Goal: Task Accomplishment & Management: Manage account settings

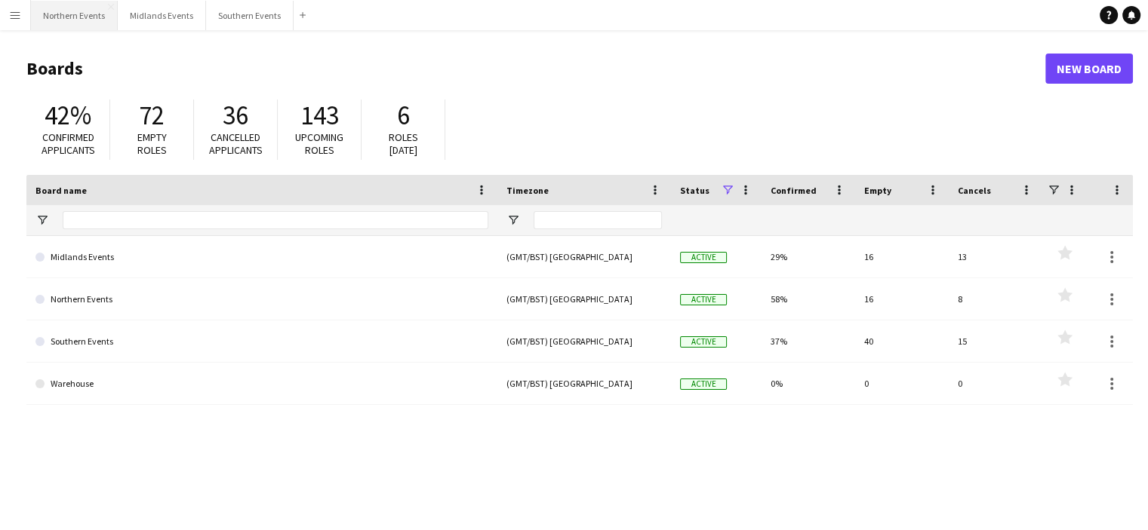
click at [67, 14] on button "Northern Events Close" at bounding box center [74, 15] width 87 height 29
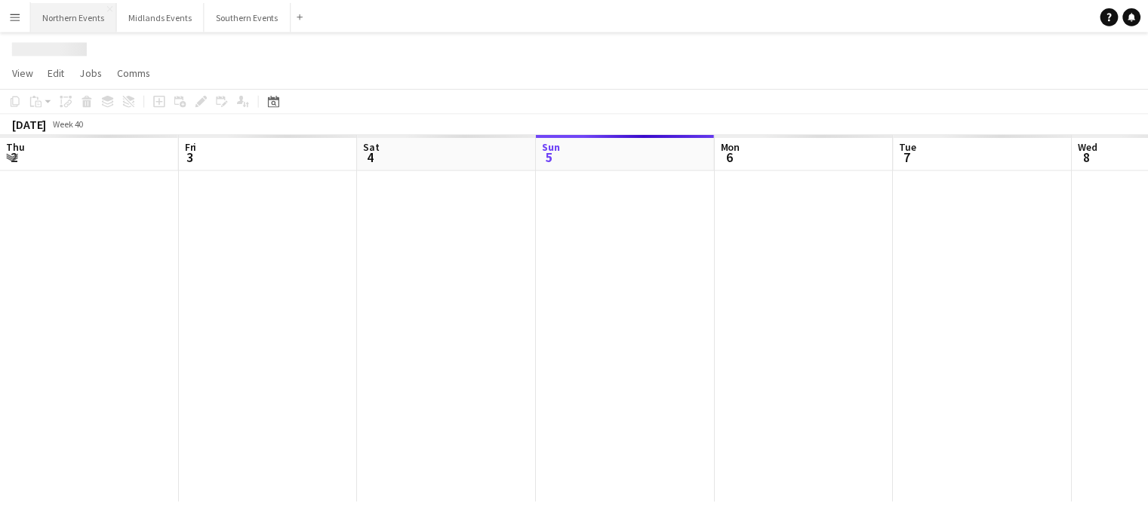
scroll to position [0, 361]
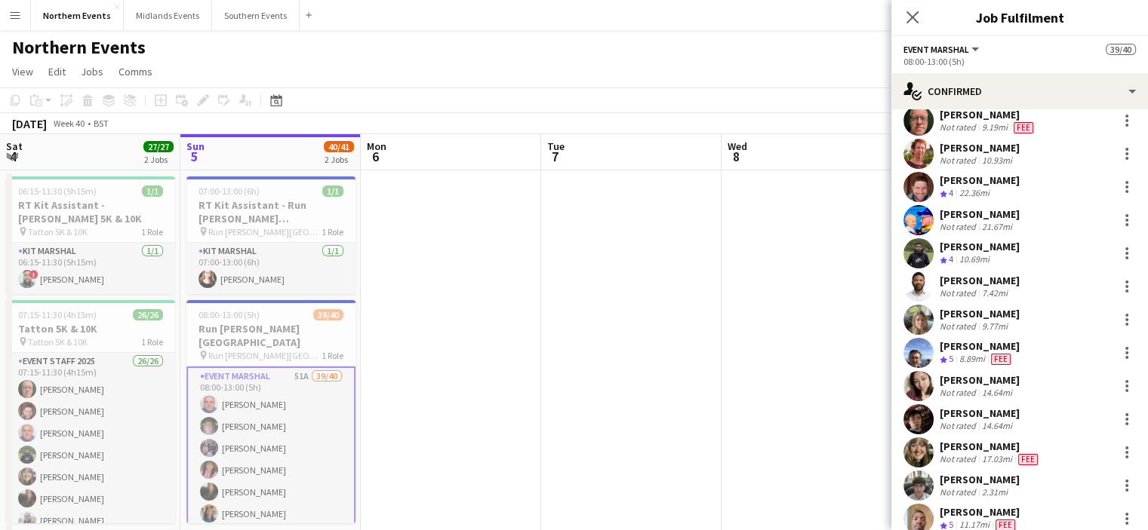
scroll to position [423, 0]
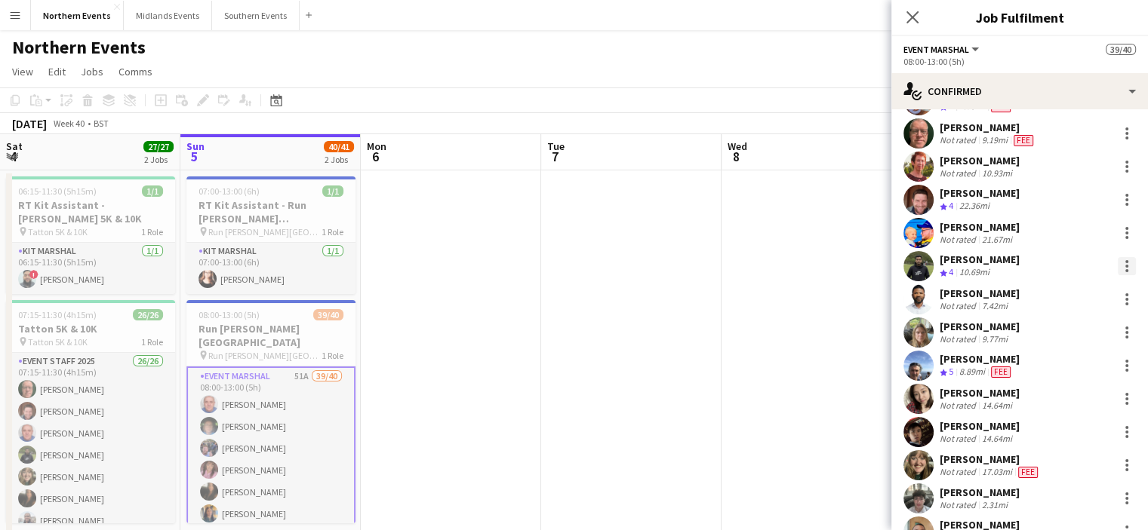
click at [1118, 271] on div at bounding box center [1127, 266] width 18 height 18
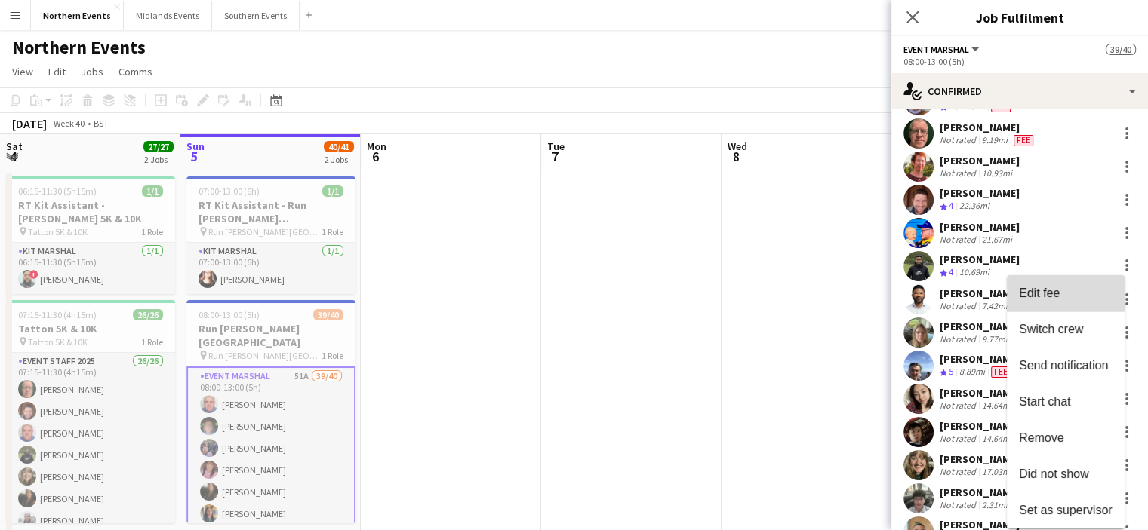
click at [1068, 297] on span "Edit fee" at bounding box center [1066, 294] width 94 height 14
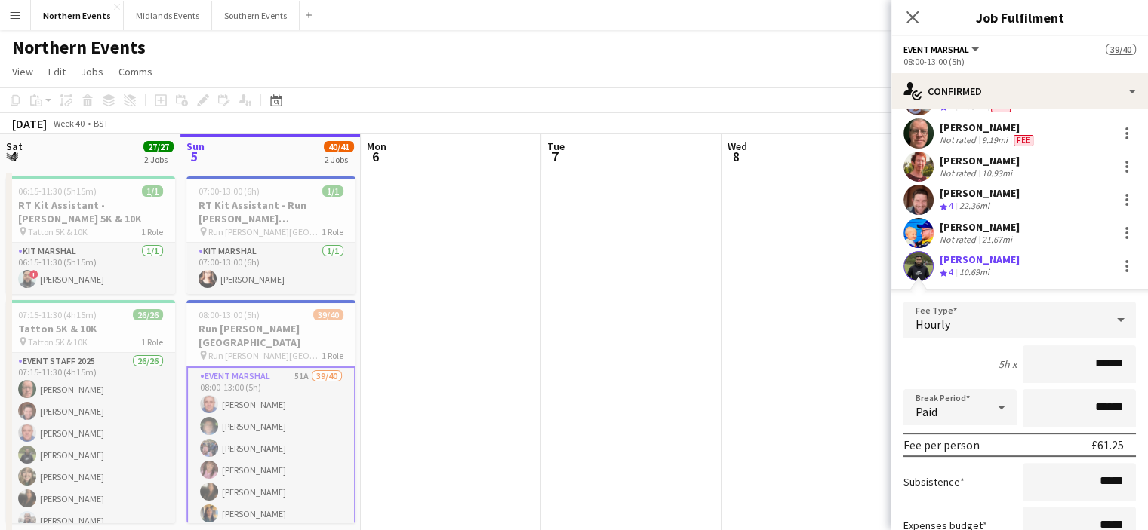
drag, startPoint x: 1056, startPoint y: 352, endPoint x: 1158, endPoint y: 355, distance: 101.9
click at [1148, 355] on html "Menu Boards Boards Boards All jobs Status Workforce Workforce My Workforce Recr…" at bounding box center [574, 507] width 1148 height 1015
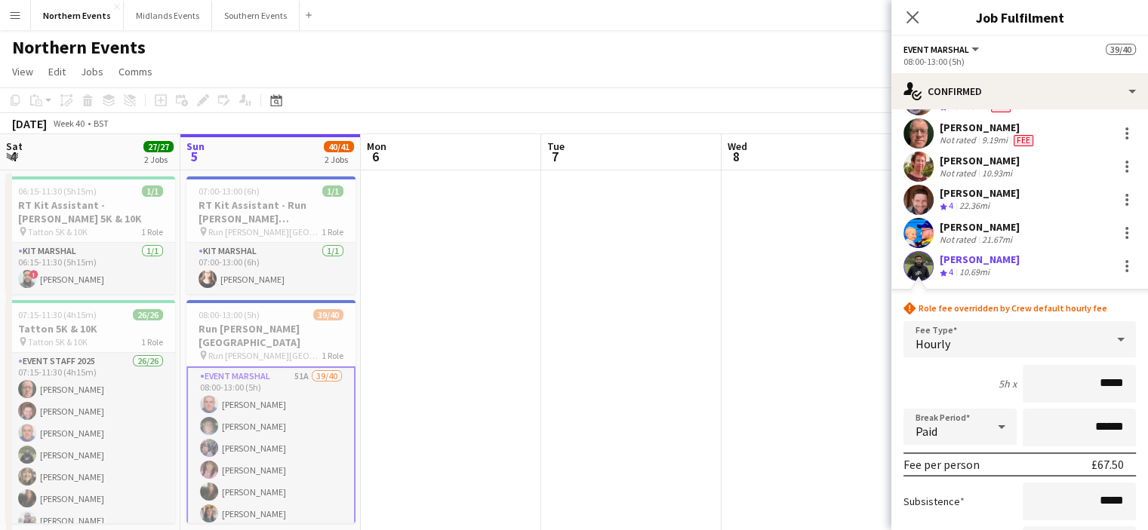
type input "******"
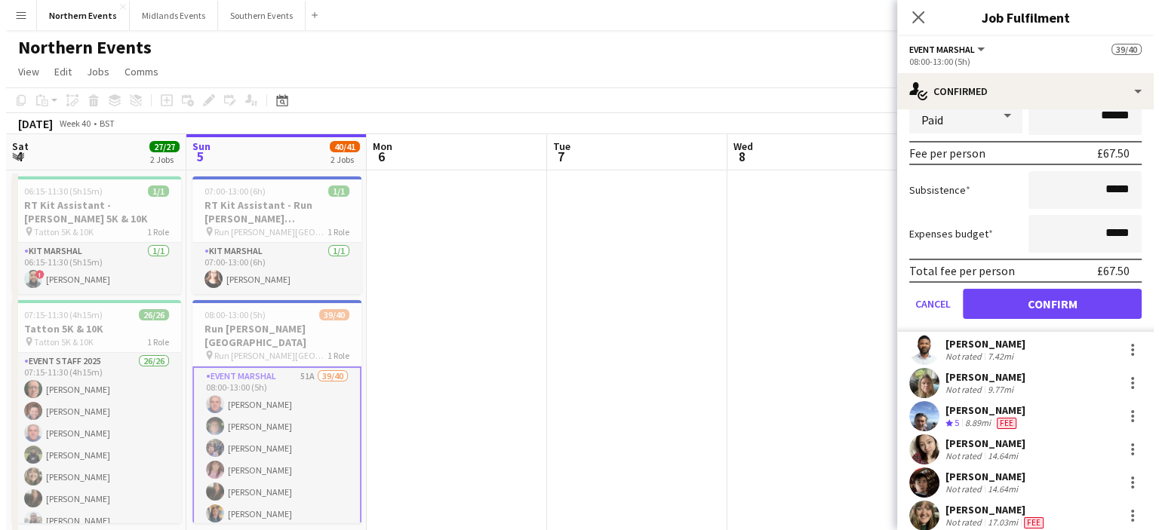
scroll to position [758, 0]
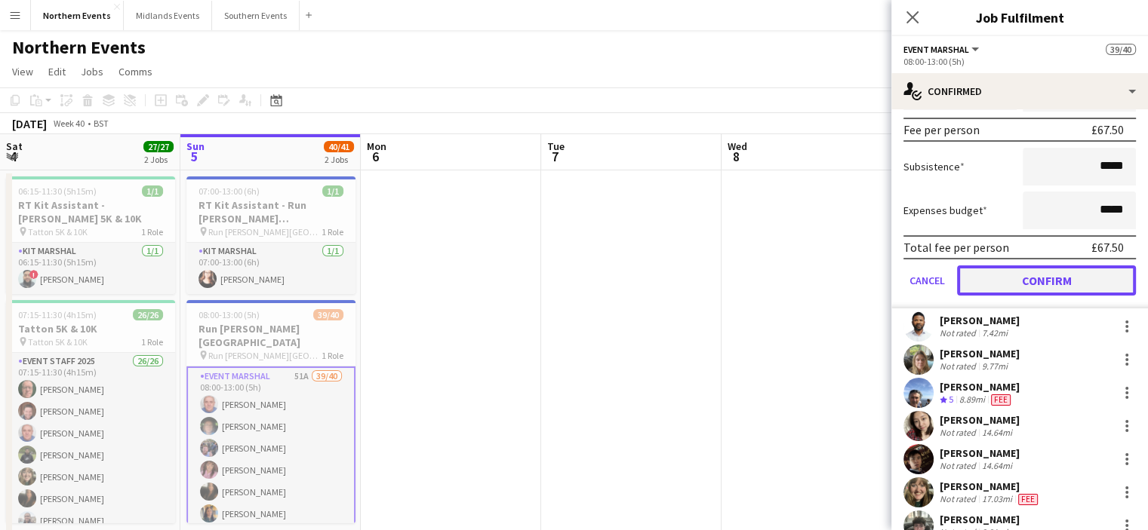
click at [1084, 280] on button "Confirm" at bounding box center [1046, 281] width 179 height 30
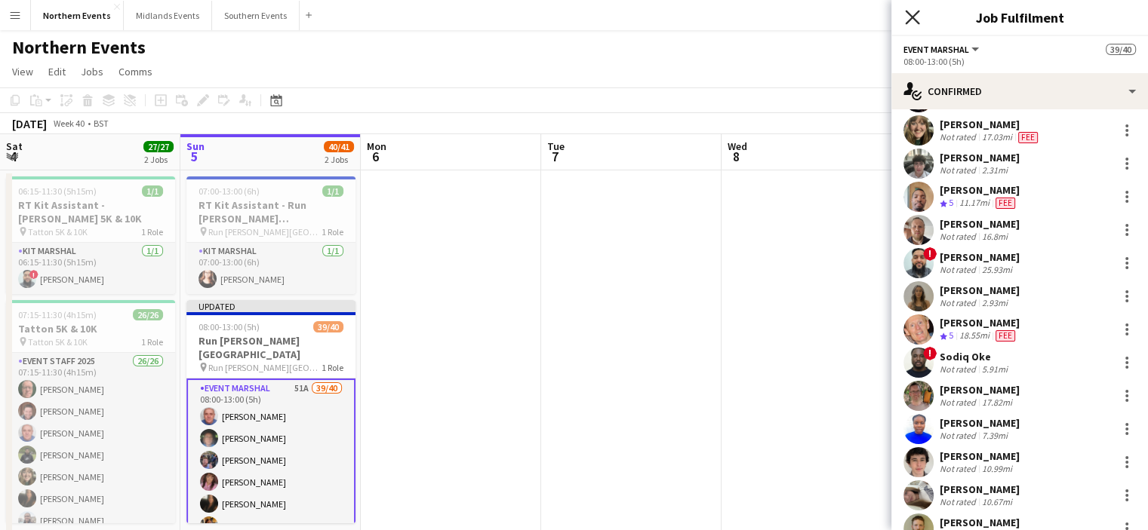
click at [906, 17] on icon "Close pop-in" at bounding box center [912, 17] width 14 height 14
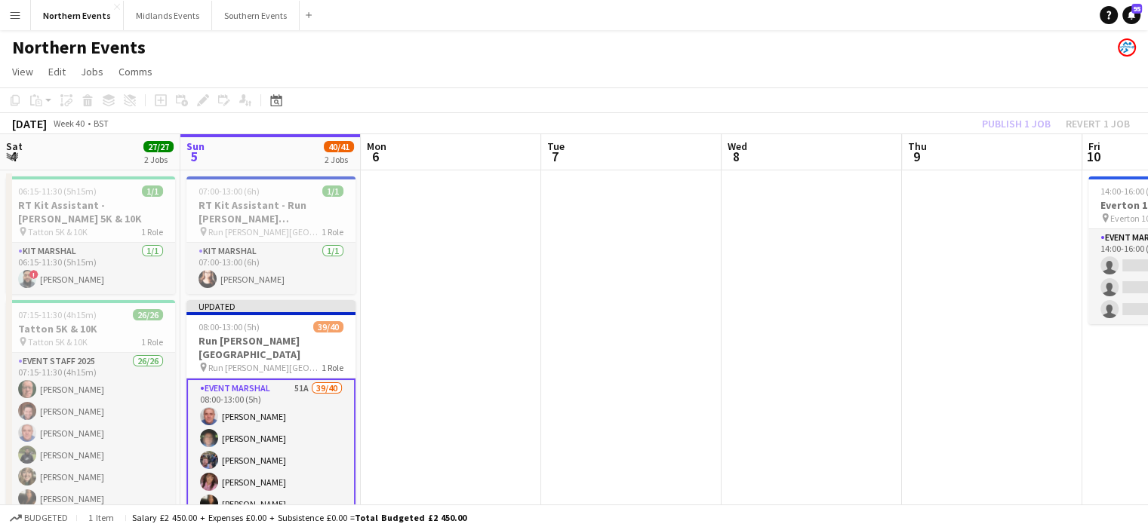
click at [1018, 120] on div "Publish 1 job Revert 1 job" at bounding box center [1056, 124] width 184 height 20
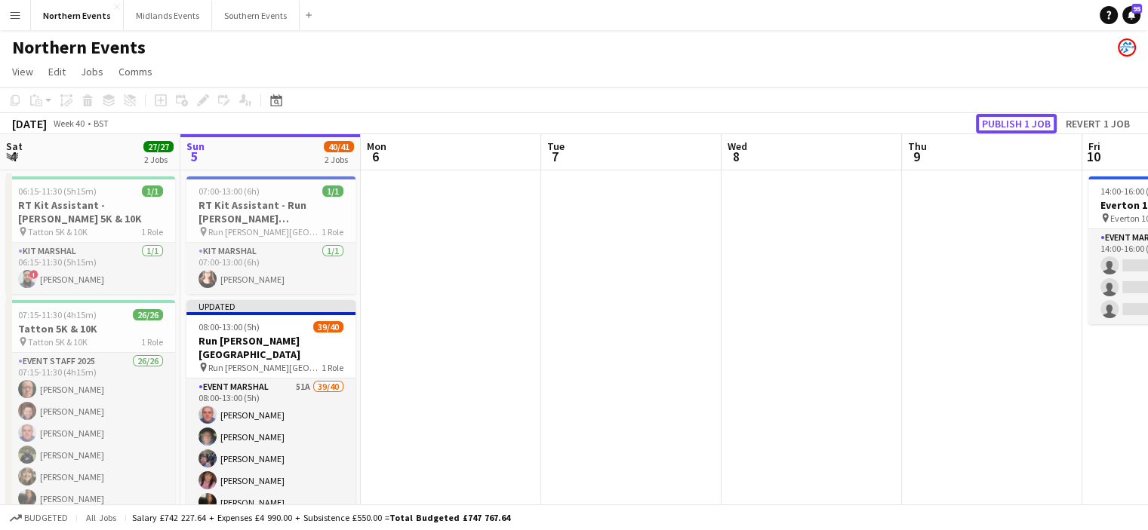
click at [1018, 120] on button "Publish 1 job" at bounding box center [1016, 124] width 81 height 20
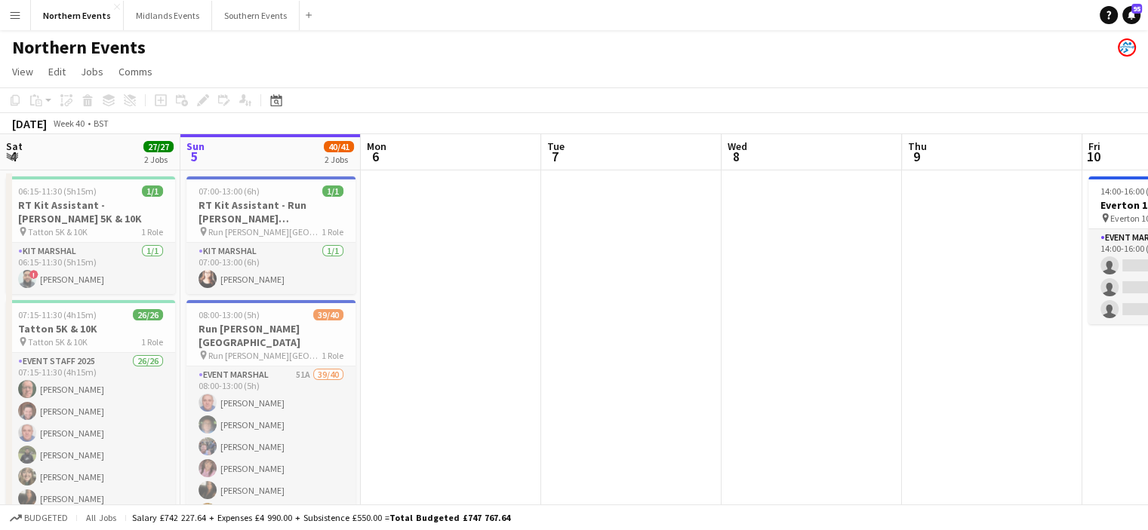
click at [17, 17] on app-icon "Menu" at bounding box center [15, 15] width 12 height 12
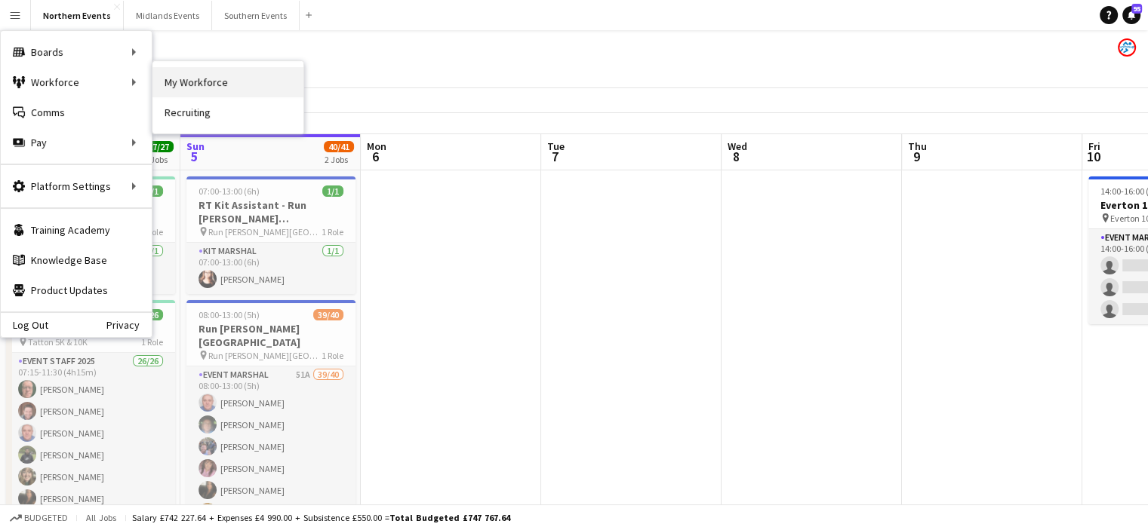
click at [212, 77] on link "My Workforce" at bounding box center [227, 82] width 151 height 30
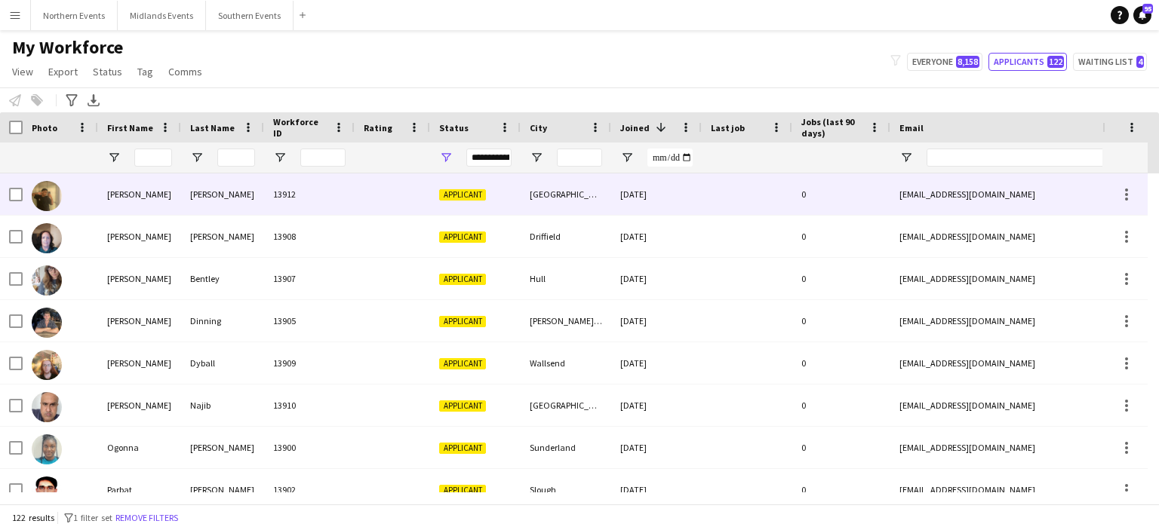
click at [187, 198] on div "[PERSON_NAME]" at bounding box center [222, 195] width 83 height 42
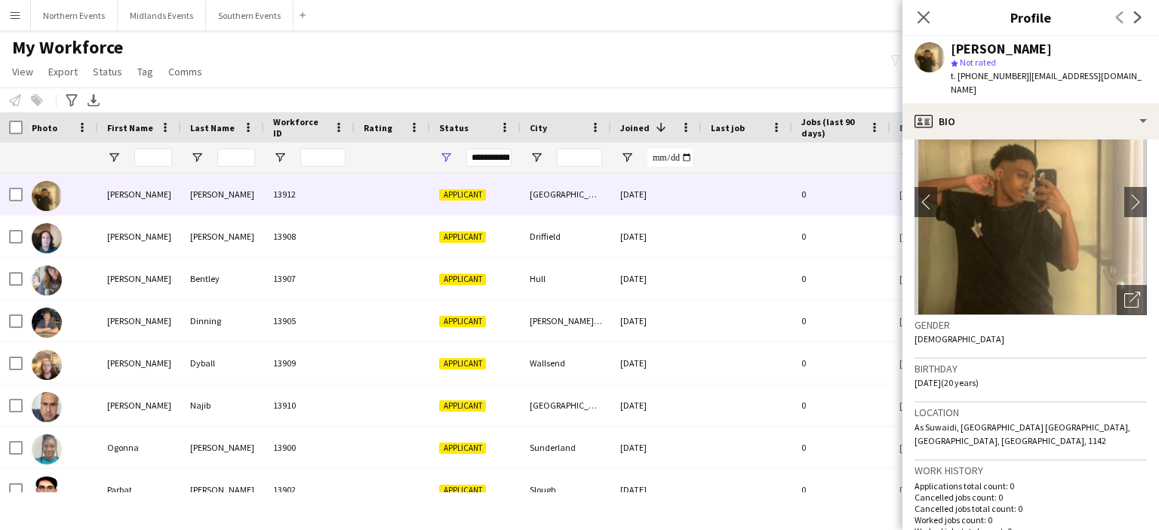
scroll to position [75, 0]
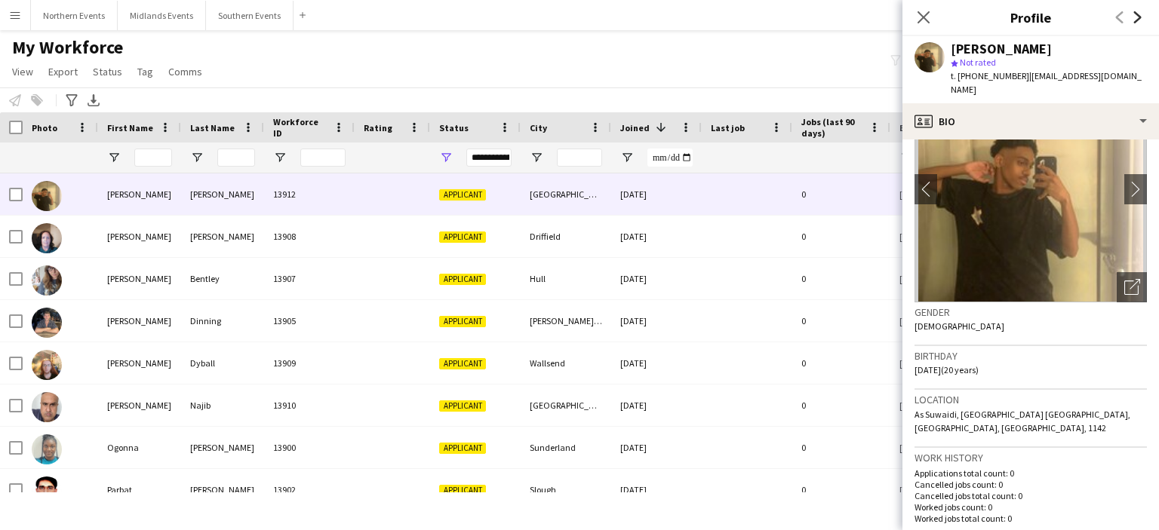
click at [1133, 21] on icon "Next" at bounding box center [1138, 17] width 12 height 12
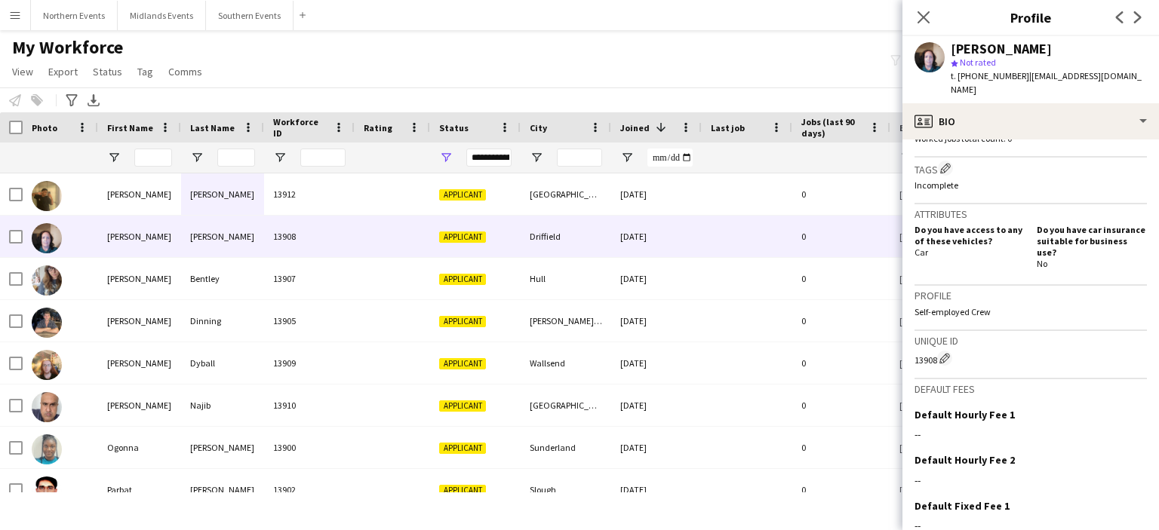
scroll to position [530, 0]
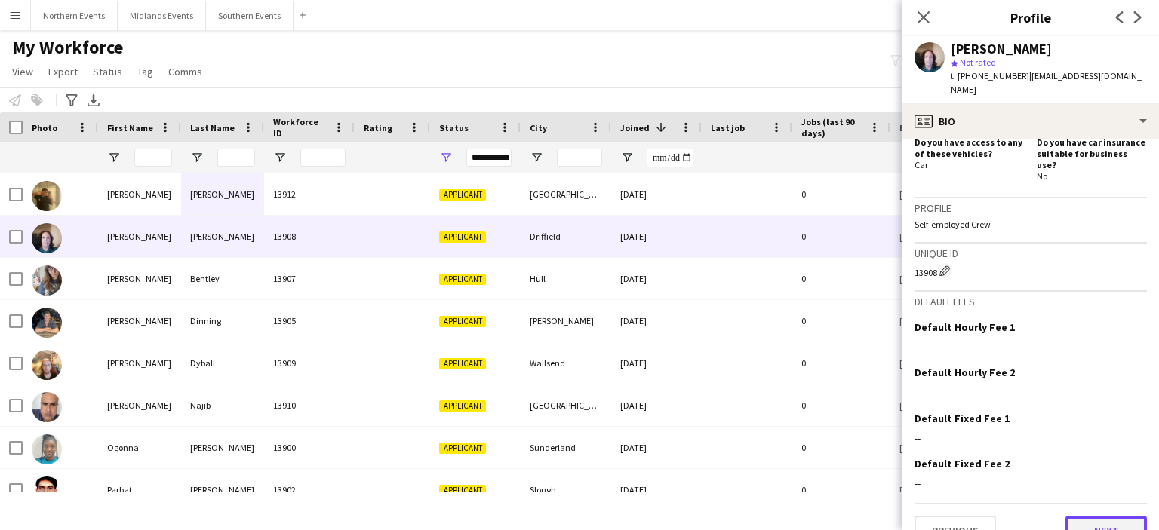
click at [1091, 516] on button "Next" at bounding box center [1105, 531] width 81 height 30
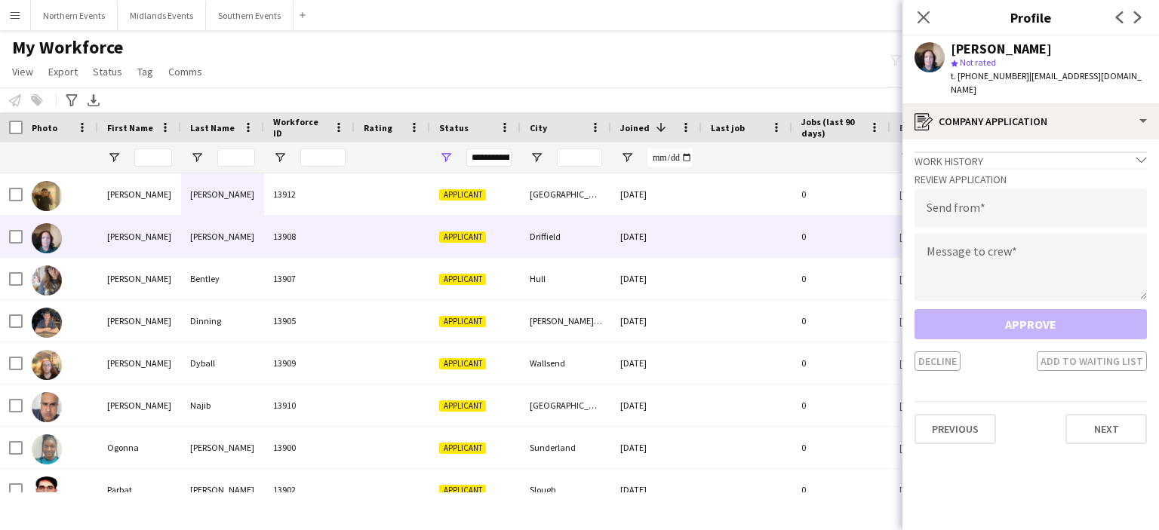
click at [964, 214] on div "Review Application Send from Message to crew Approve Decline Add to waiting list" at bounding box center [1031, 269] width 232 height 203
click at [958, 191] on input "email" at bounding box center [1031, 208] width 232 height 38
type input "**********"
click at [940, 247] on textarea at bounding box center [1031, 267] width 232 height 68
paste textarea "**********"
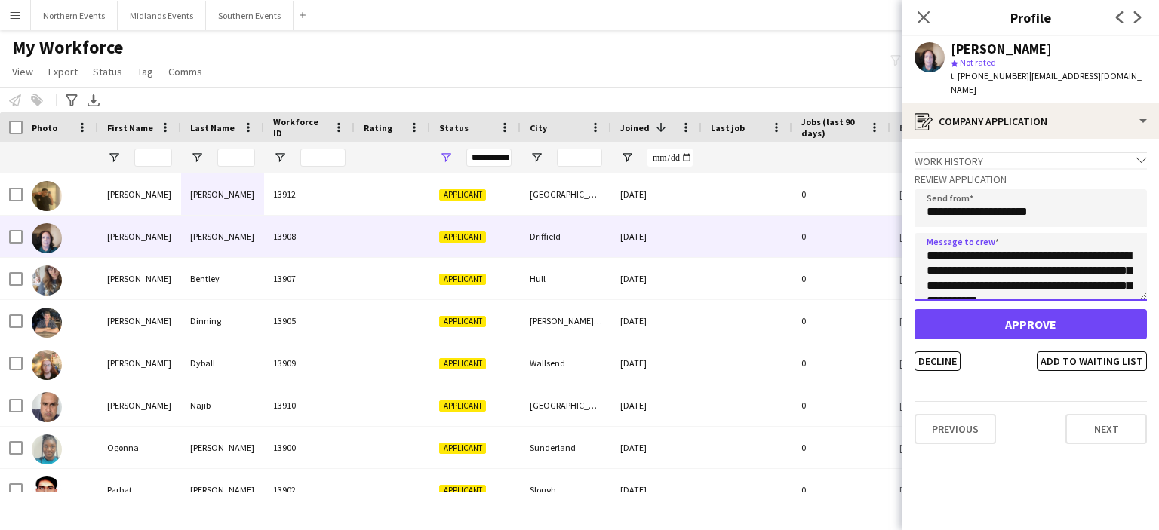
scroll to position [326, 0]
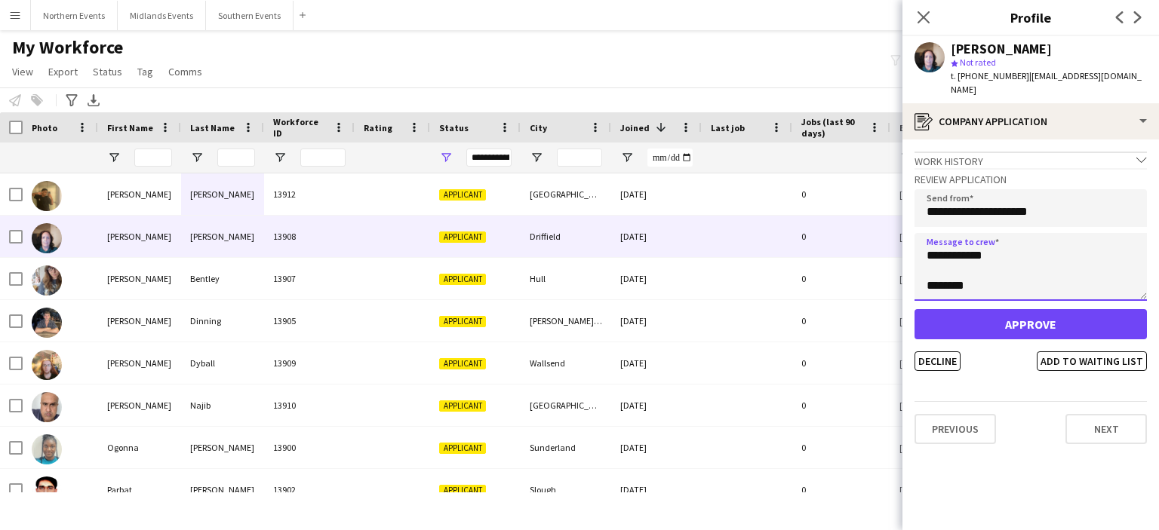
type textarea "**********"
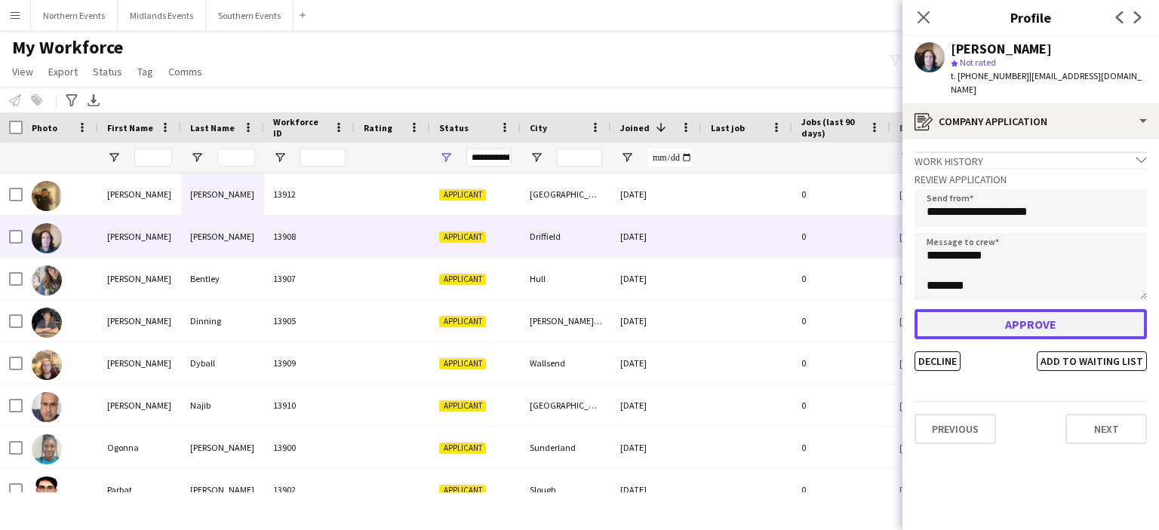
click at [981, 309] on button "Approve" at bounding box center [1031, 324] width 232 height 30
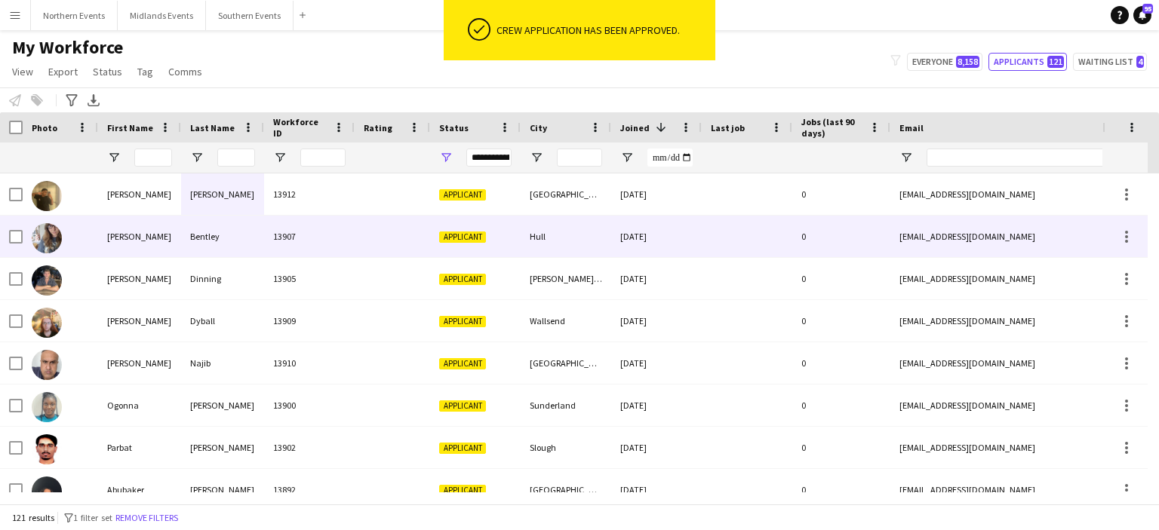
click at [121, 239] on div "[PERSON_NAME]" at bounding box center [139, 237] width 83 height 42
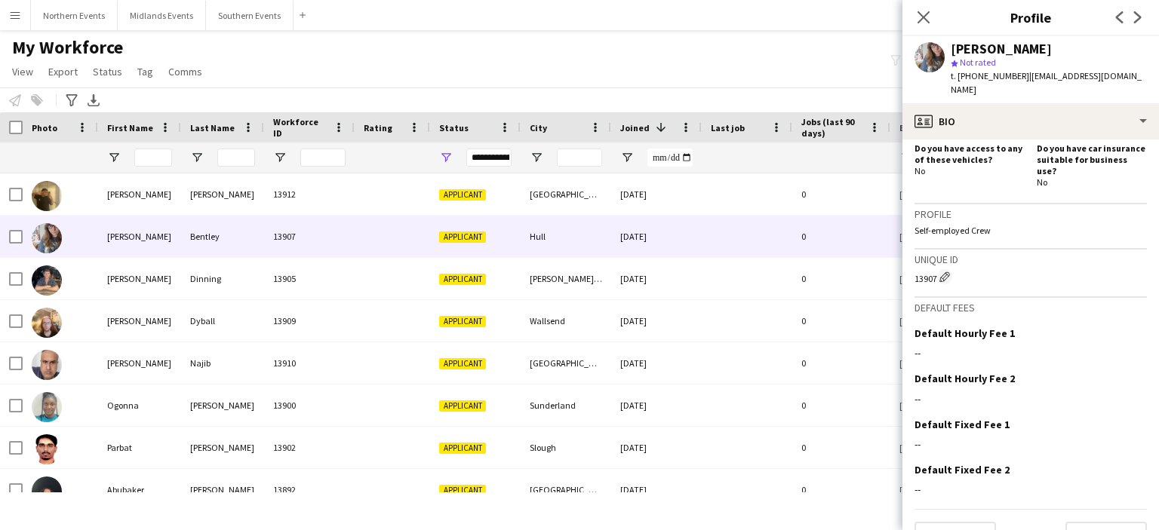
scroll to position [530, 0]
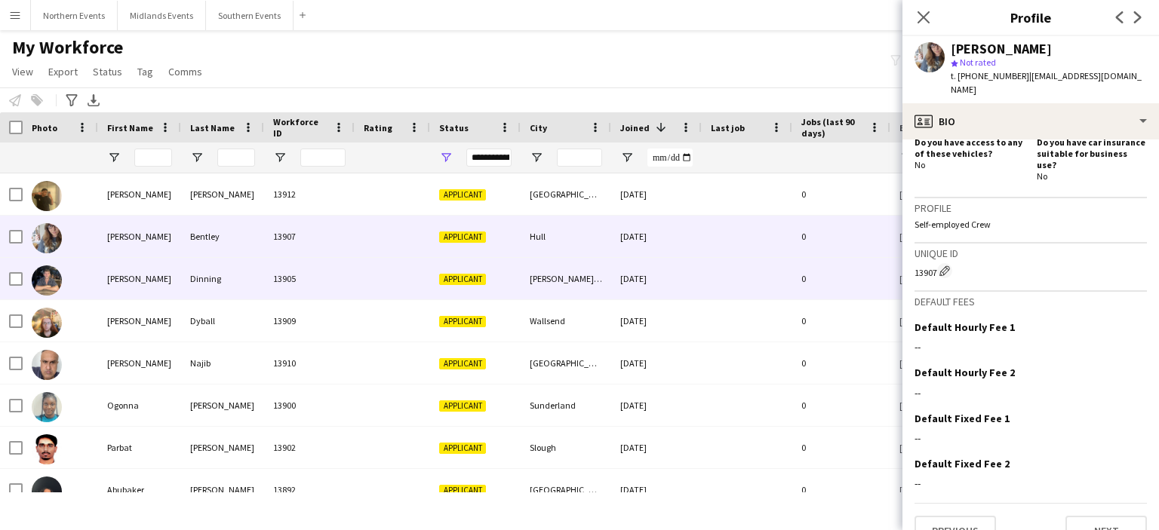
click at [198, 277] on div "Dinning" at bounding box center [222, 279] width 83 height 42
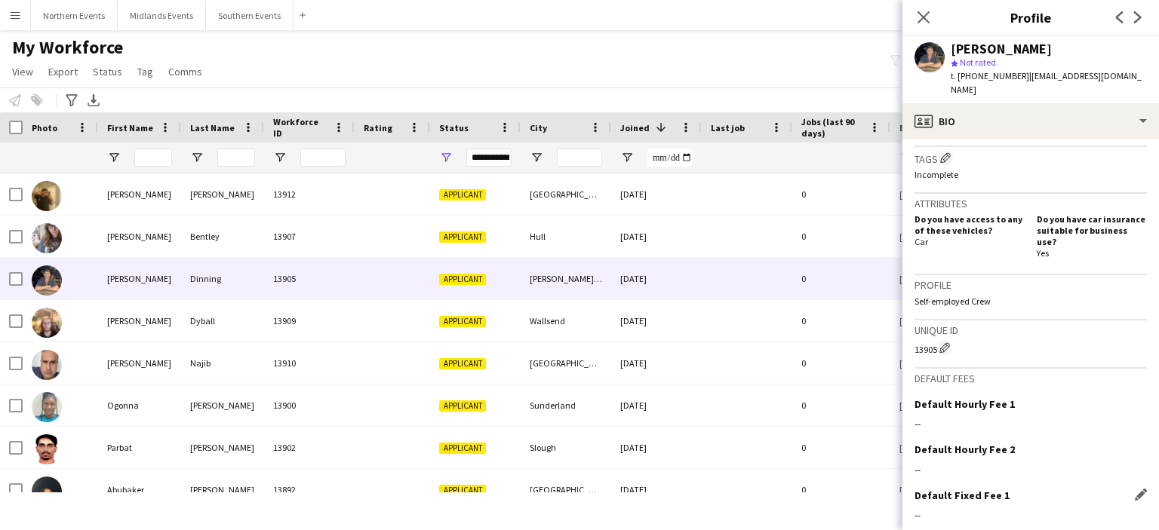
scroll to position [543, 0]
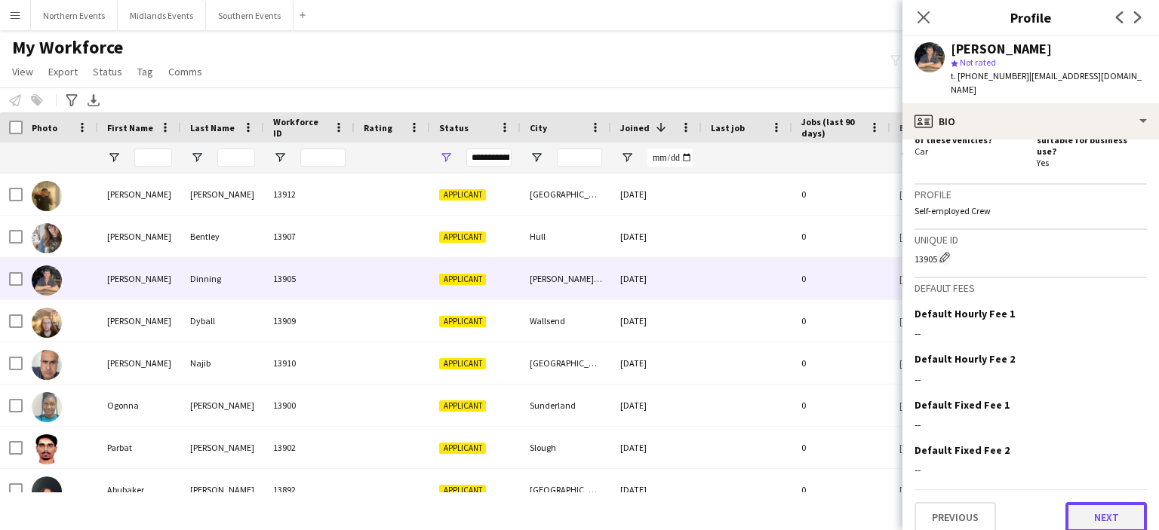
click at [1099, 503] on button "Next" at bounding box center [1105, 518] width 81 height 30
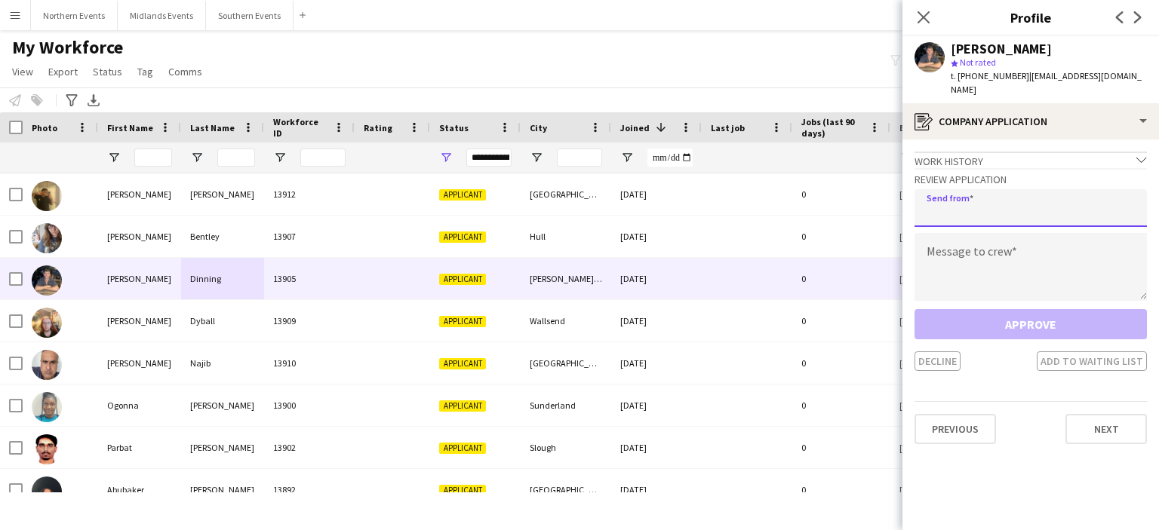
click at [979, 204] on input "email" at bounding box center [1031, 208] width 232 height 38
type input "**********"
click at [951, 247] on textarea at bounding box center [1031, 267] width 232 height 68
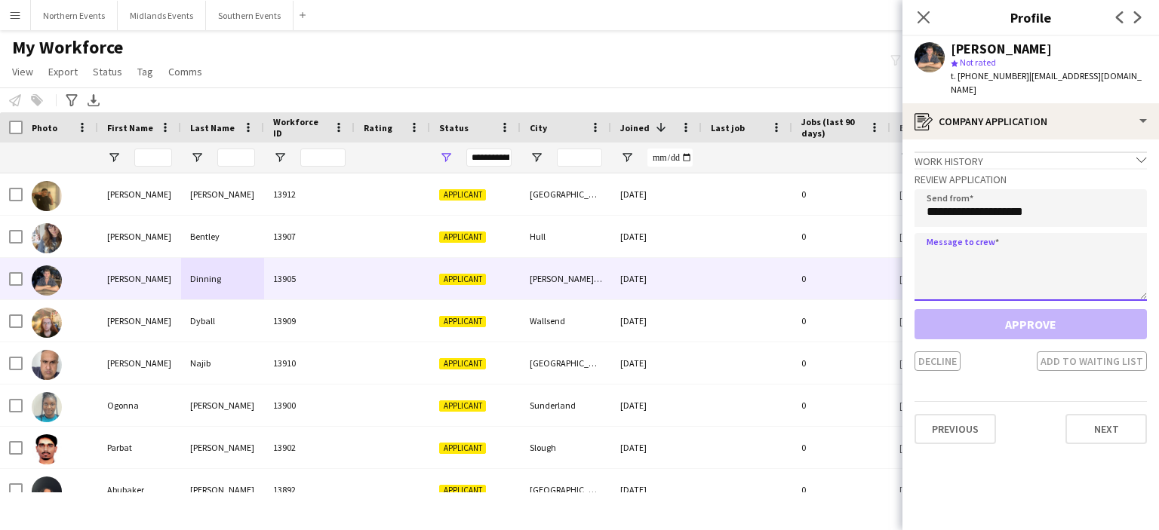
paste textarea "**********"
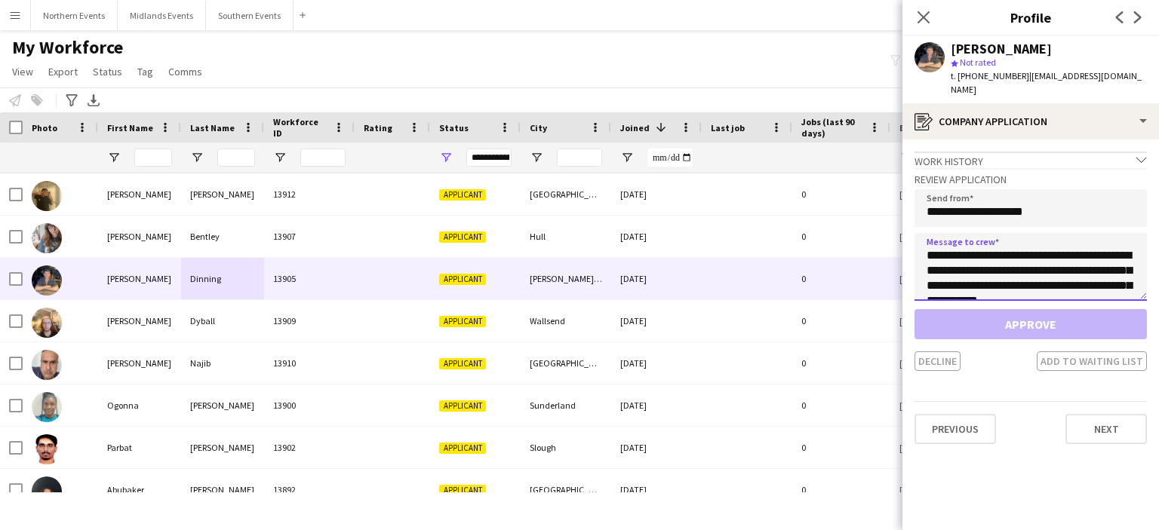
scroll to position [326, 0]
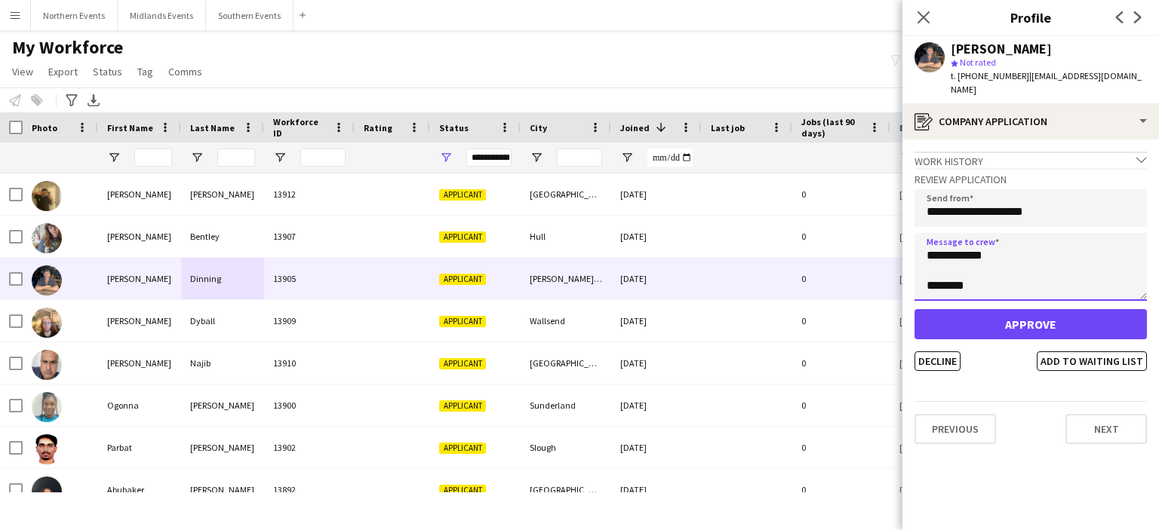
type textarea "**********"
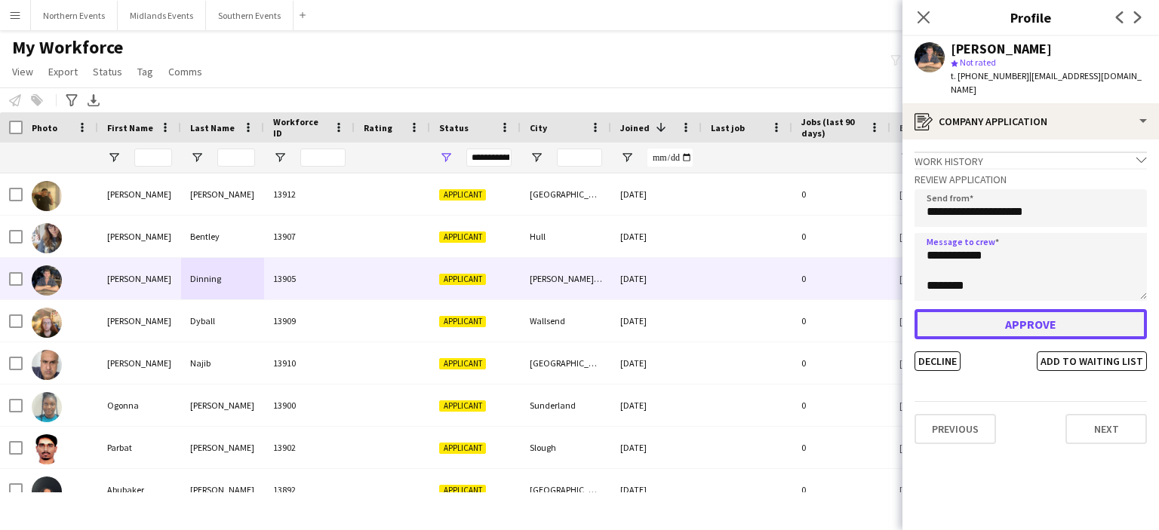
click at [941, 325] on button "Approve" at bounding box center [1031, 324] width 232 height 30
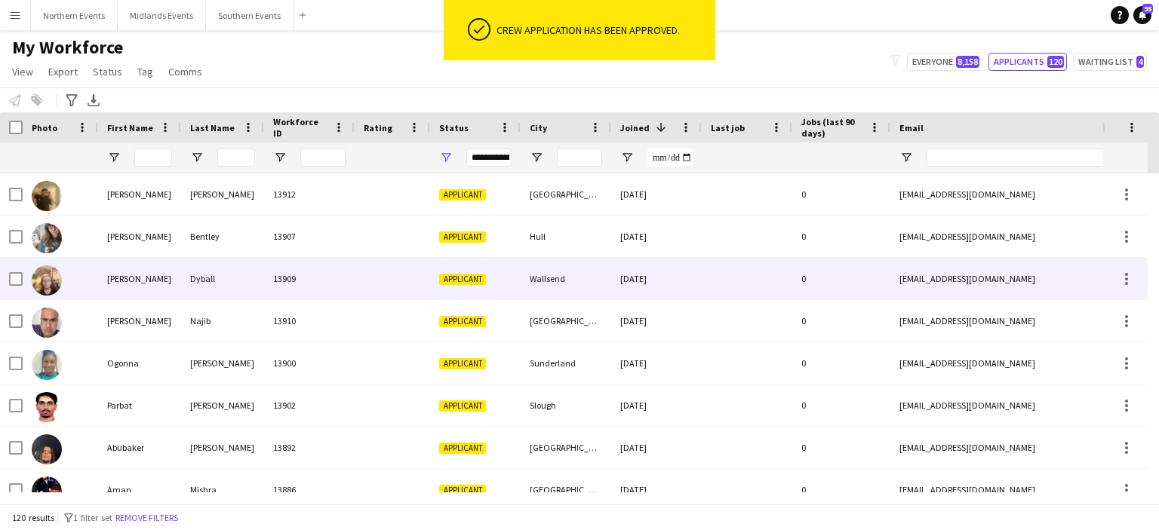
click at [190, 278] on div "Dyball" at bounding box center [222, 279] width 83 height 42
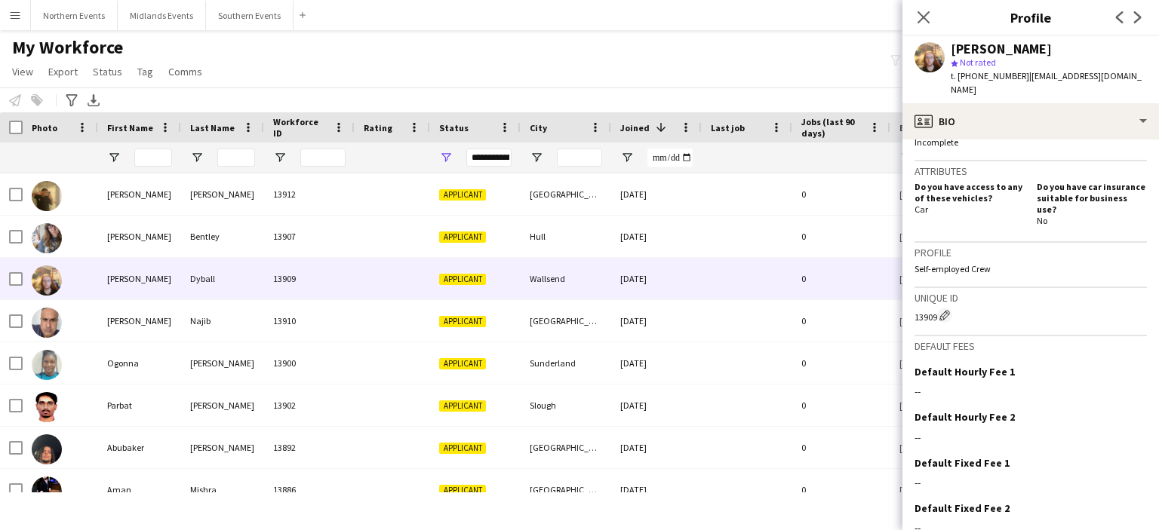
scroll to position [528, 0]
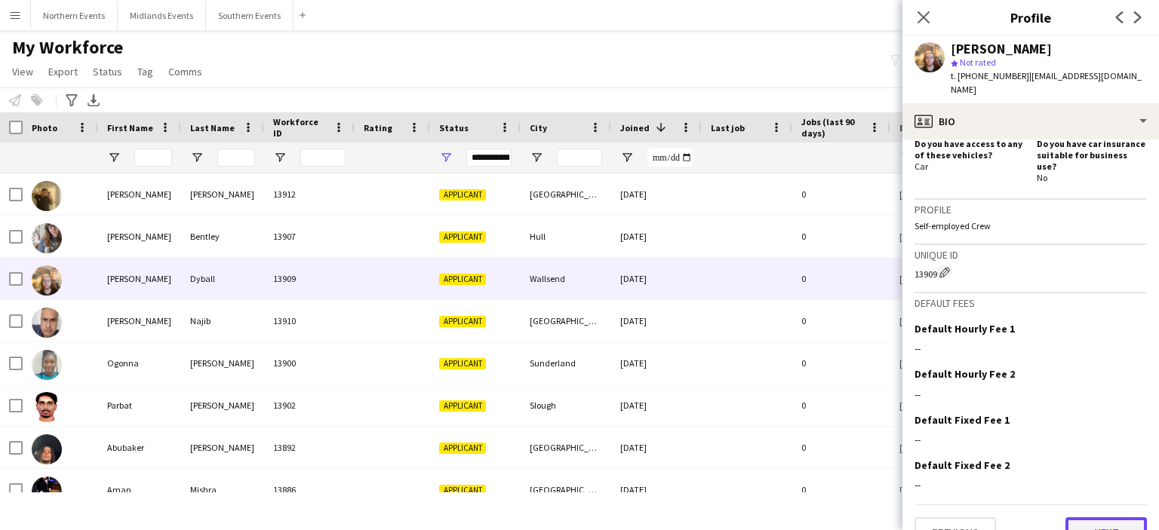
click at [1092, 518] on button "Next" at bounding box center [1105, 533] width 81 height 30
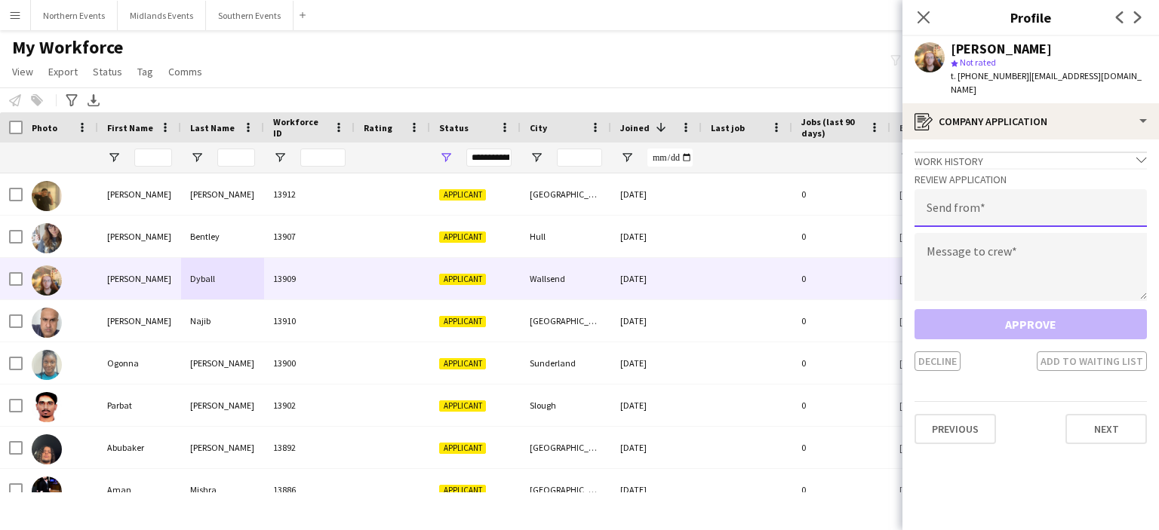
click at [985, 199] on input "email" at bounding box center [1031, 208] width 232 height 38
type input "**********"
drag, startPoint x: 965, startPoint y: 262, endPoint x: 919, endPoint y: 259, distance: 46.1
click at [969, 260] on textarea at bounding box center [1031, 267] width 232 height 68
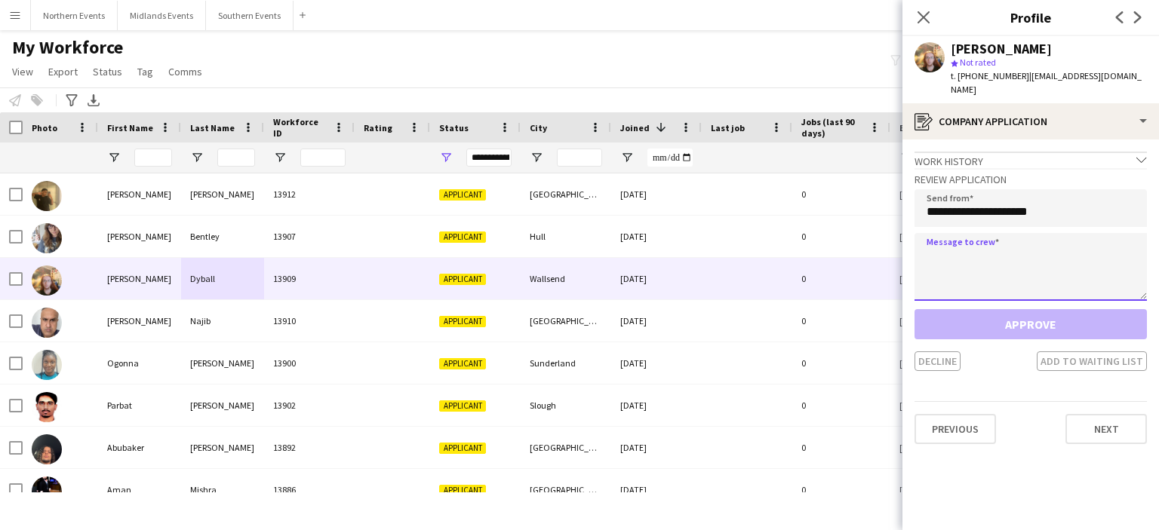
paste textarea "**********"
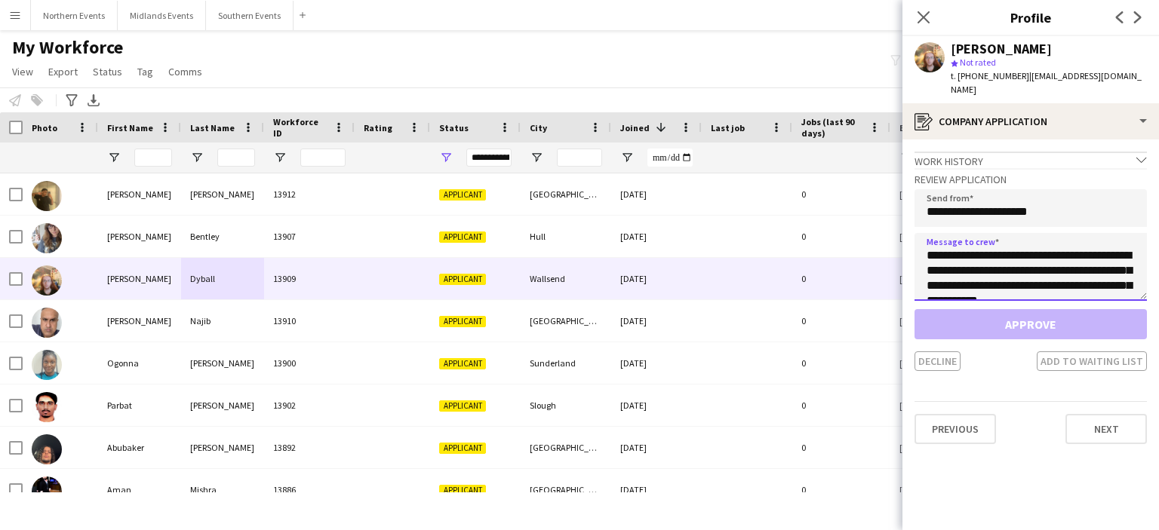
scroll to position [326, 0]
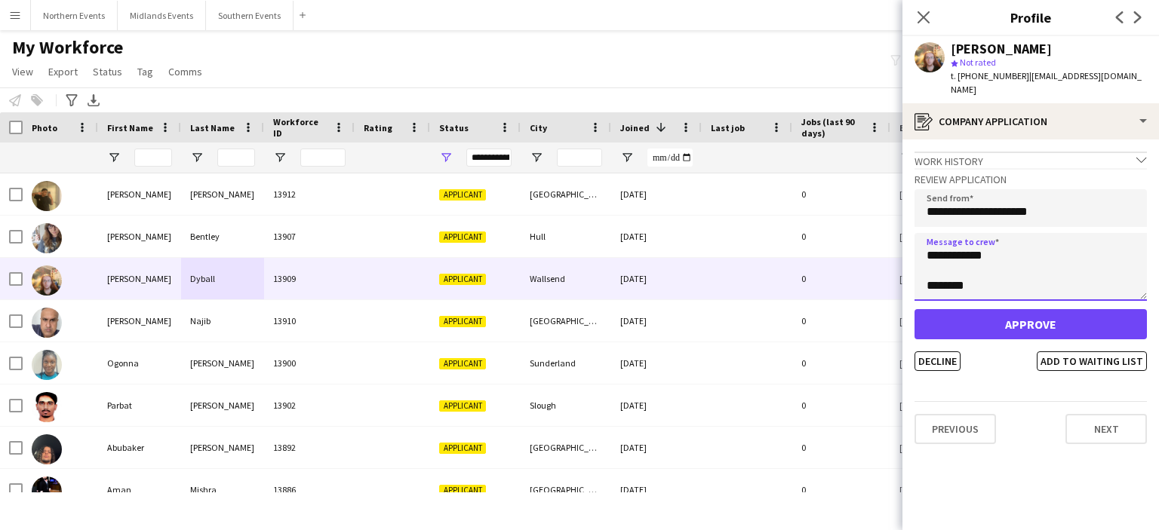
type textarea "**********"
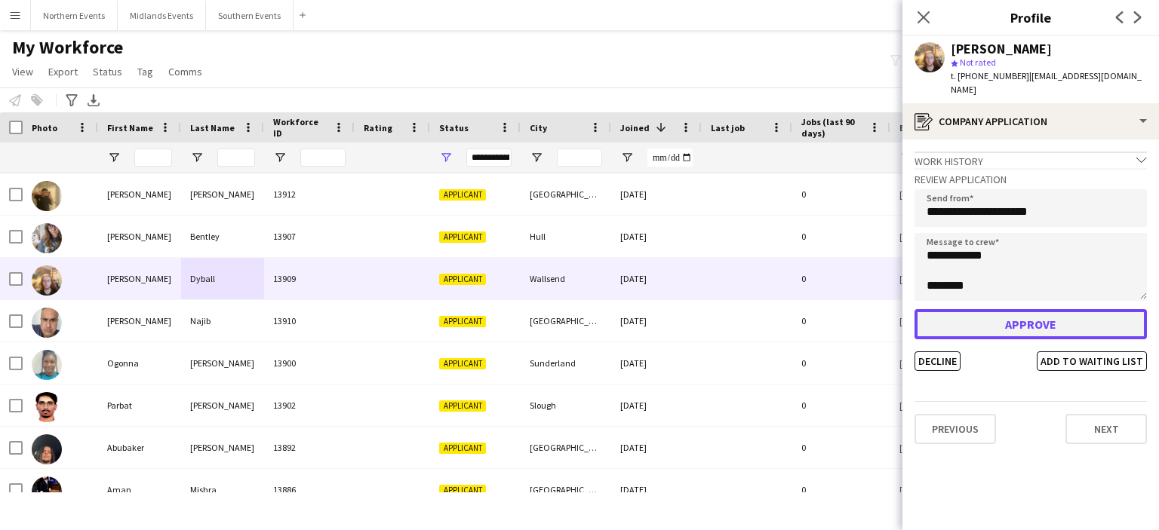
click at [970, 309] on button "Approve" at bounding box center [1031, 324] width 232 height 30
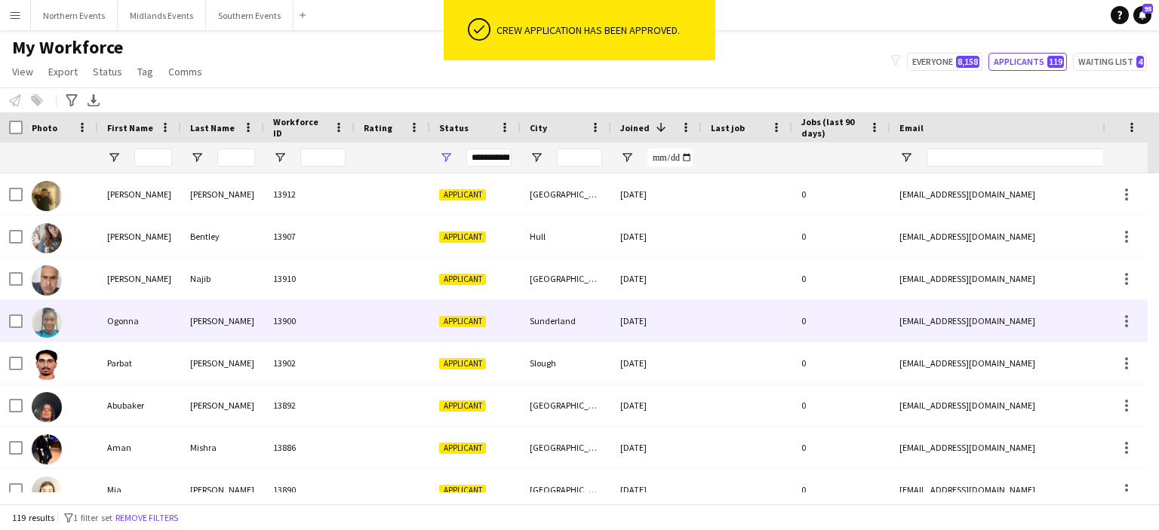
click at [561, 320] on div "Sunderland" at bounding box center [566, 321] width 91 height 42
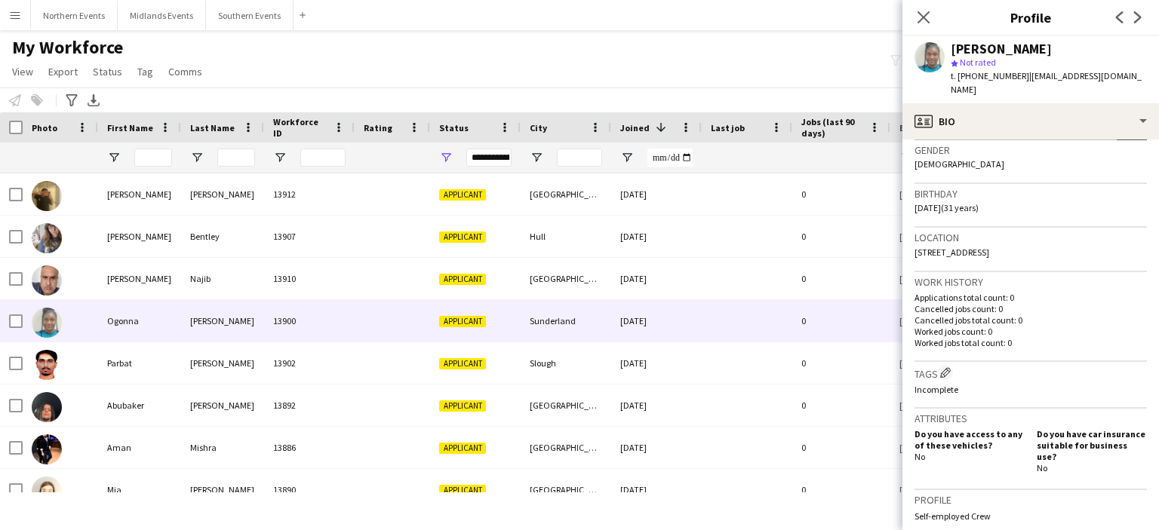
scroll to position [302, 0]
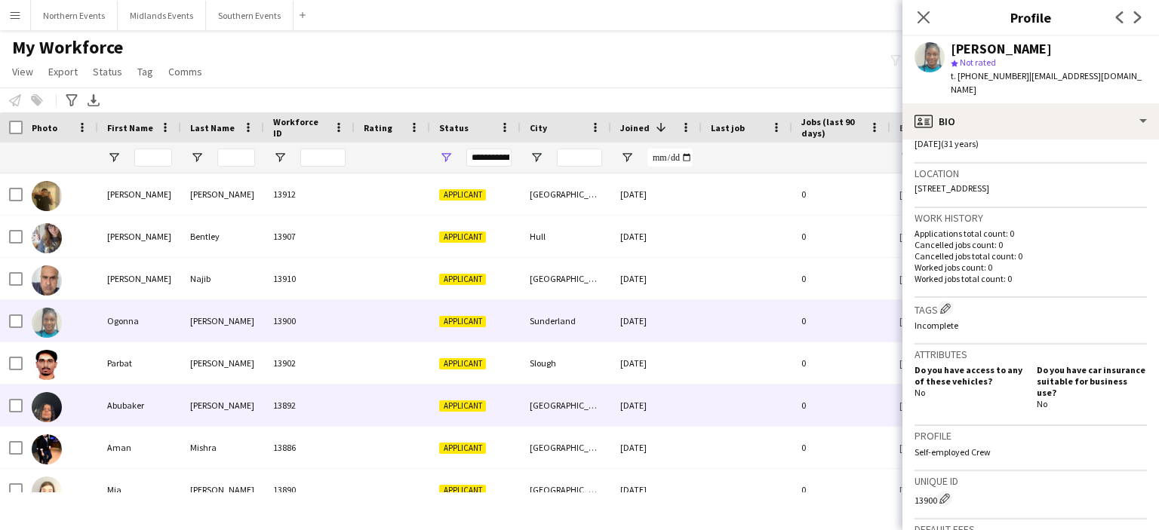
click at [539, 404] on div "[GEOGRAPHIC_DATA]" at bounding box center [566, 406] width 91 height 42
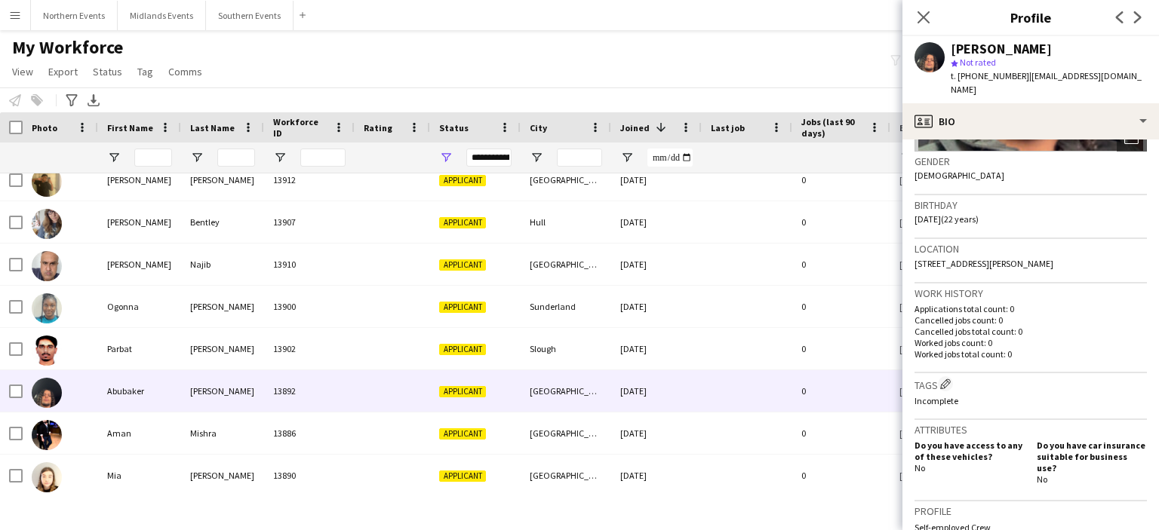
scroll to position [0, 0]
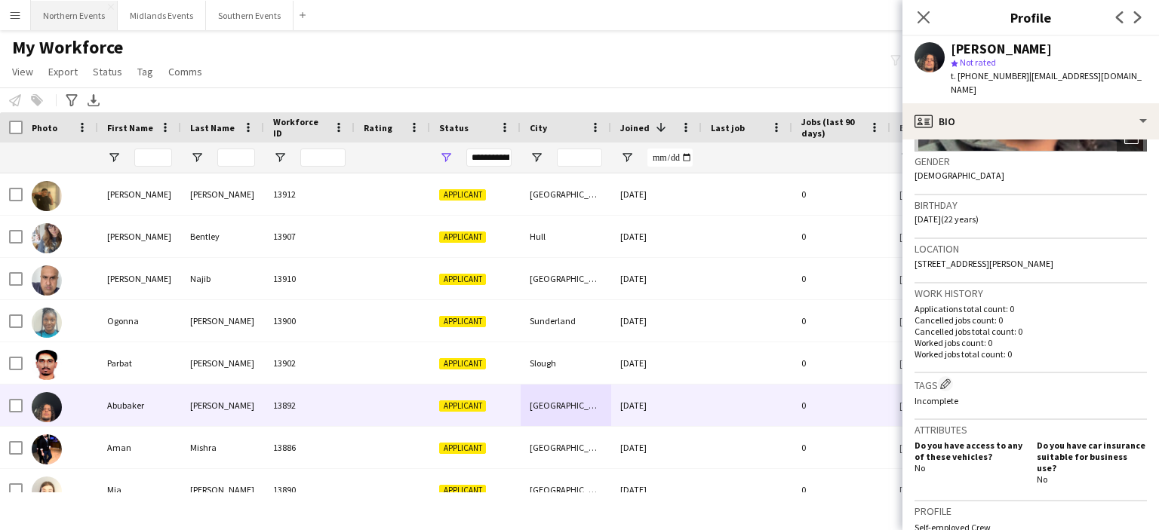
drag, startPoint x: 79, startPoint y: 20, endPoint x: 109, endPoint y: 25, distance: 29.8
click at [78, 20] on button "Northern Events Close" at bounding box center [74, 15] width 87 height 29
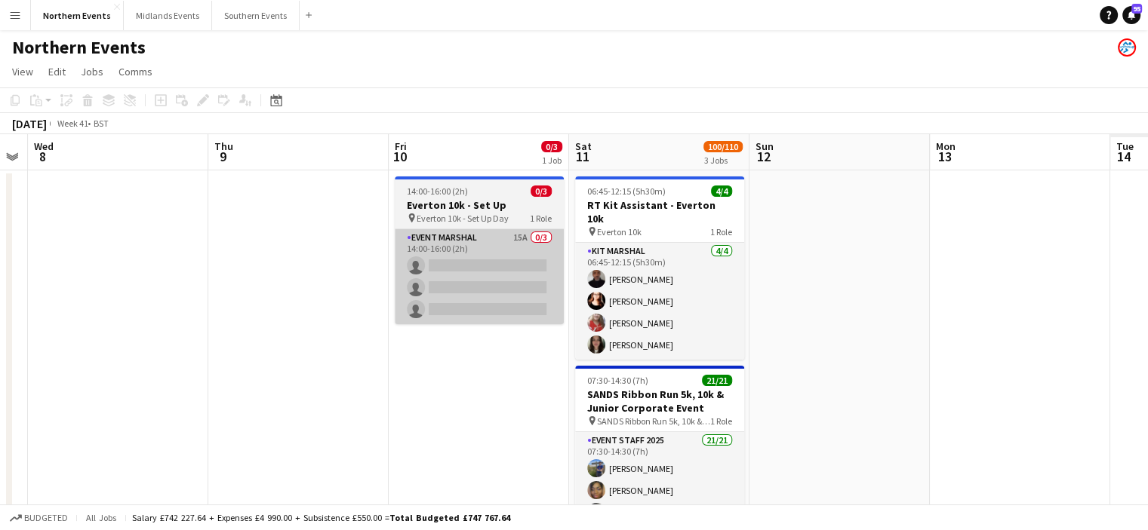
drag, startPoint x: 900, startPoint y: 305, endPoint x: 537, endPoint y: 279, distance: 363.8
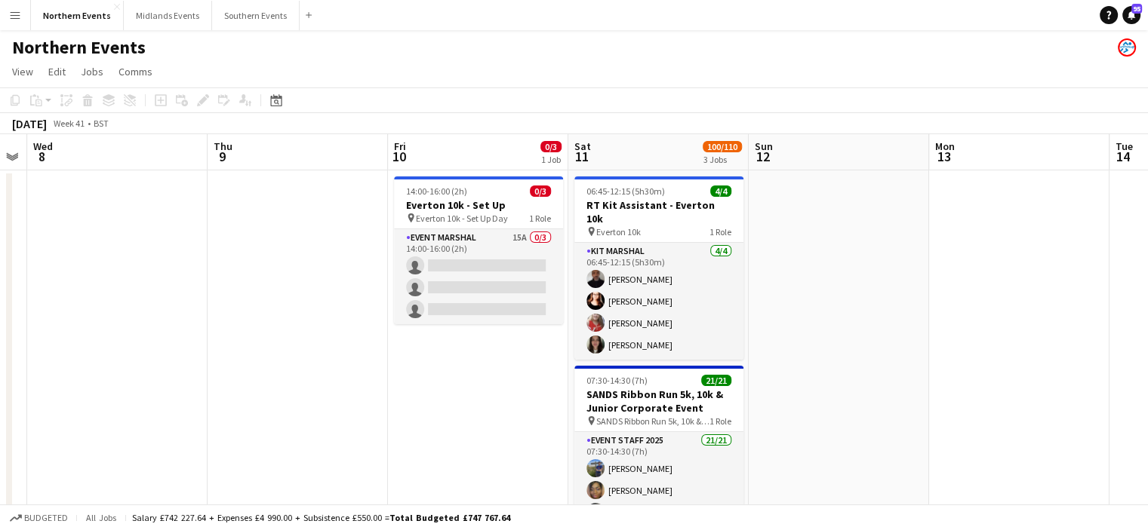
drag, startPoint x: 489, startPoint y: 303, endPoint x: 369, endPoint y: 284, distance: 121.4
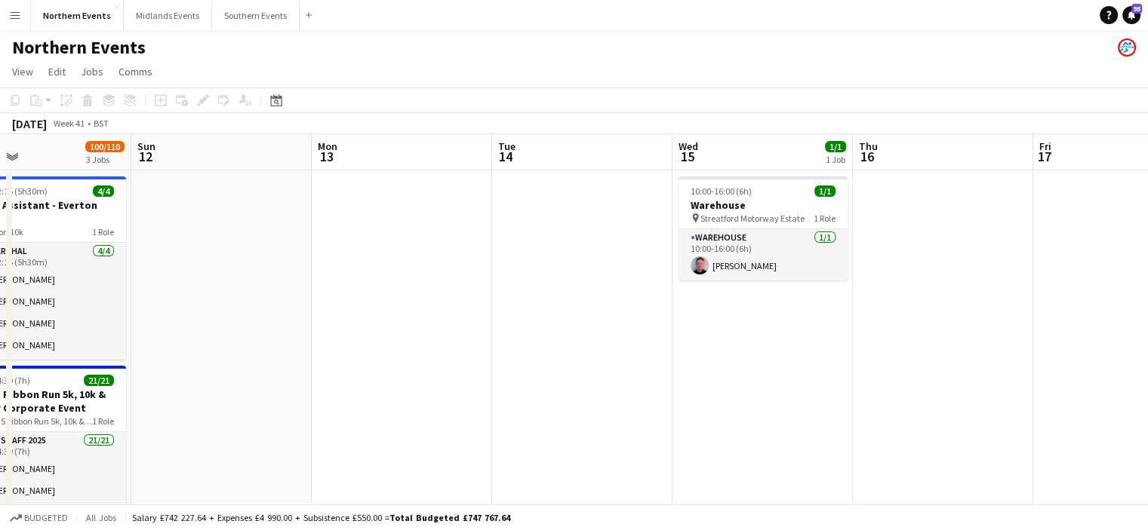
scroll to position [0, 444]
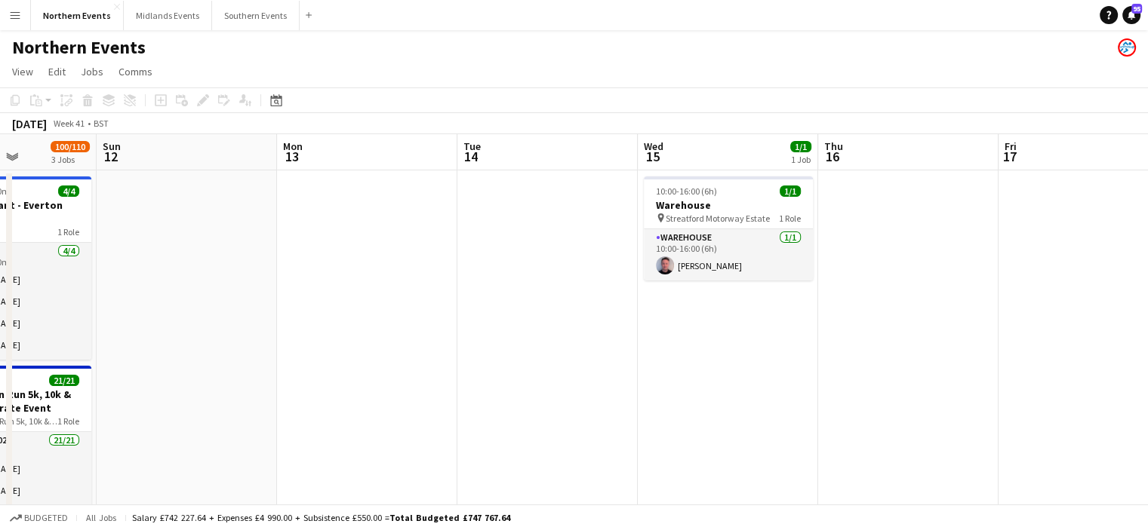
drag, startPoint x: 664, startPoint y: 275, endPoint x: 629, endPoint y: 275, distance: 35.5
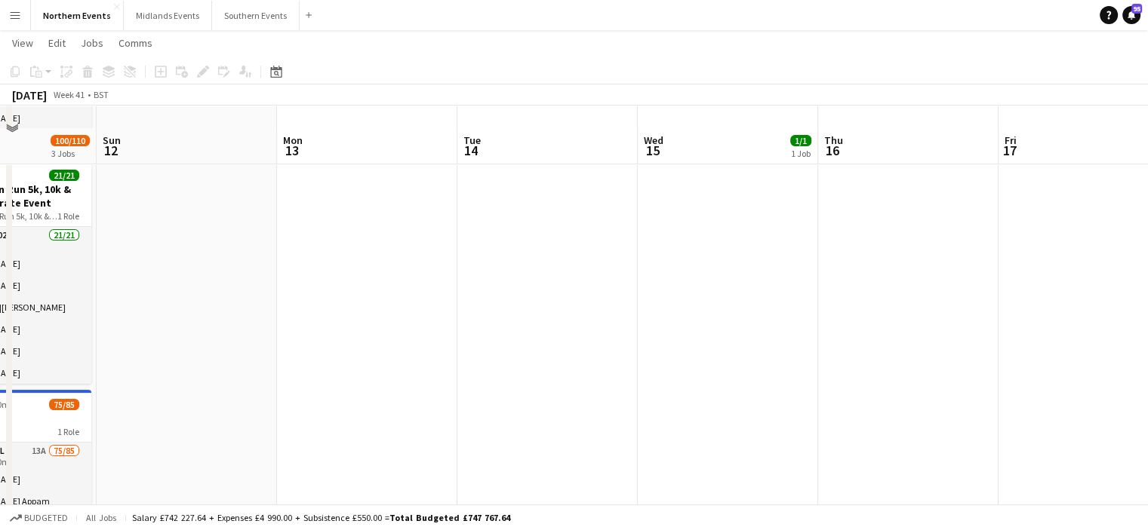
scroll to position [226, 0]
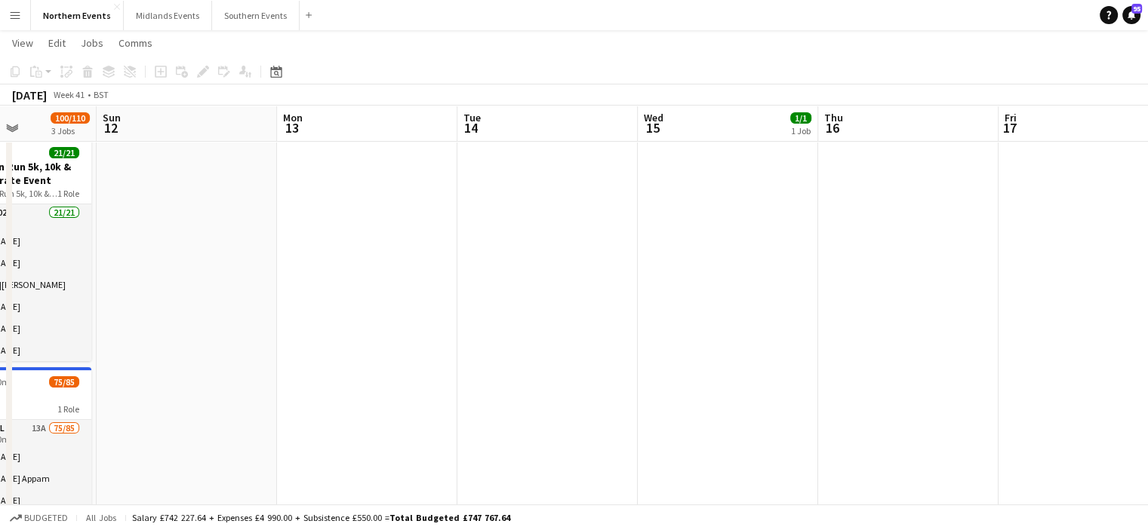
drag, startPoint x: 22, startPoint y: 452, endPoint x: 276, endPoint y: 440, distance: 254.6
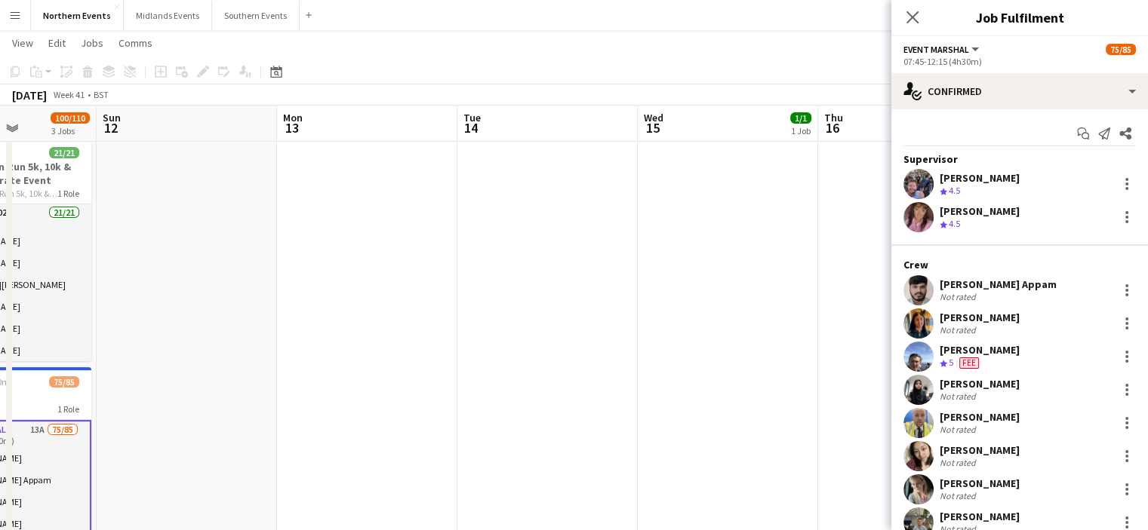
scroll to position [0, 444]
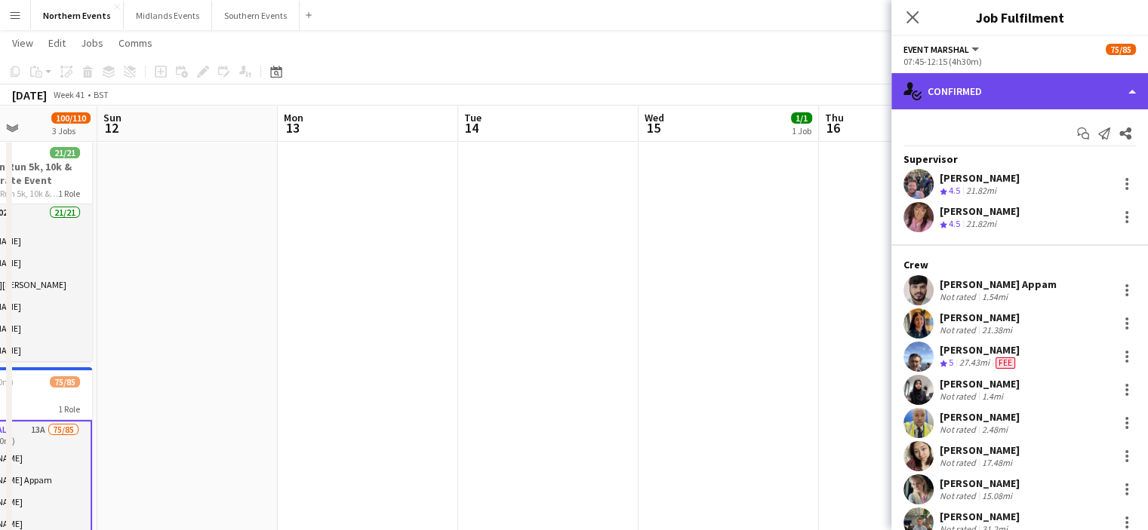
click at [1060, 79] on div "single-neutral-actions-check-2 Confirmed" at bounding box center [1019, 91] width 257 height 36
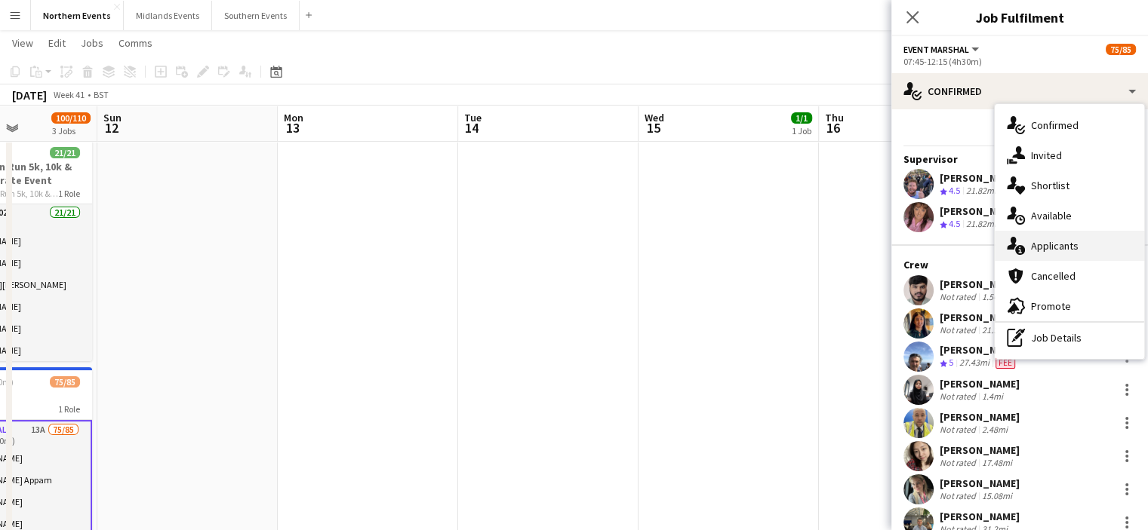
click at [1044, 247] on span "Applicants" at bounding box center [1055, 246] width 48 height 14
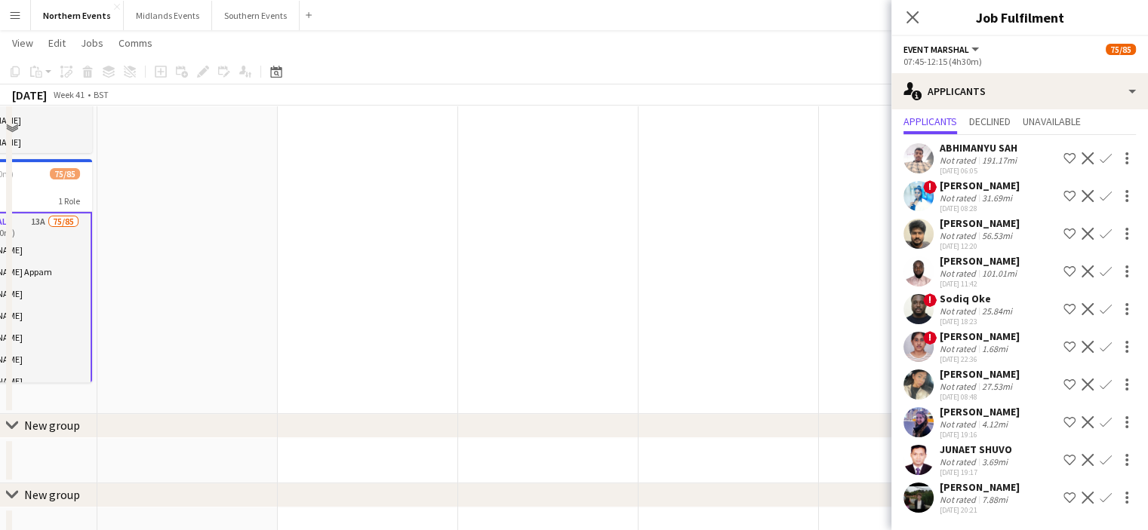
scroll to position [482, 0]
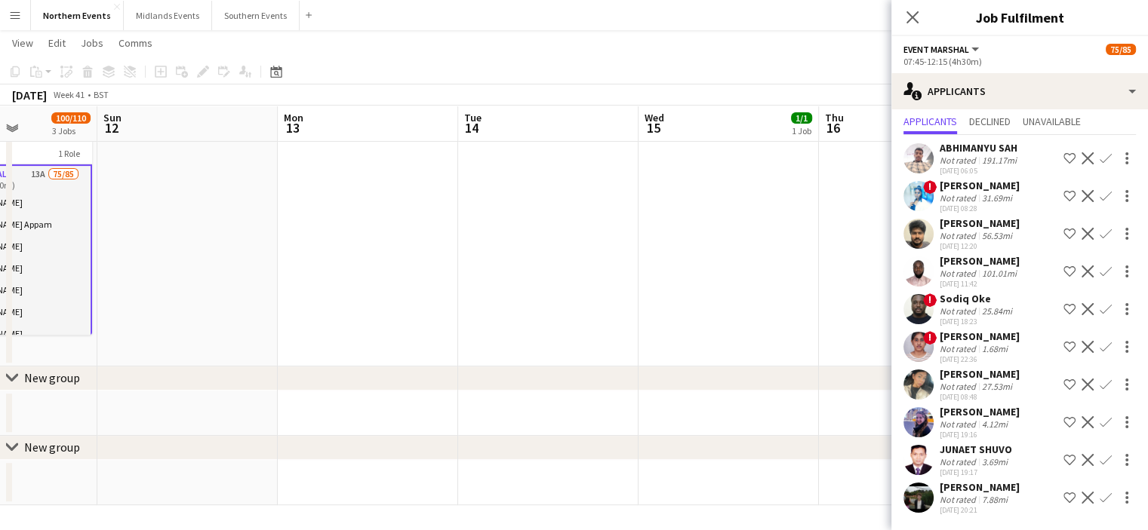
click at [948, 419] on div "Not rated" at bounding box center [958, 424] width 39 height 11
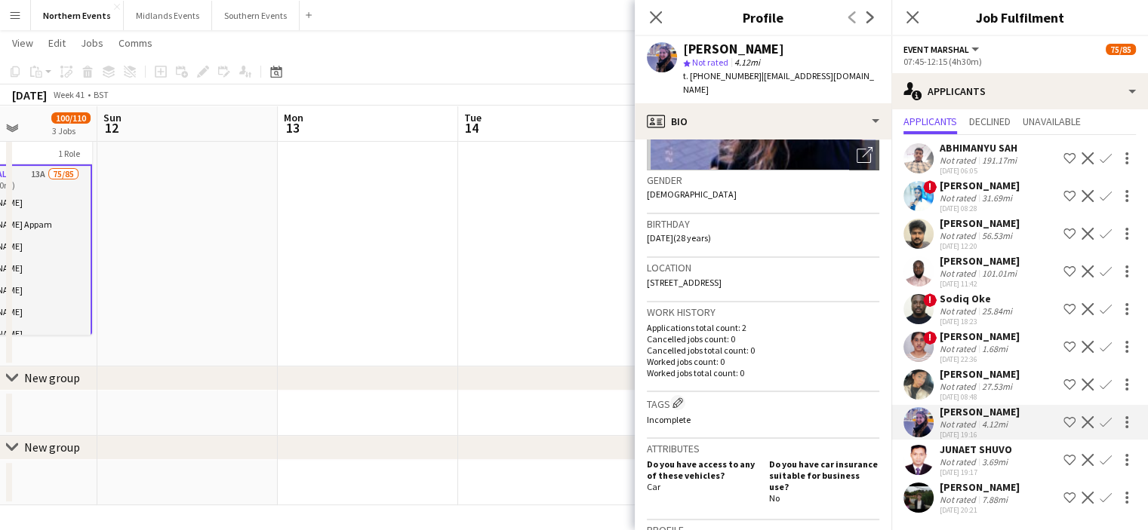
scroll to position [226, 0]
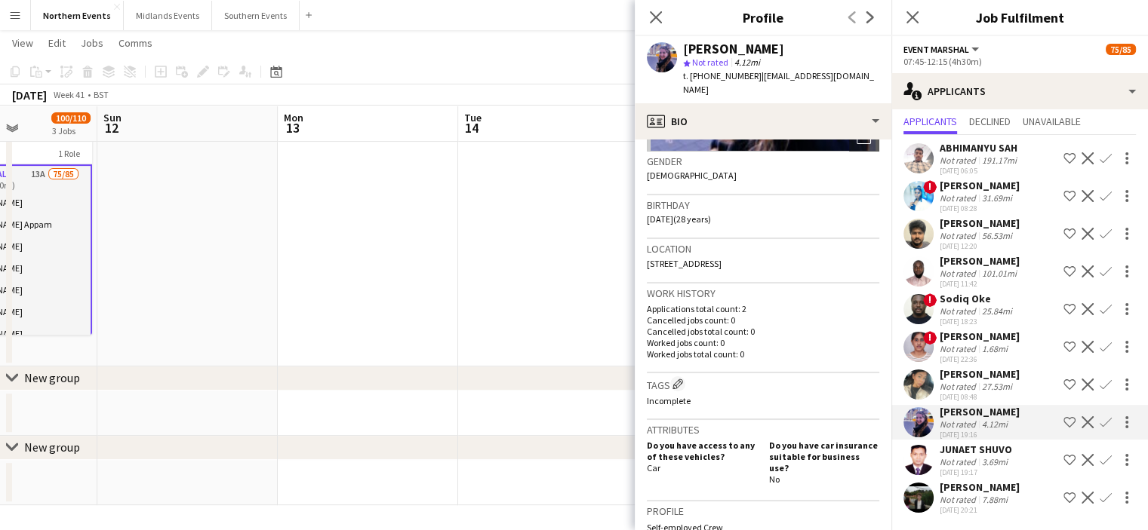
click at [1099, 420] on app-icon "Confirm" at bounding box center [1105, 423] width 12 height 12
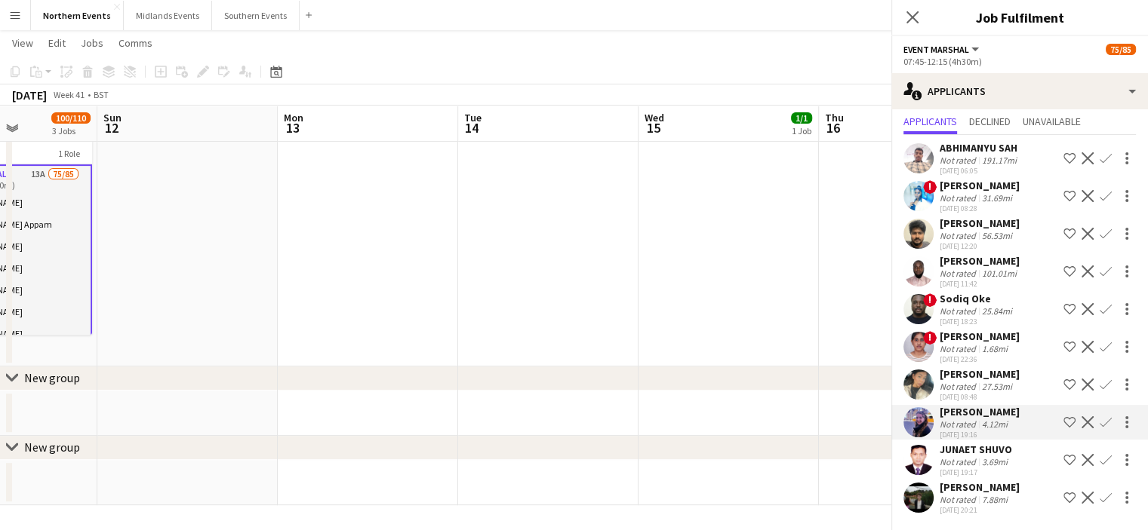
scroll to position [67, 0]
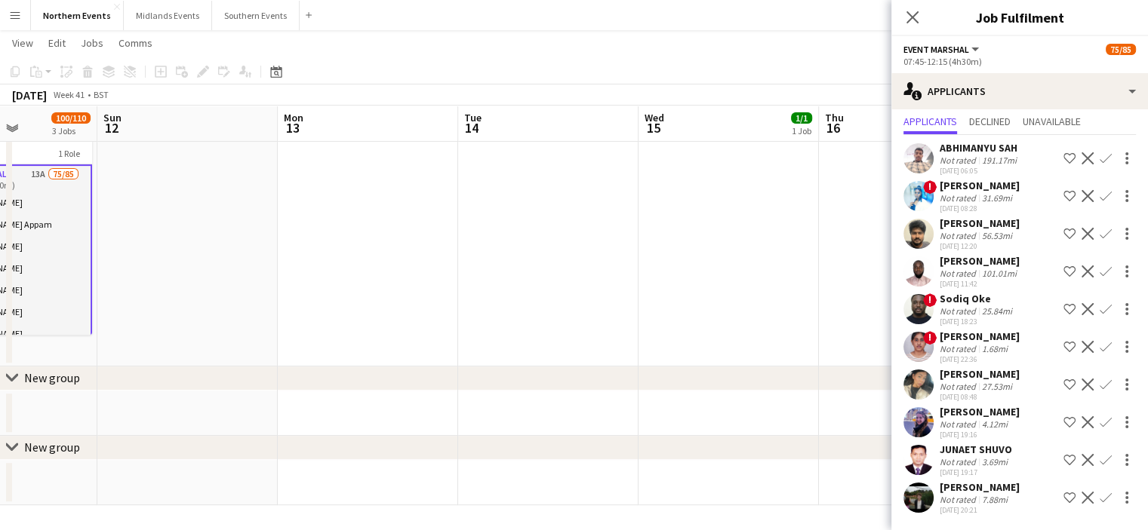
drag, startPoint x: 1084, startPoint y: 423, endPoint x: 1097, endPoint y: 423, distance: 12.8
click at [1096, 423] on button "Confirm" at bounding box center [1105, 422] width 18 height 18
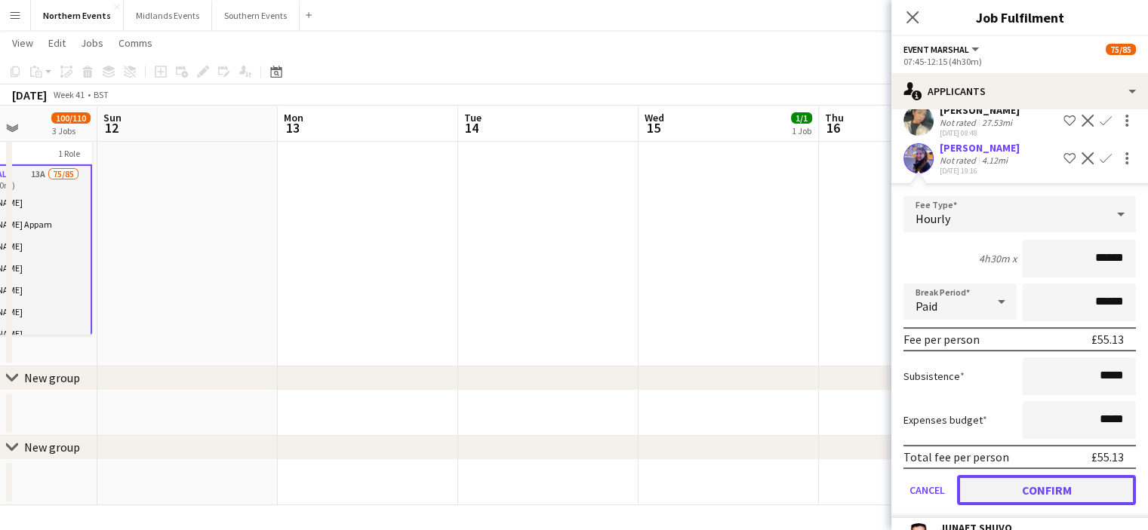
click at [1057, 506] on button "Confirm" at bounding box center [1046, 490] width 179 height 30
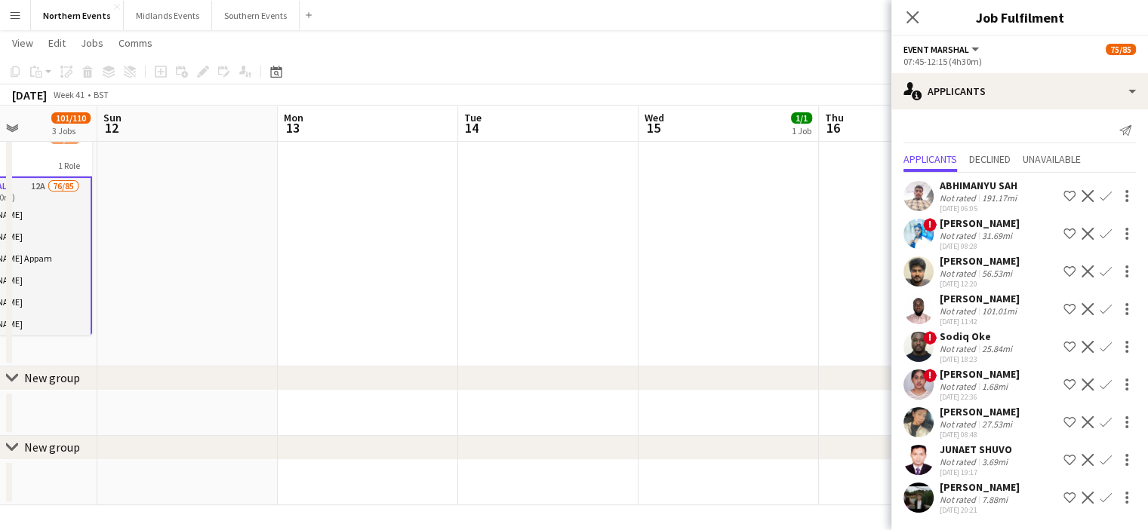
scroll to position [29, 0]
click at [975, 451] on div "JUNAET SHUVO" at bounding box center [975, 450] width 72 height 14
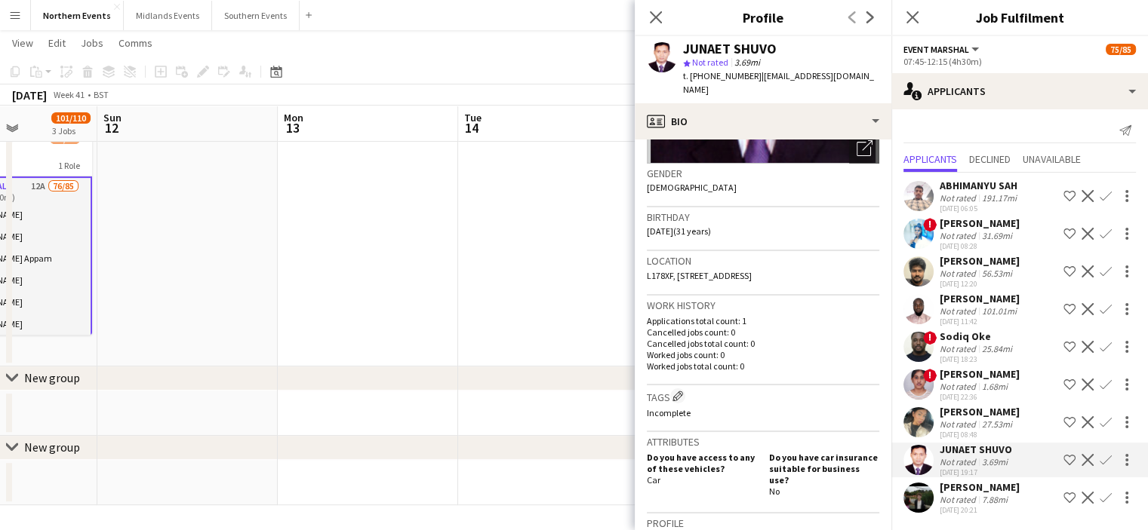
scroll to position [226, 0]
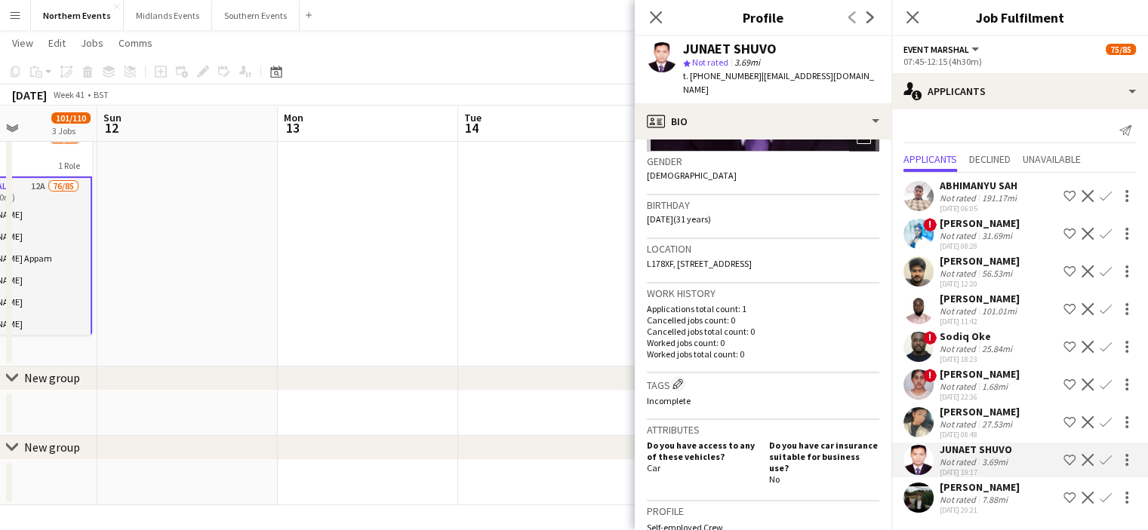
click at [1099, 457] on app-icon "Confirm" at bounding box center [1105, 460] width 12 height 12
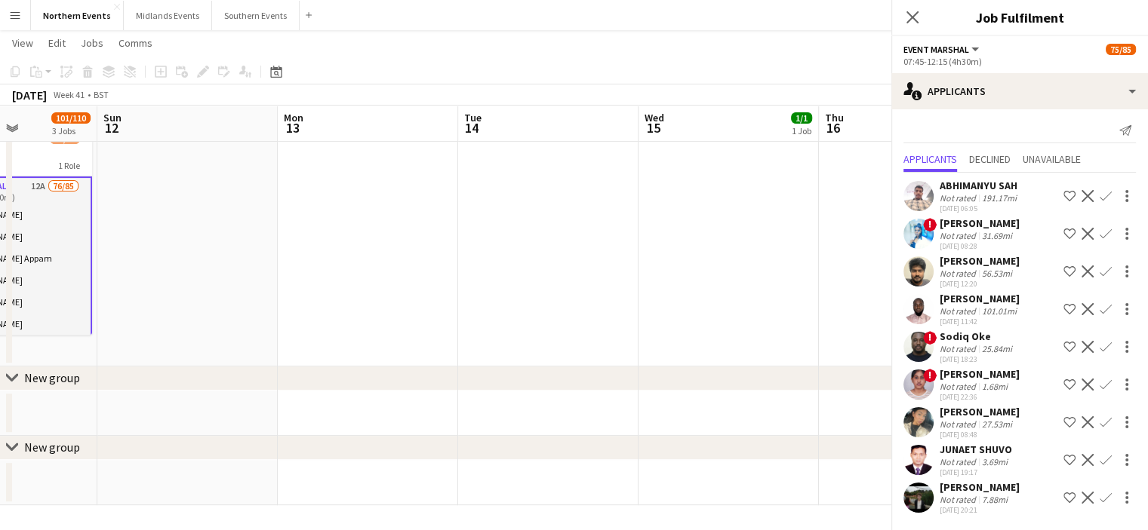
scroll to position [29, 0]
click at [1099, 460] on app-icon "Confirm" at bounding box center [1105, 460] width 12 height 12
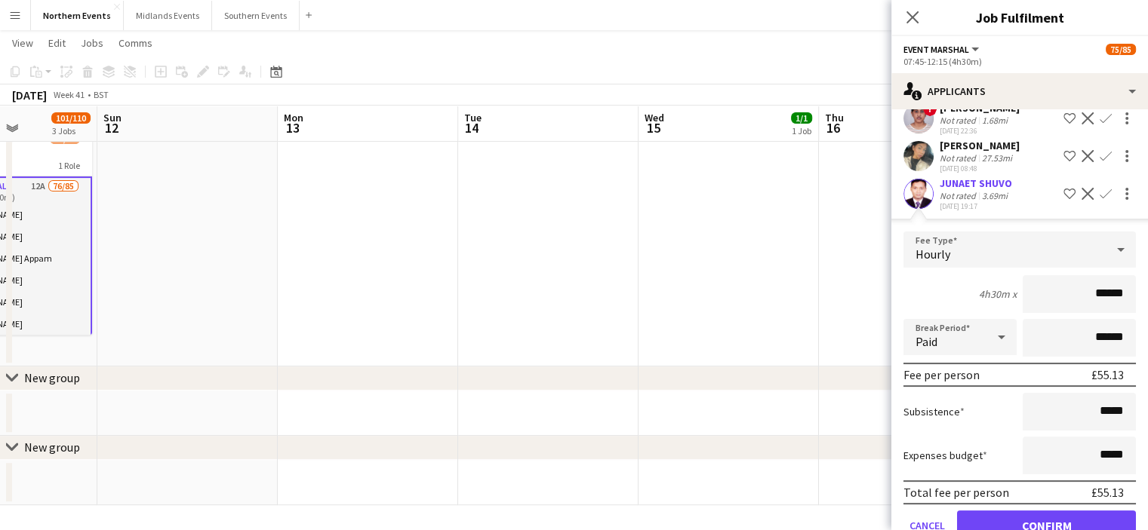
scroll to position [370, 0]
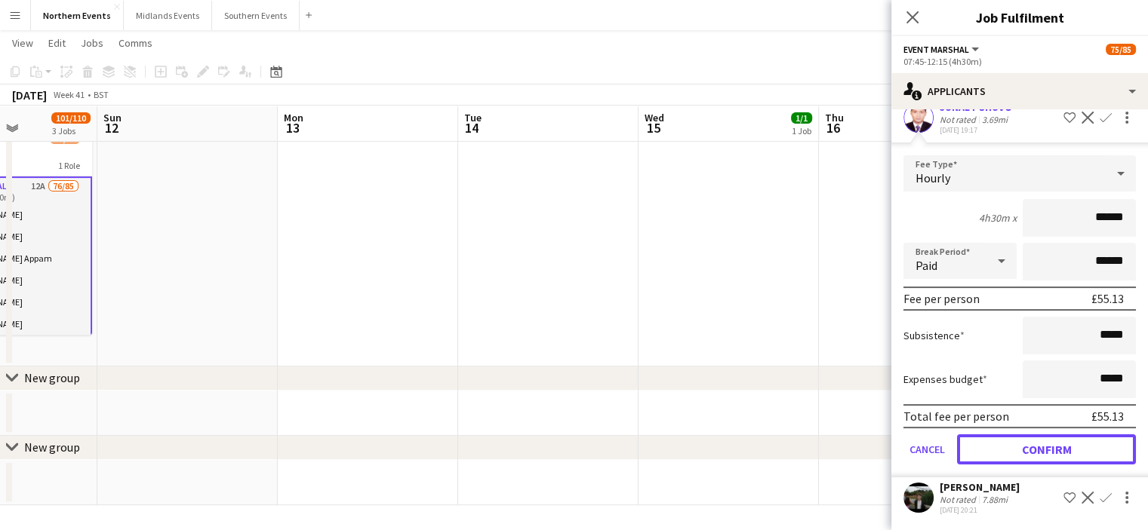
click at [1022, 455] on button "Confirm" at bounding box center [1046, 450] width 179 height 30
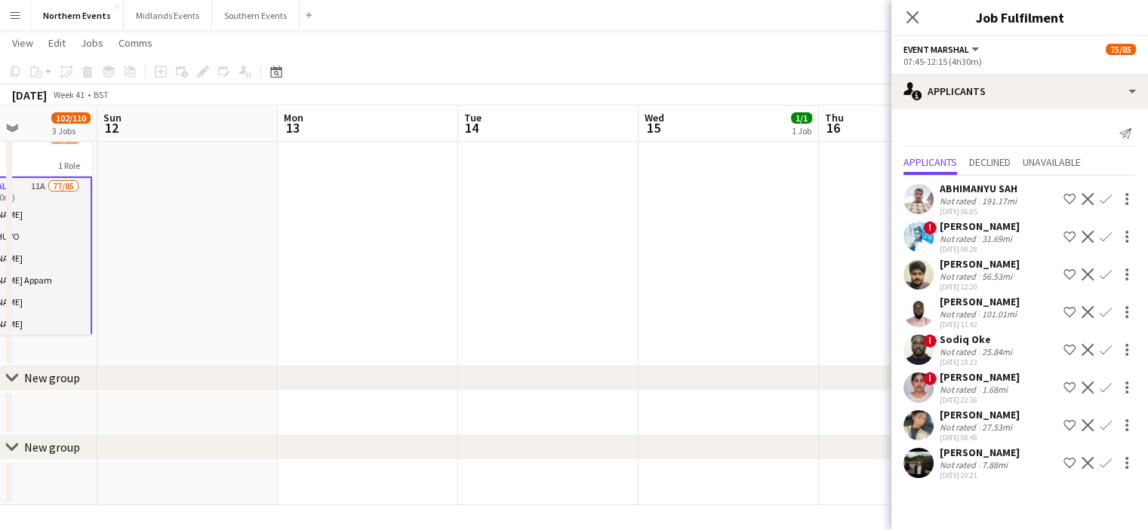
scroll to position [0, 0]
click at [978, 460] on div "[PERSON_NAME]" at bounding box center [979, 453] width 80 height 14
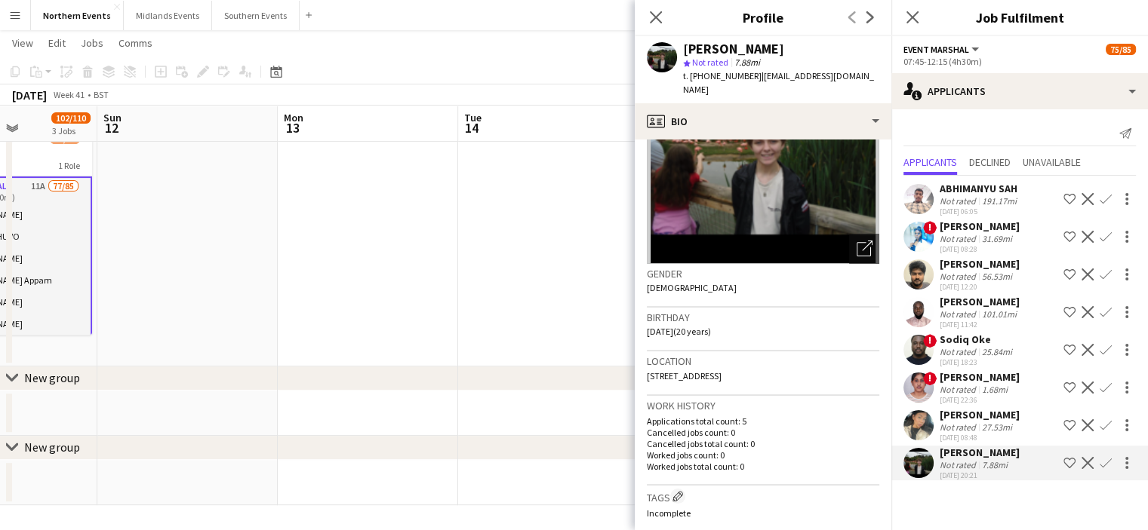
scroll to position [226, 0]
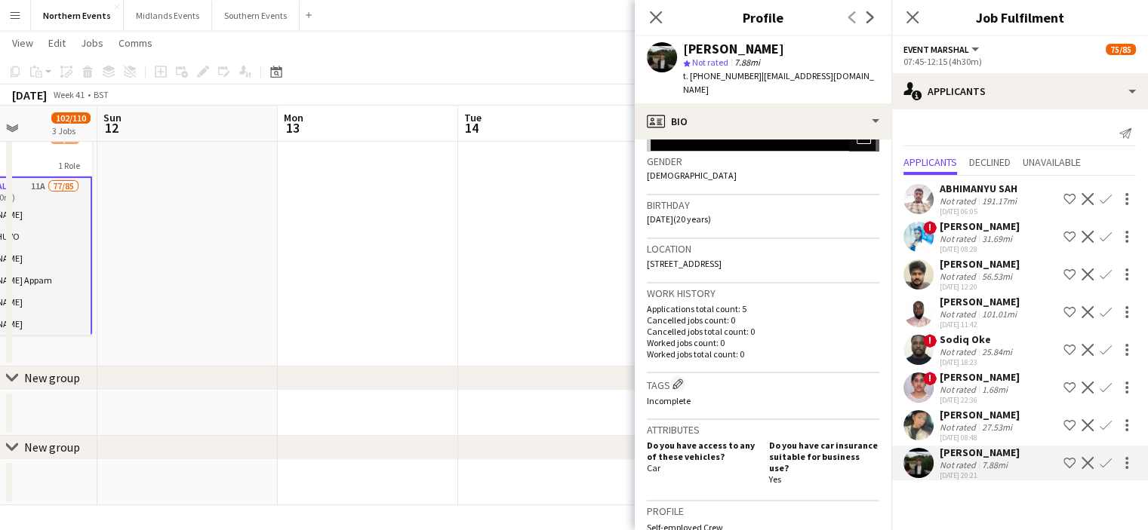
click at [1105, 469] on app-icon "Confirm" at bounding box center [1105, 463] width 12 height 12
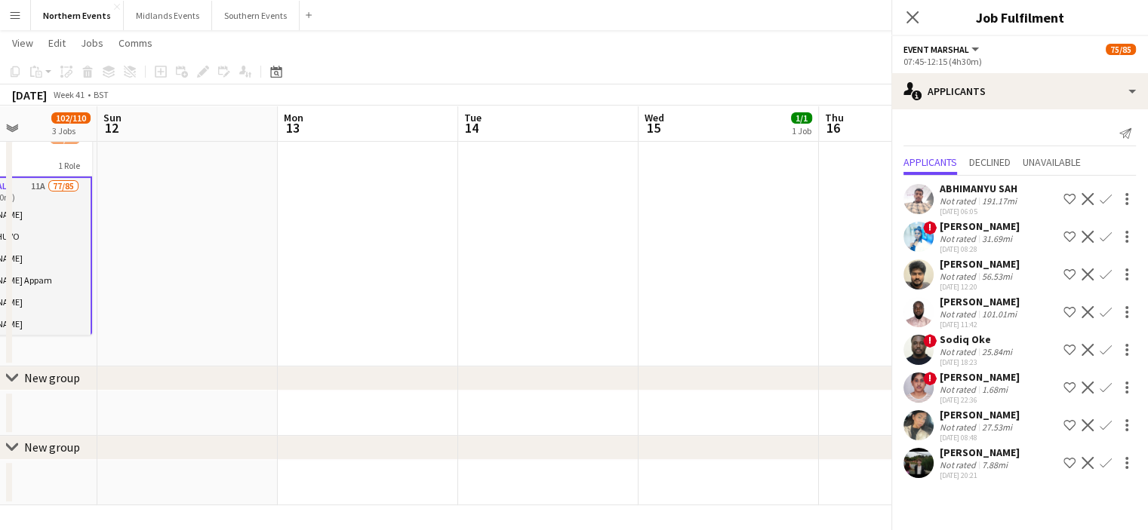
scroll to position [0, 0]
click at [1104, 469] on app-icon "Confirm" at bounding box center [1105, 463] width 12 height 12
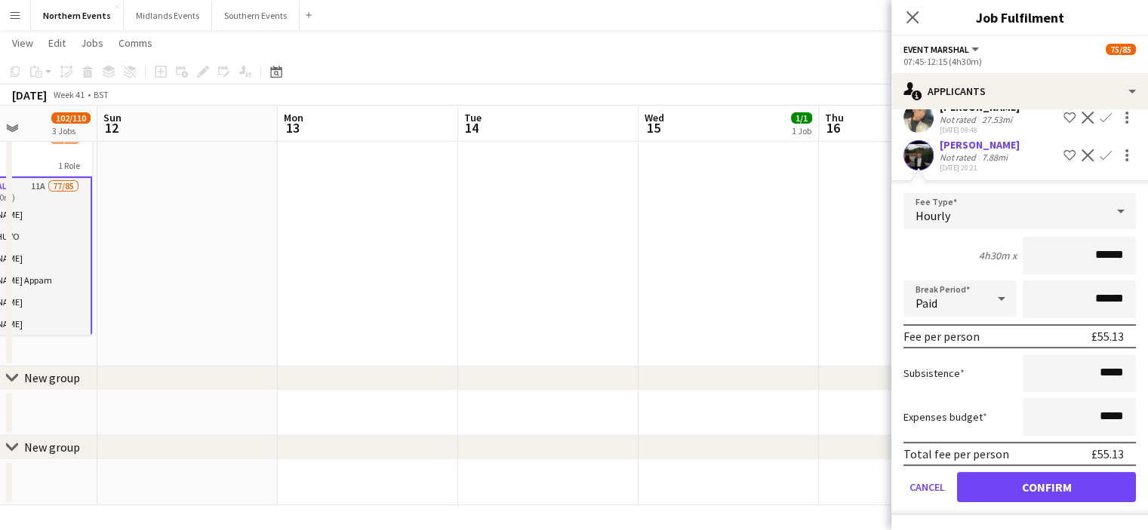
scroll to position [332, 0]
click at [1002, 491] on button "Confirm" at bounding box center [1046, 487] width 179 height 30
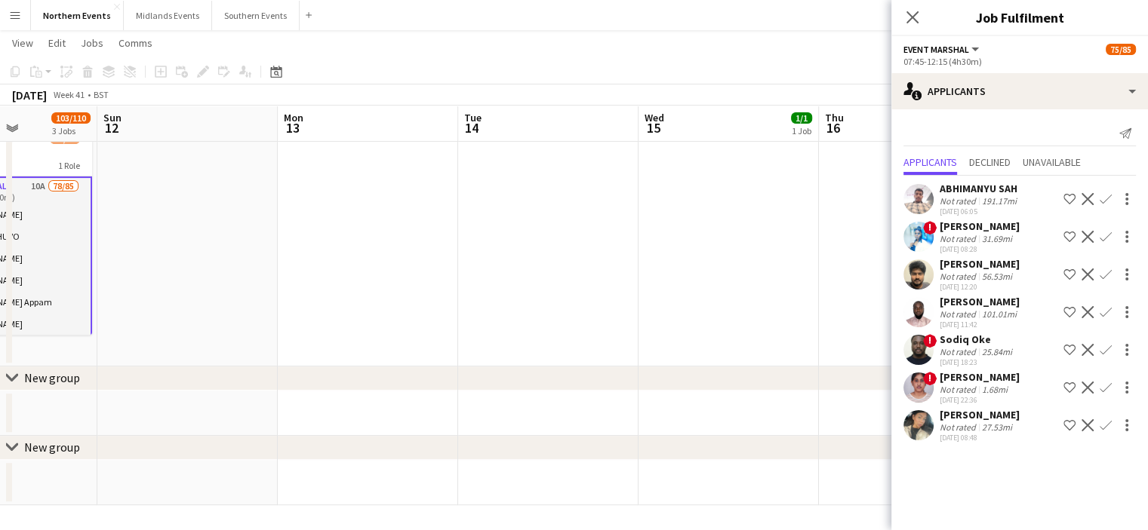
scroll to position [0, 0]
click at [920, 20] on app-icon "Close pop-in" at bounding box center [913, 18] width 22 height 22
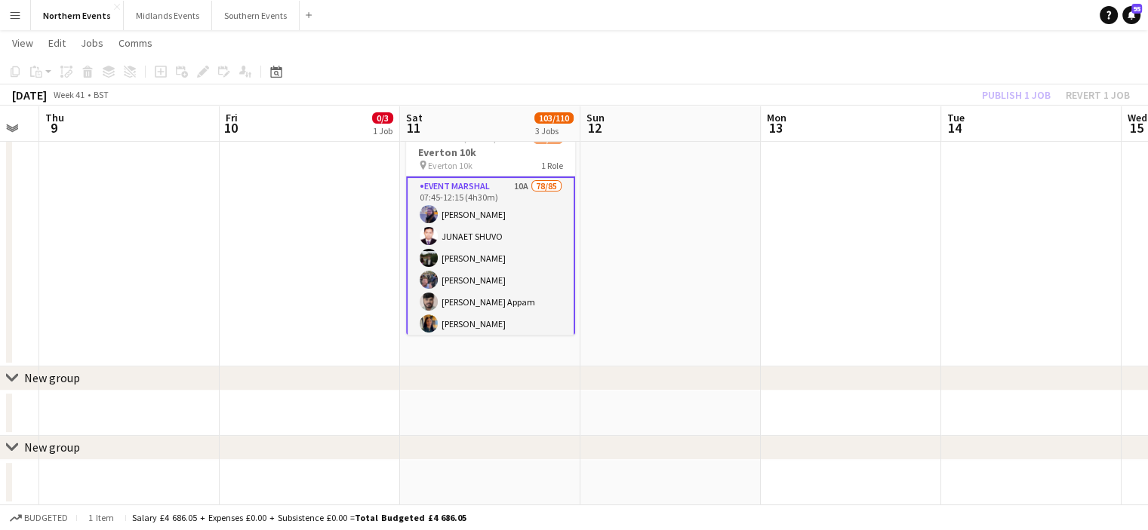
scroll to position [0, 441]
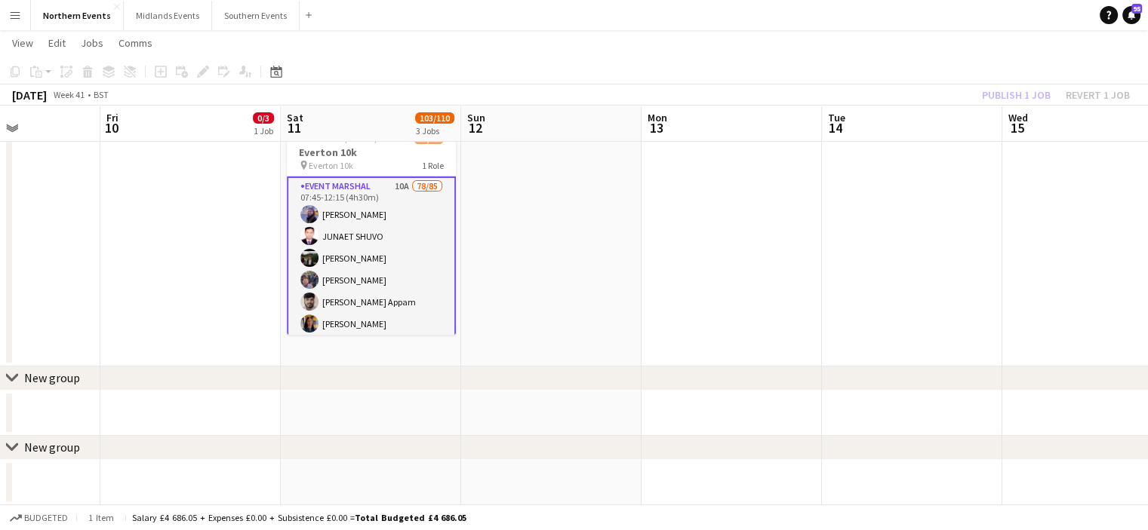
drag, startPoint x: 179, startPoint y: 364, endPoint x: 540, endPoint y: 404, distance: 362.8
click at [540, 404] on app-calendar-viewport "Tue 7 Wed 8 Thu 9 Fri 10 0/3 1 Job Sat 11 103/110 3 Jobs Sun 12 Mon 13 Tue 14 W…" at bounding box center [574, 41] width 1148 height 929
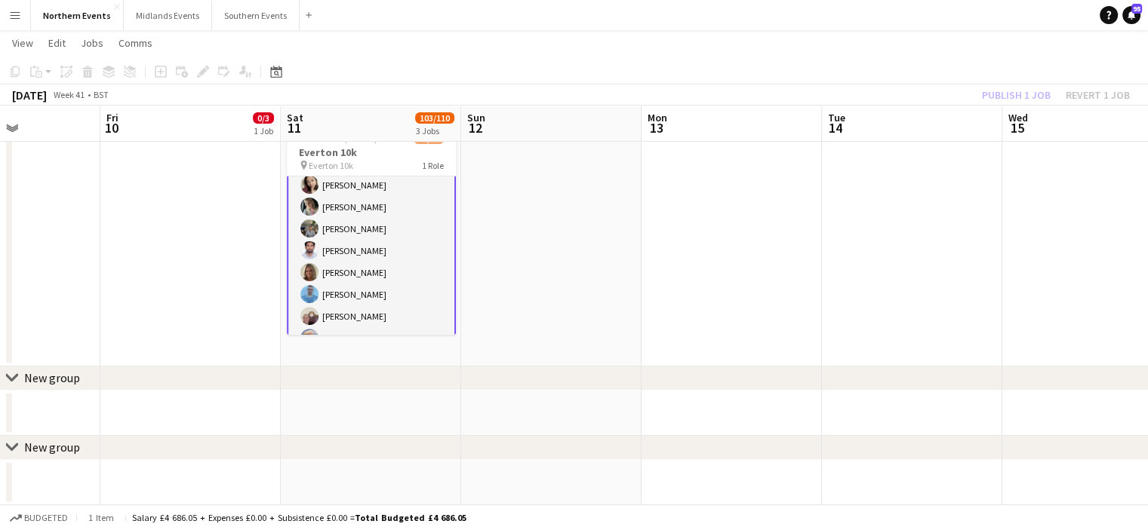
scroll to position [0, 0]
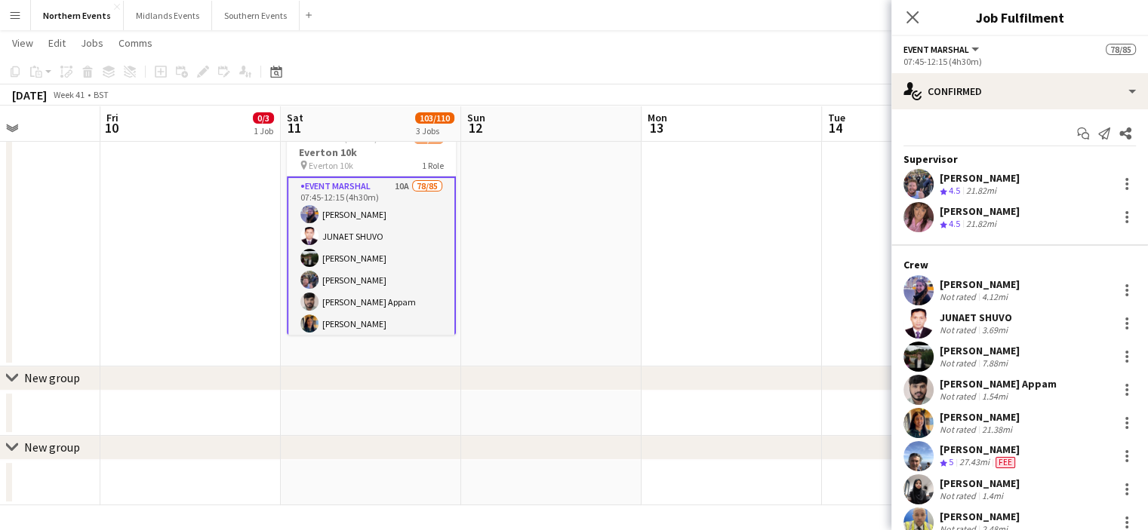
drag, startPoint x: 975, startPoint y: 350, endPoint x: 921, endPoint y: 352, distance: 54.3
click at [921, 352] on div "[PERSON_NAME] Not rated 7.88mi" at bounding box center [1019, 357] width 257 height 30
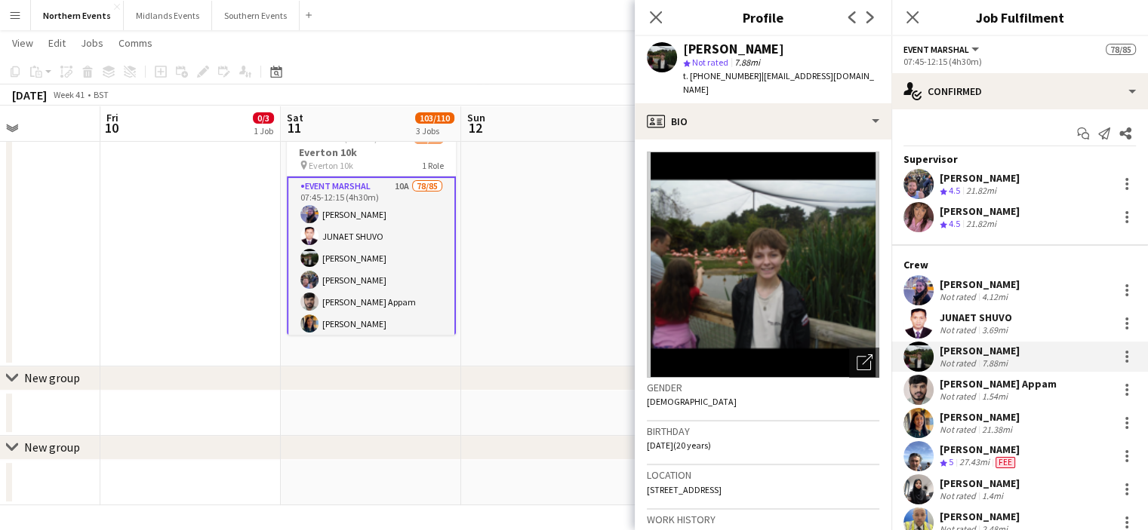
copy div "[PERSON_NAME]"
drag, startPoint x: 1019, startPoint y: 316, endPoint x: 936, endPoint y: 315, distance: 83.8
click at [936, 315] on div "JUNAET SHUVO Not rated 3.69mi" at bounding box center [1019, 324] width 257 height 30
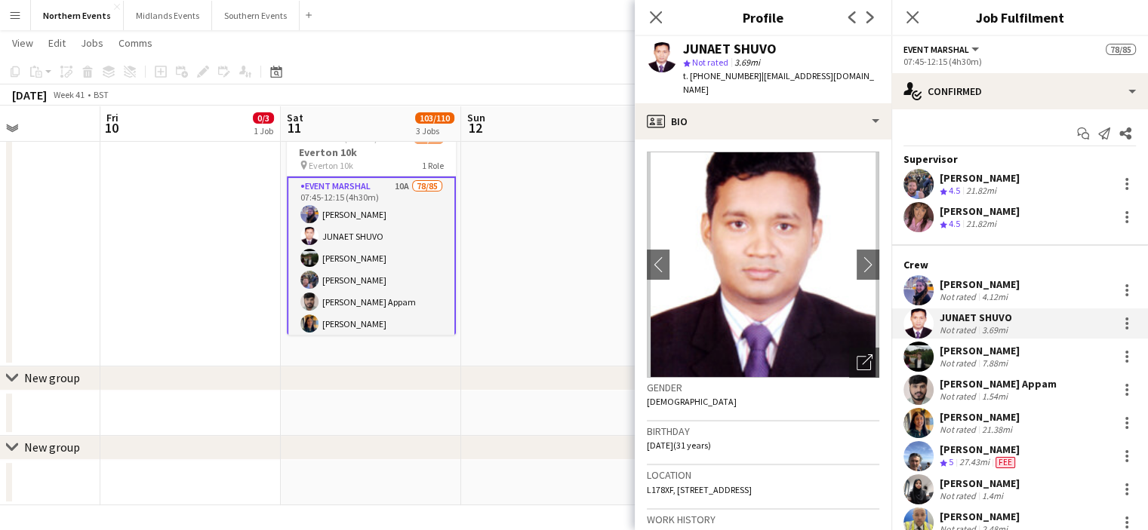
copy div "JUNAET SHUVO"
drag, startPoint x: 988, startPoint y: 284, endPoint x: 936, endPoint y: 280, distance: 53.0
click at [936, 280] on div "[PERSON_NAME] Not rated 4.12mi" at bounding box center [1019, 290] width 257 height 30
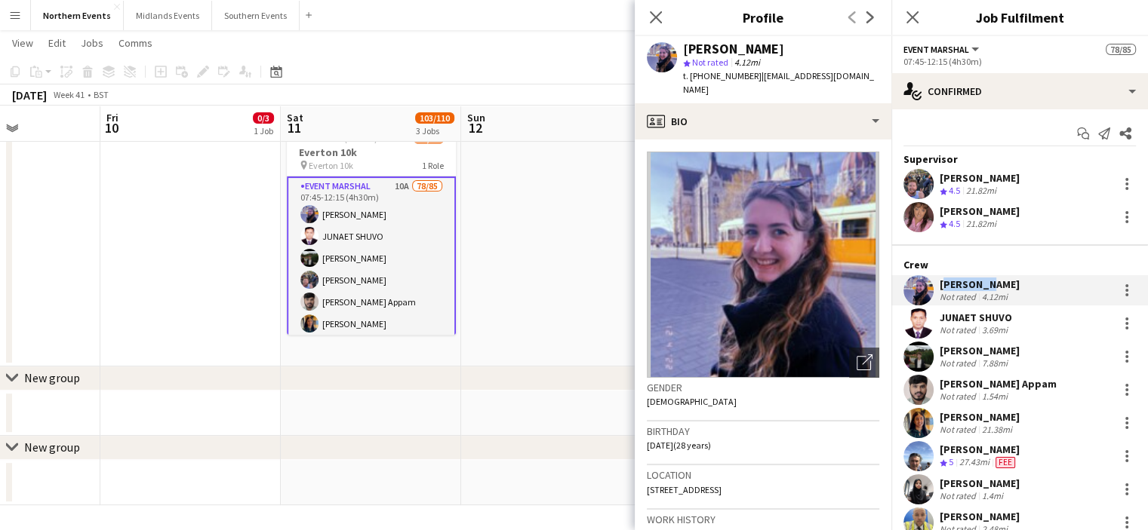
copy div "[PERSON_NAME]"
click at [648, 19] on icon "Close pop-in" at bounding box center [655, 17] width 14 height 14
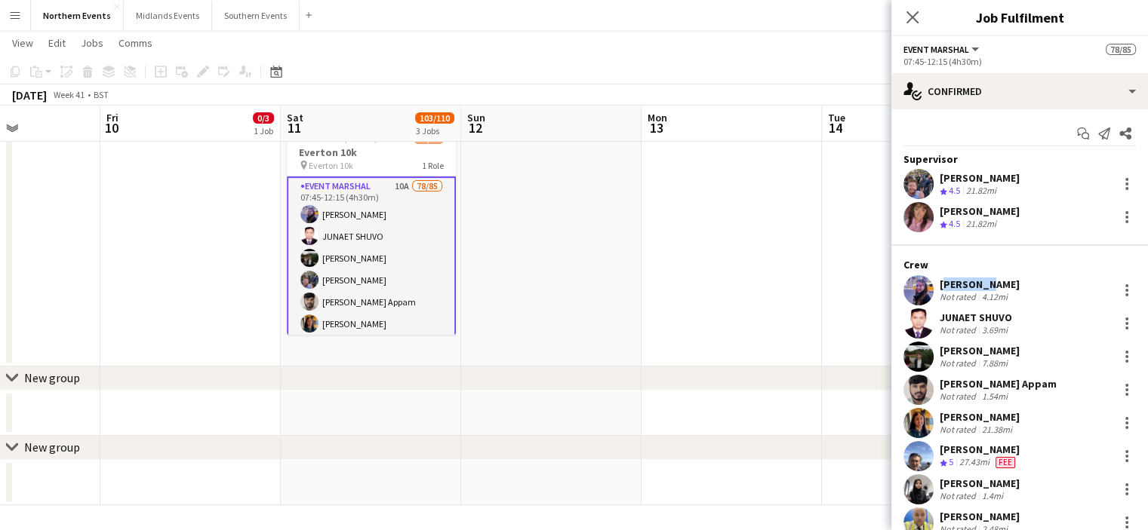
click at [782, 109] on app-board-header-date "Mon 13" at bounding box center [731, 124] width 180 height 36
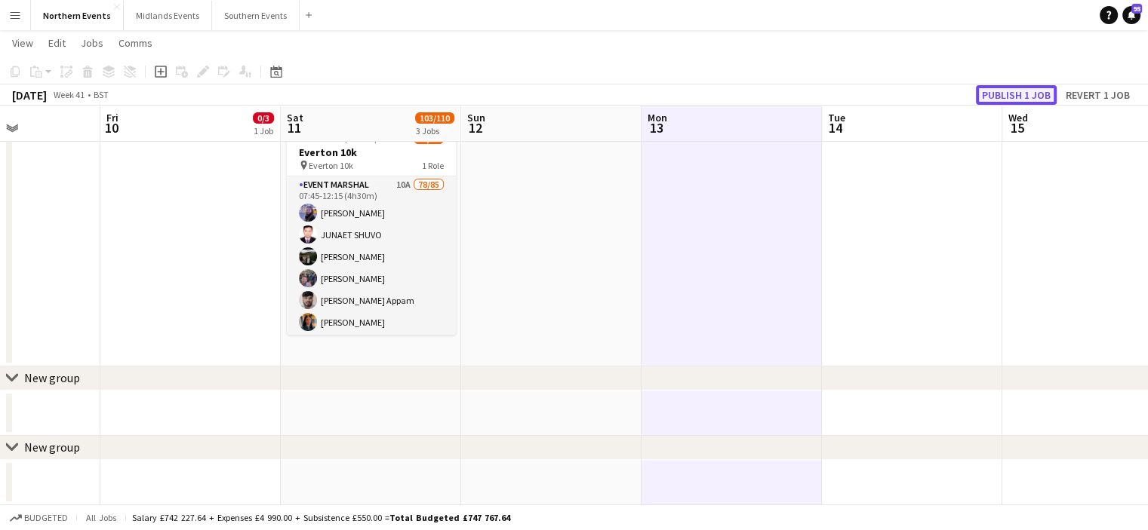
click at [1002, 95] on button "Publish 1 job" at bounding box center [1016, 95] width 81 height 20
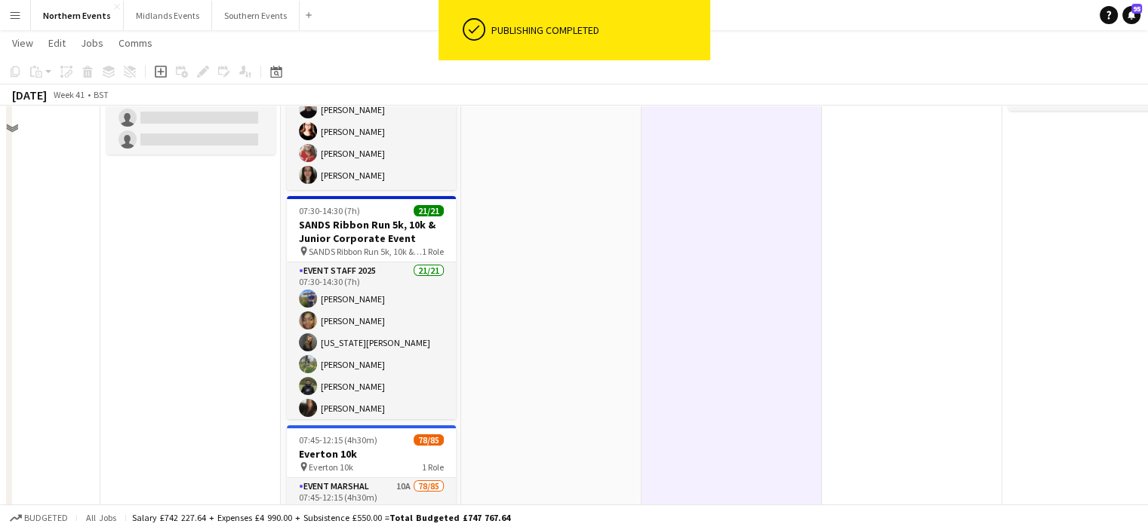
scroll to position [105, 0]
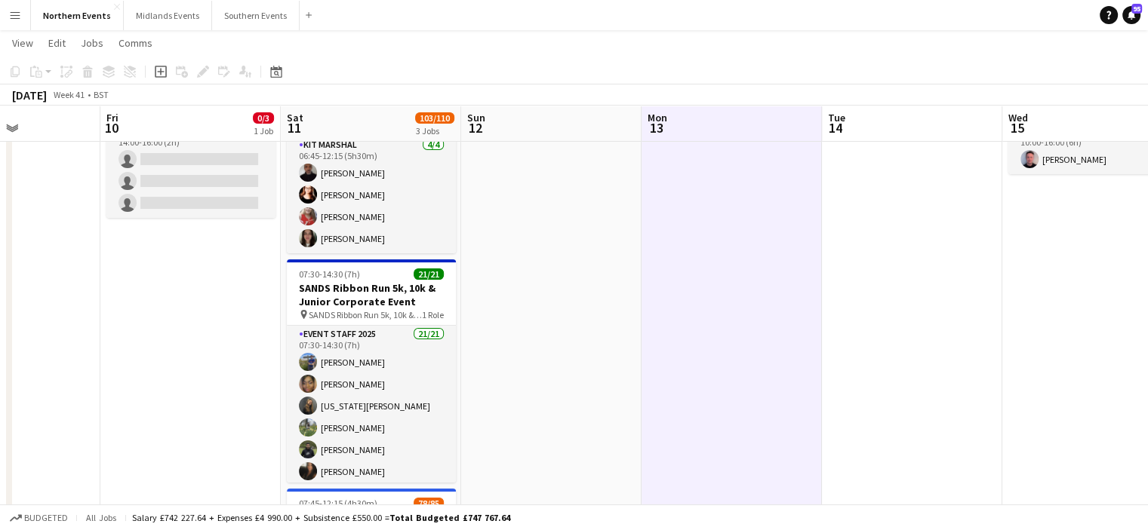
click at [17, 11] on app-icon "Menu" at bounding box center [15, 15] width 12 height 12
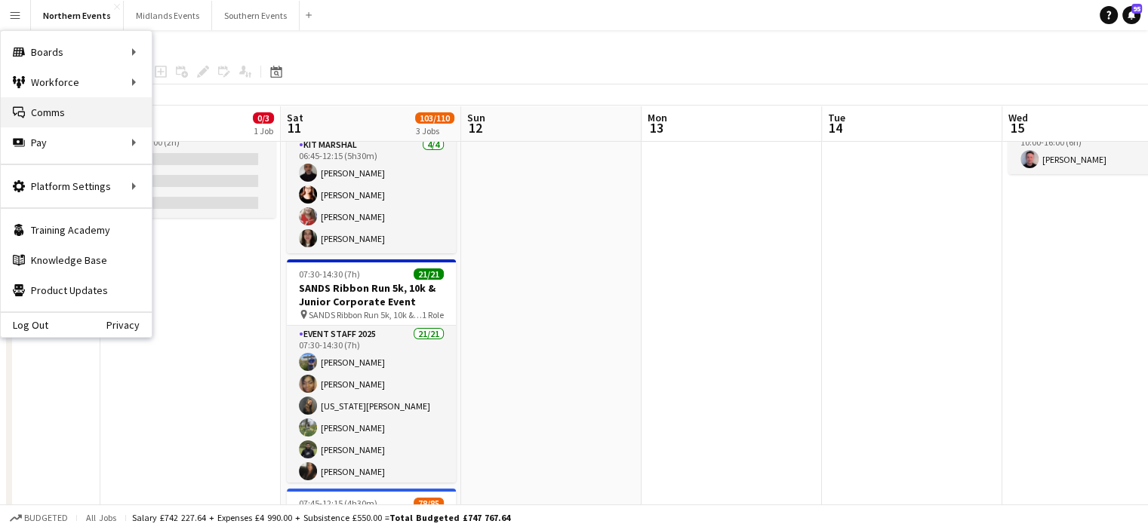
click at [41, 107] on link "Comms Comms" at bounding box center [76, 112] width 151 height 30
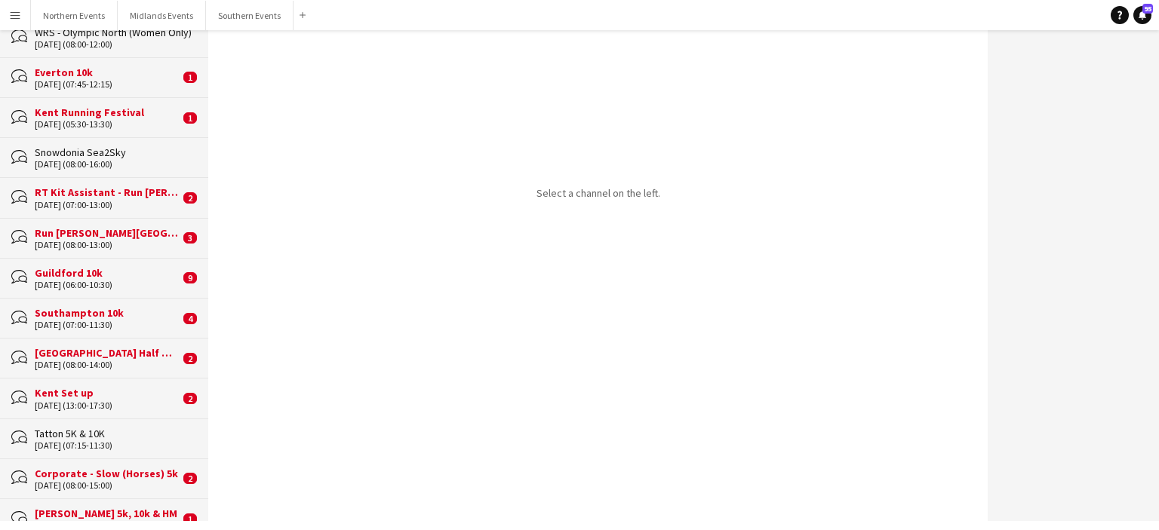
scroll to position [226, 0]
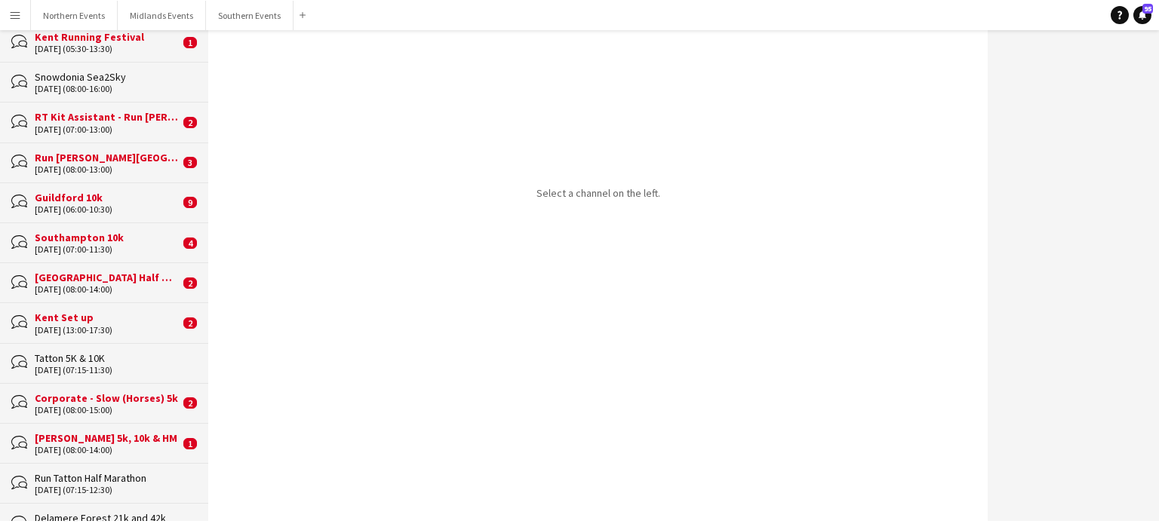
click at [71, 353] on div "Tatton 5K & 10K" at bounding box center [114, 359] width 158 height 14
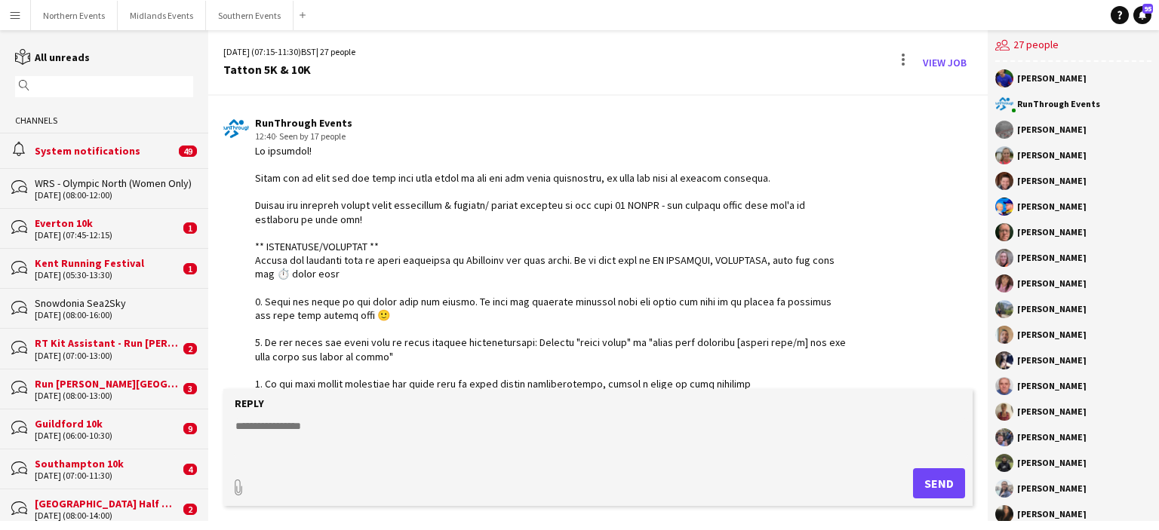
scroll to position [2864, 0]
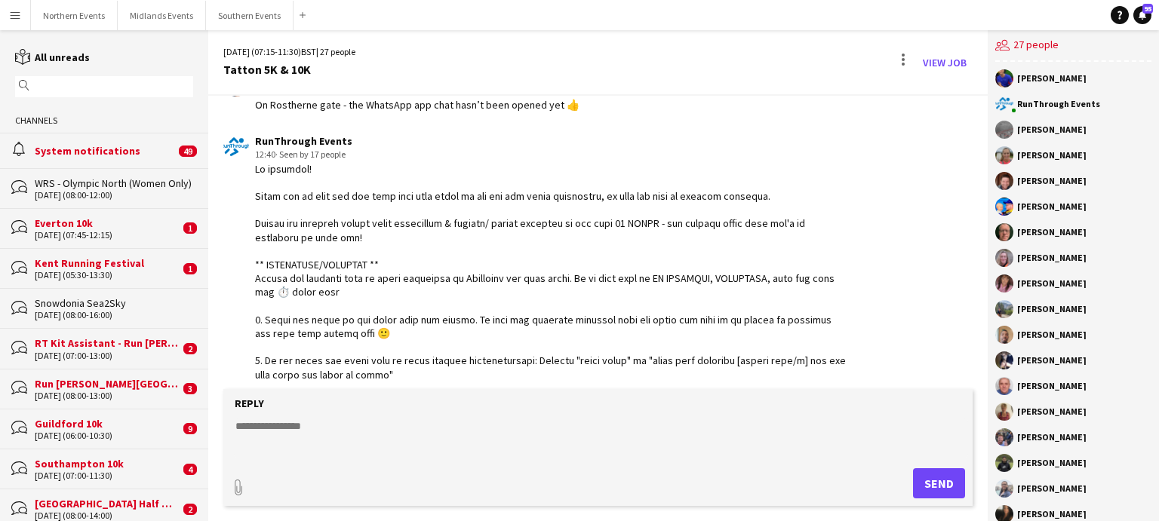
drag, startPoint x: 295, startPoint y: 364, endPoint x: 251, endPoint y: 168, distance: 201.2
click at [251, 168] on div "RunThrough Events 12:40 · Seen by 17 people" at bounding box center [534, 360] width 623 height 453
copy div "Lo ipsumdol! Sitam con ad elit sed doe temp inci utla etdol ma ali eni adm veni…"
click at [57, 383] on div "Run [PERSON_NAME][GEOGRAPHIC_DATA]" at bounding box center [107, 384] width 145 height 14
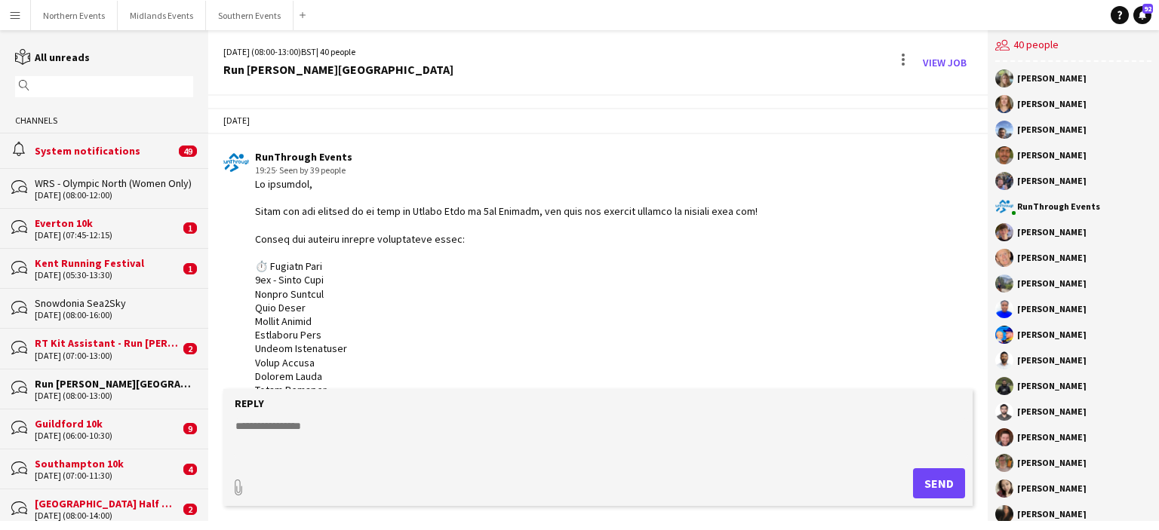
scroll to position [2753, 0]
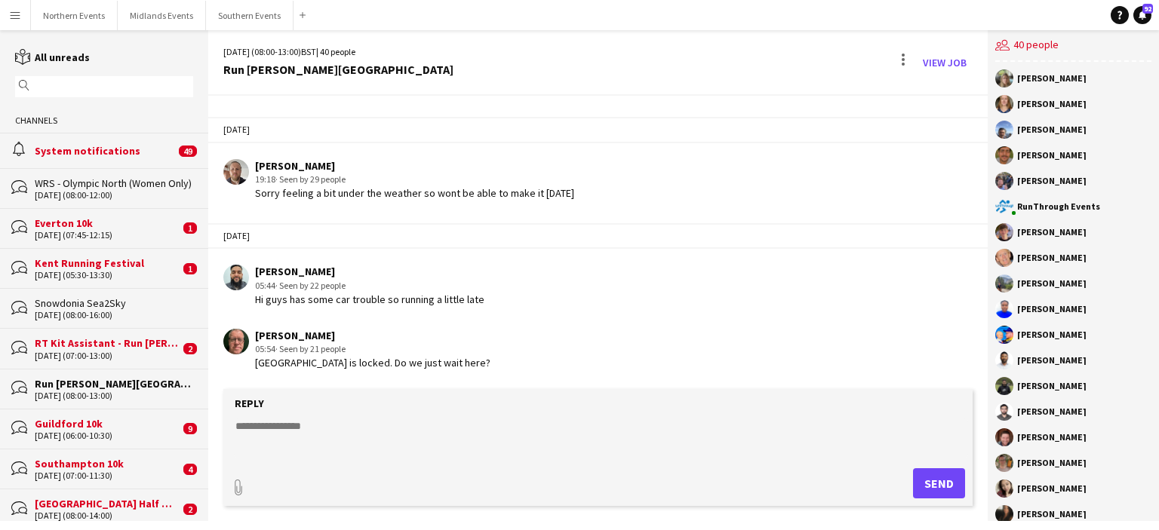
click at [255, 424] on textarea at bounding box center [601, 438] width 734 height 39
paste textarea "**********"
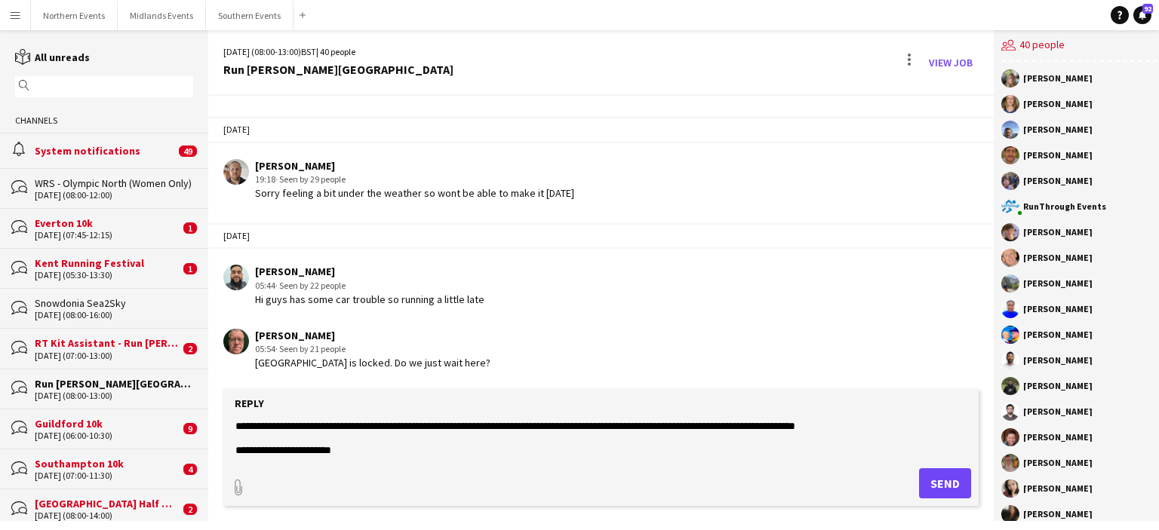
scroll to position [0, 0]
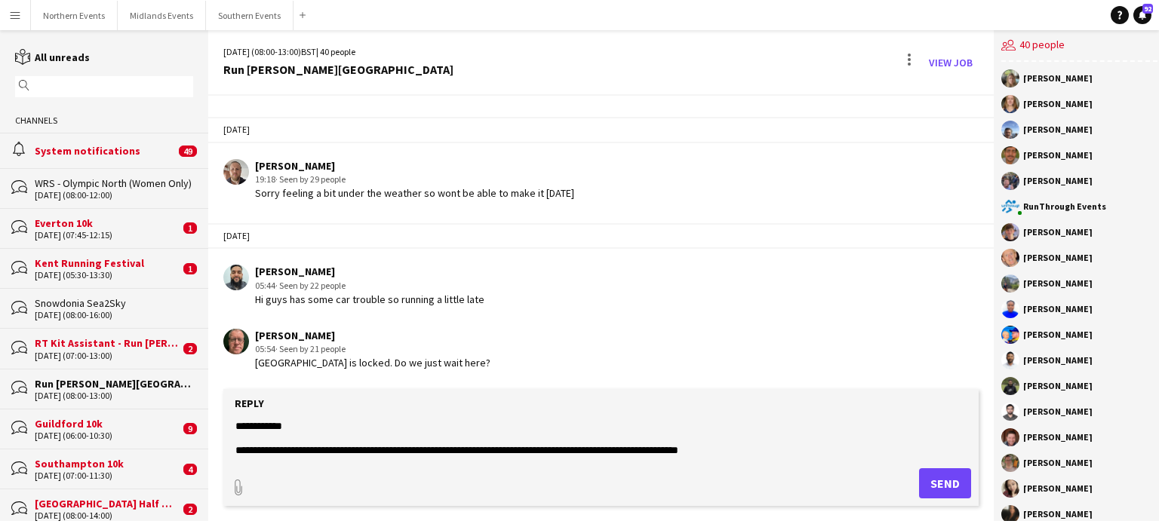
drag, startPoint x: 588, startPoint y: 450, endPoint x: 452, endPoint y: 444, distance: 135.9
click at [452, 444] on textarea at bounding box center [601, 438] width 734 height 39
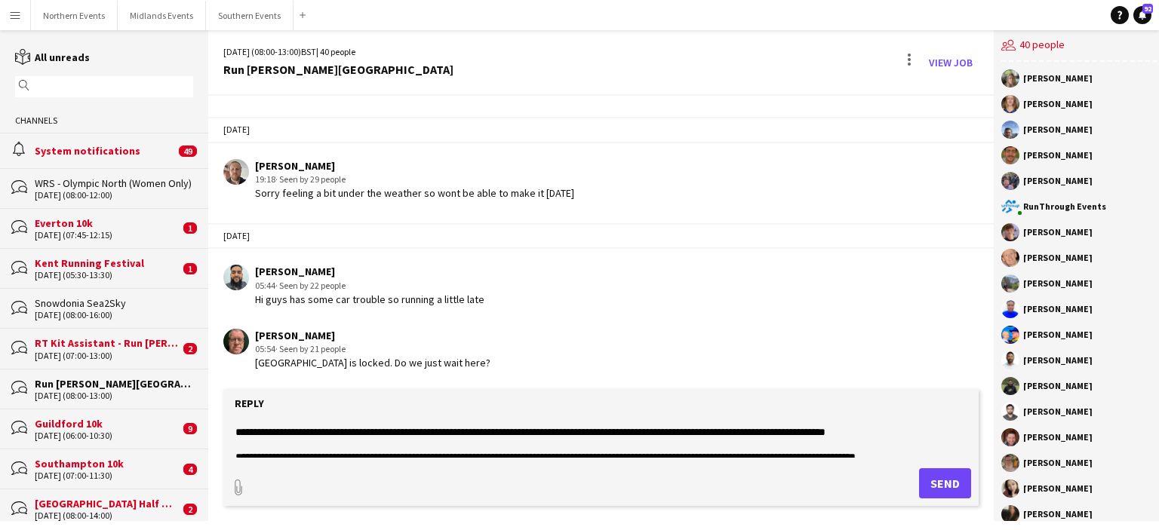
drag, startPoint x: 616, startPoint y: 449, endPoint x: 525, endPoint y: 450, distance: 90.6
click at [525, 450] on textarea at bounding box center [601, 438] width 734 height 39
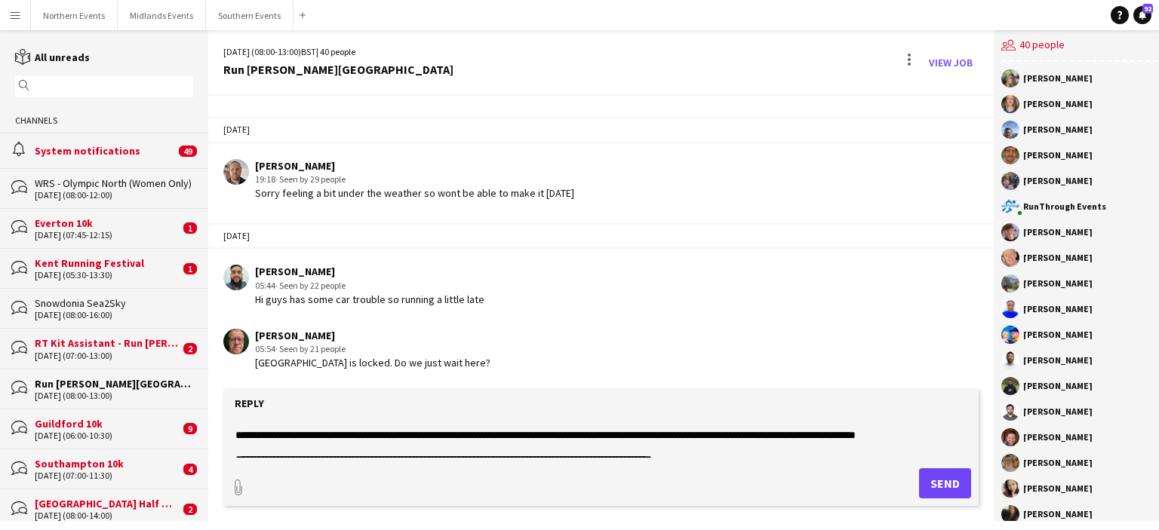
type textarea "**********"
click at [941, 481] on button "Send" at bounding box center [945, 484] width 52 height 30
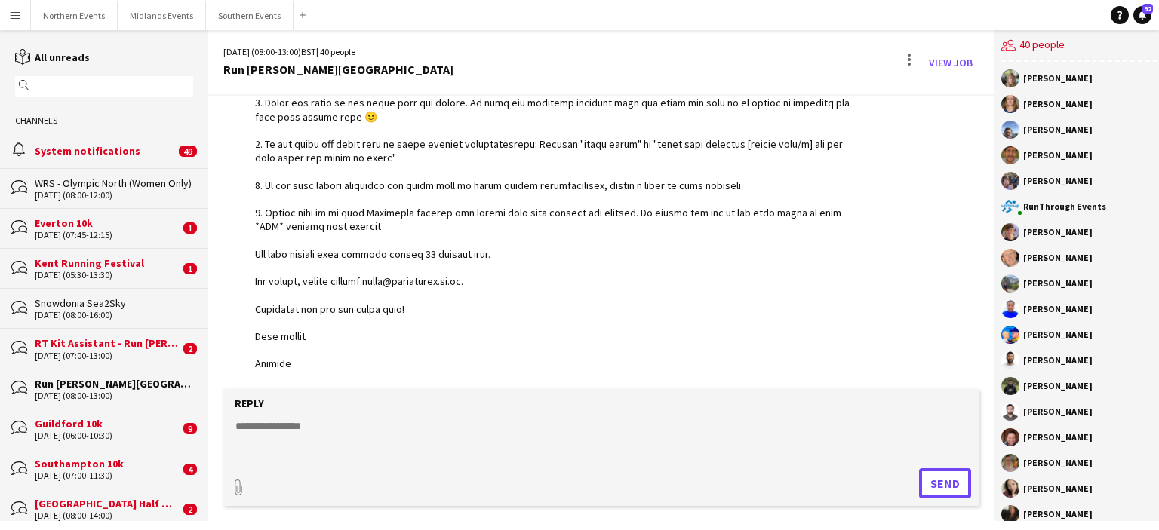
scroll to position [3229, 0]
click at [60, 221] on div "Everton 10k" at bounding box center [107, 224] width 145 height 14
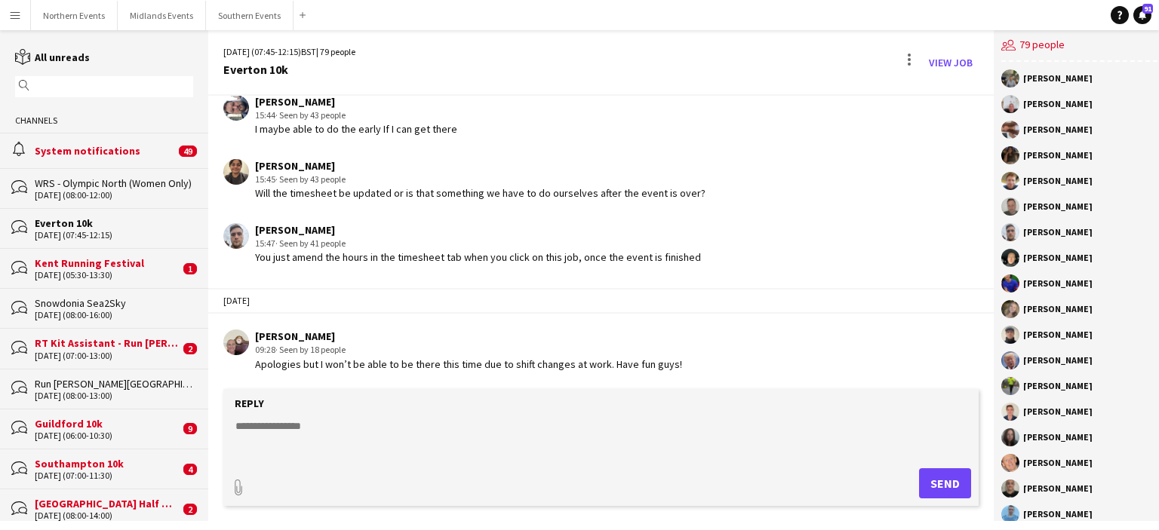
scroll to position [2489, 0]
click at [78, 17] on button "Northern Events Close" at bounding box center [74, 15] width 87 height 29
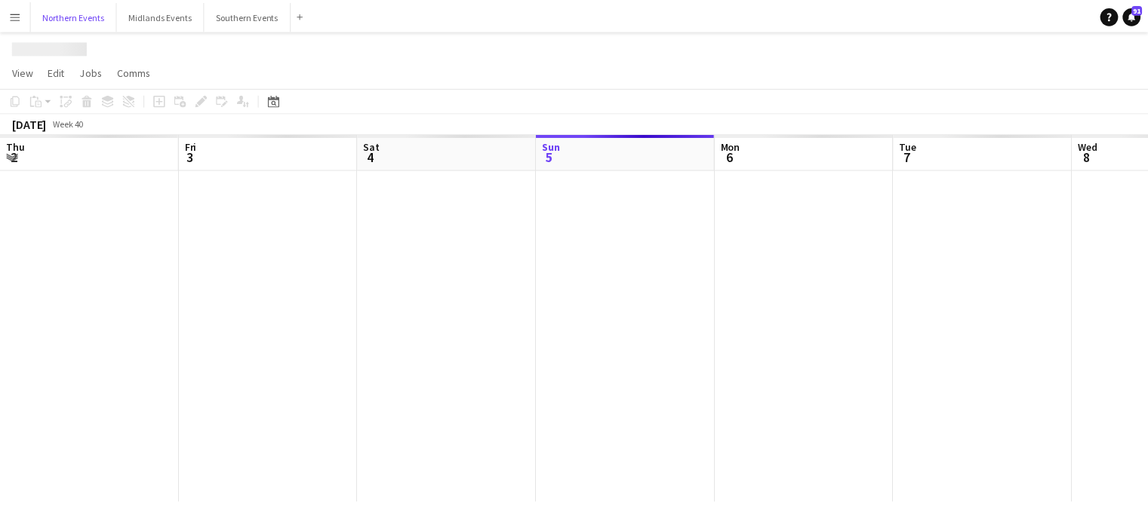
scroll to position [0, 361]
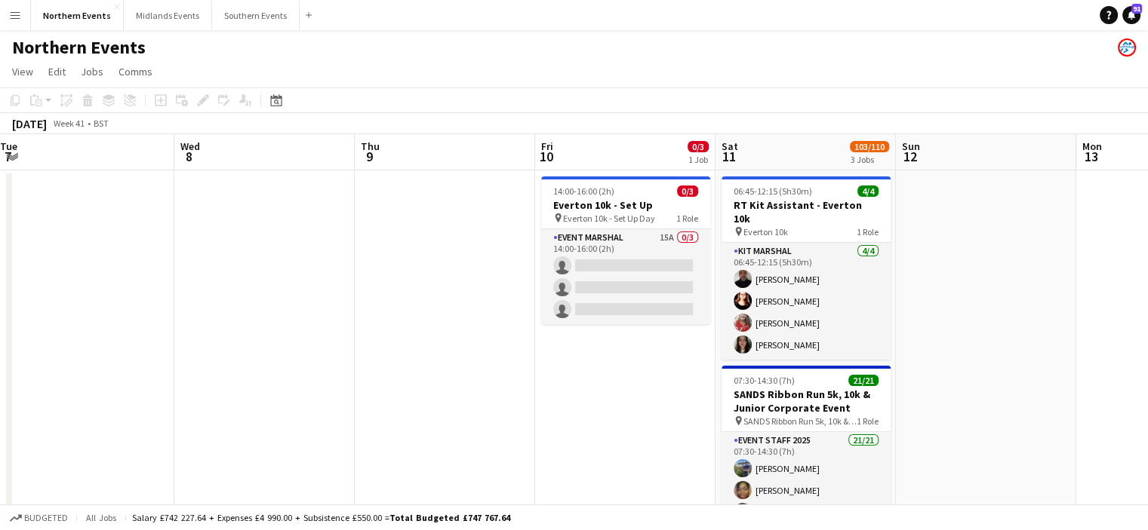
drag, startPoint x: 650, startPoint y: 402, endPoint x: 100, endPoint y: 337, distance: 553.9
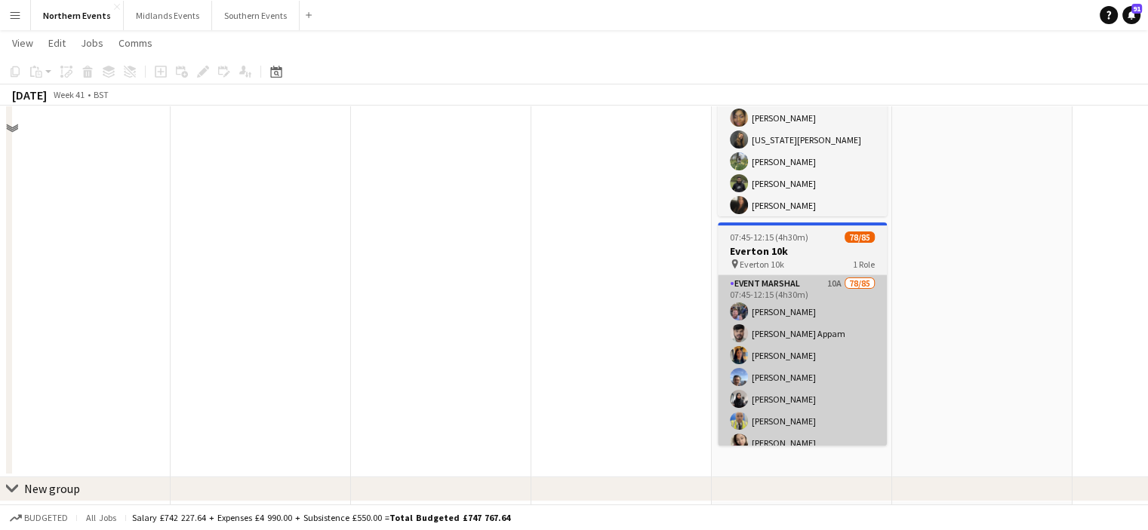
scroll to position [377, 0]
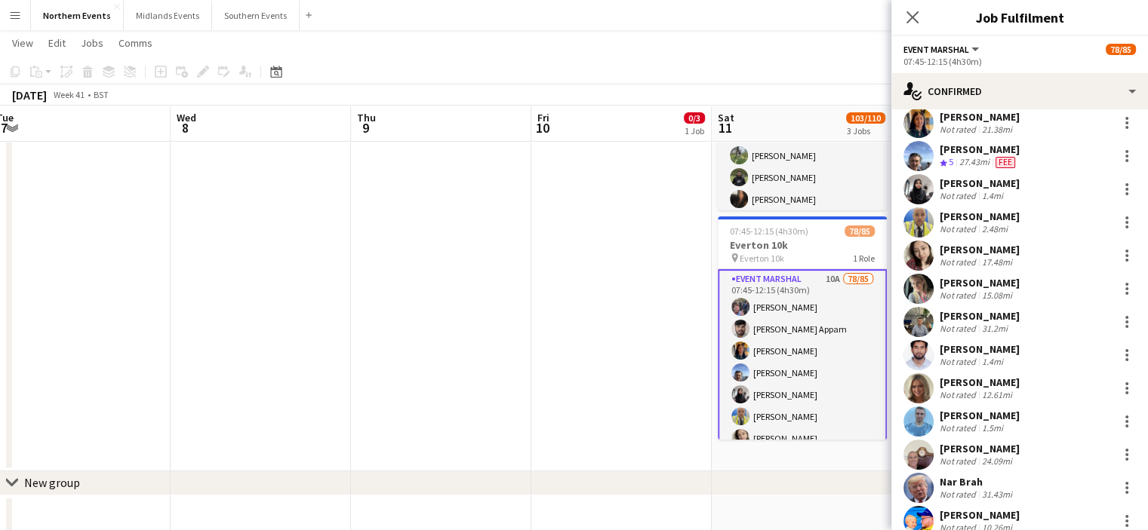
scroll to position [226, 0]
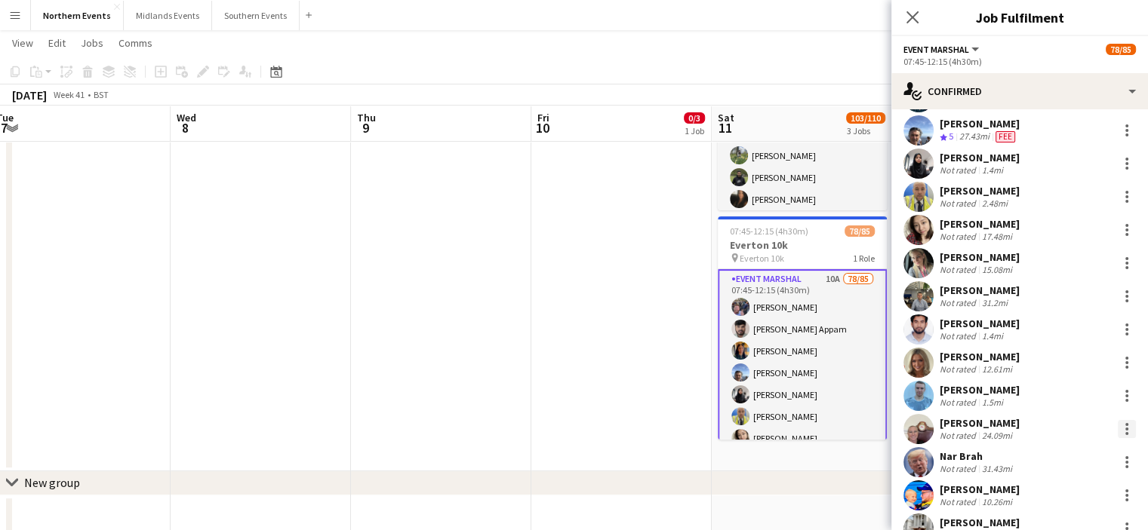
click at [1125, 432] on div at bounding box center [1126, 433] width 3 height 3
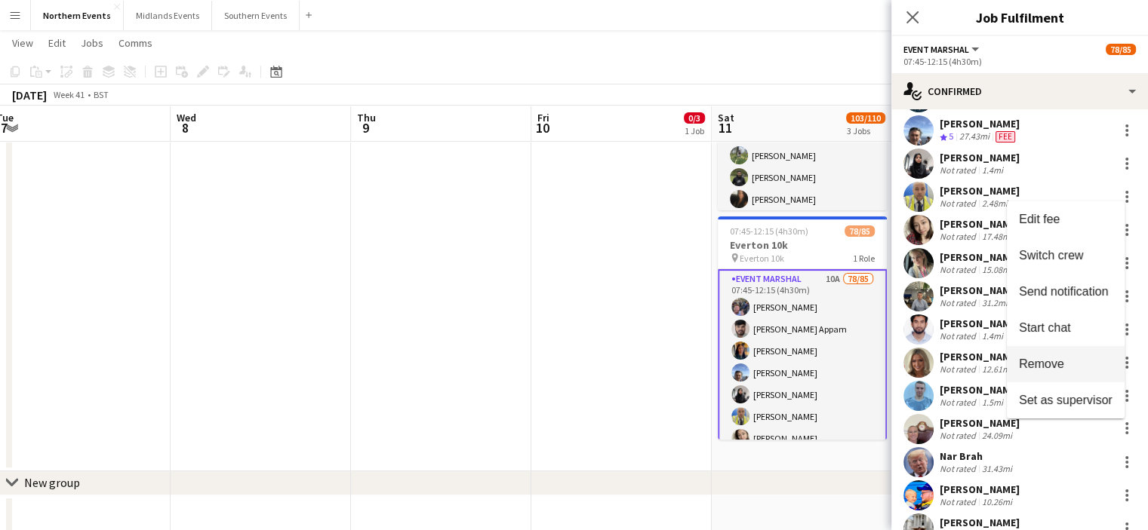
click at [1037, 358] on span "Remove" at bounding box center [1041, 364] width 45 height 13
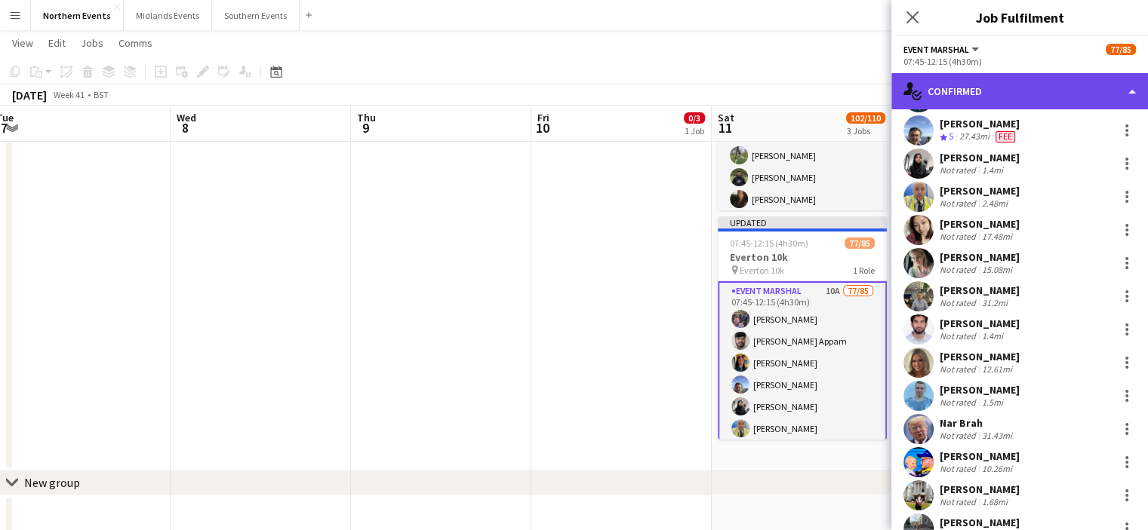
click at [1002, 87] on div "single-neutral-actions-check-2 Confirmed" at bounding box center [1019, 91] width 257 height 36
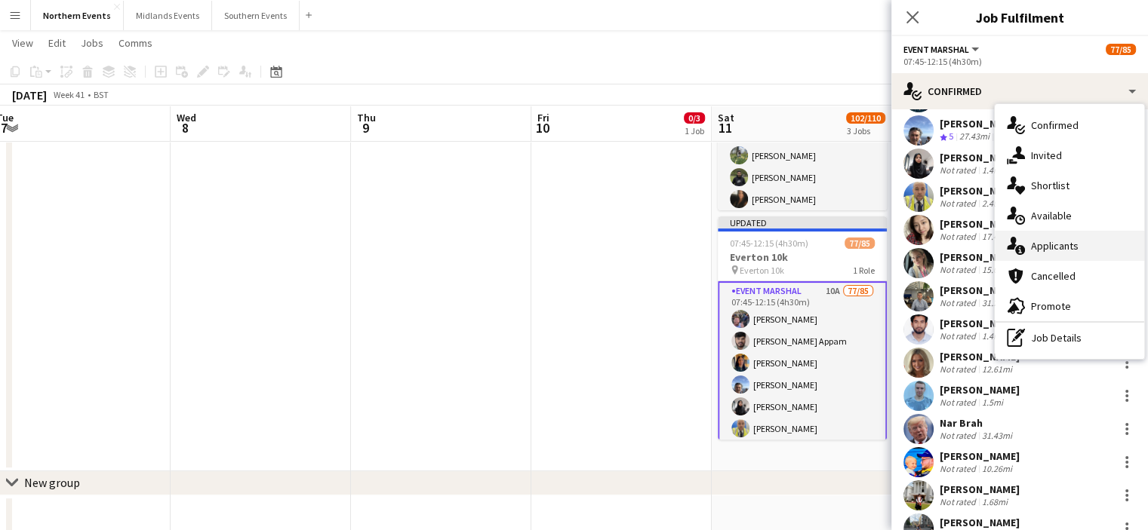
click at [1059, 251] on span "Applicants" at bounding box center [1055, 246] width 48 height 14
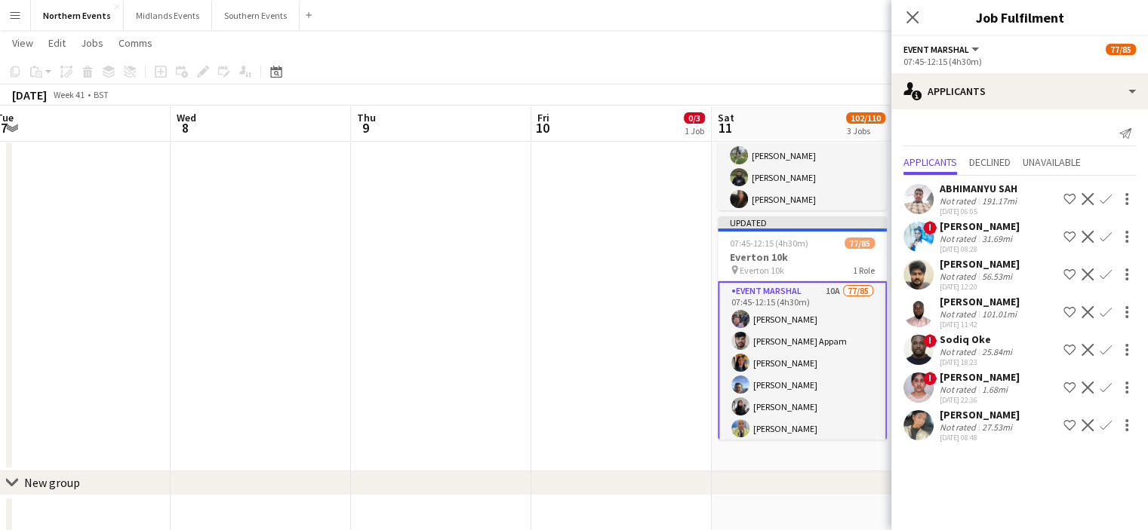
click at [1099, 432] on app-icon "Confirm" at bounding box center [1105, 426] width 12 height 12
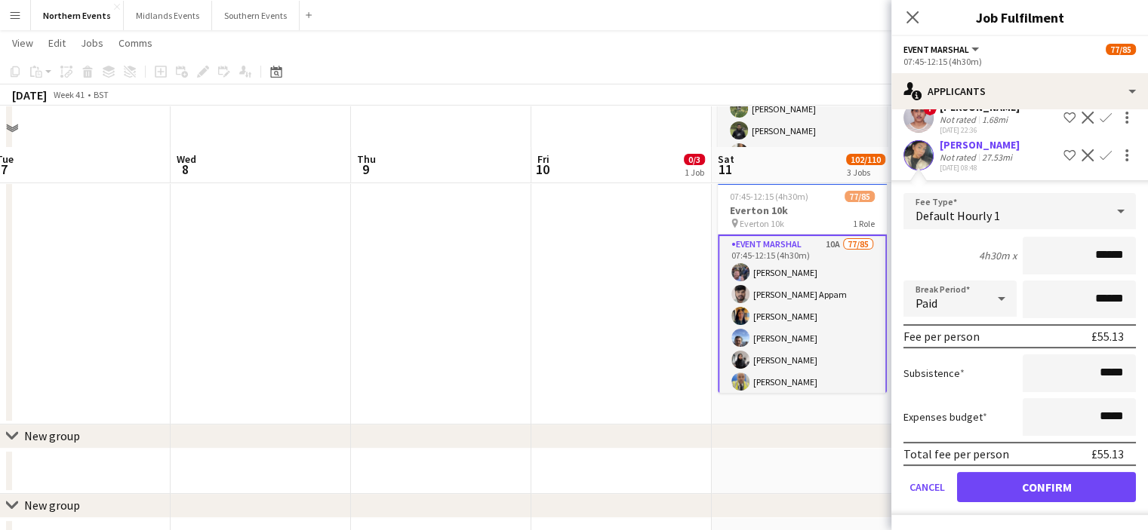
scroll to position [482, 0]
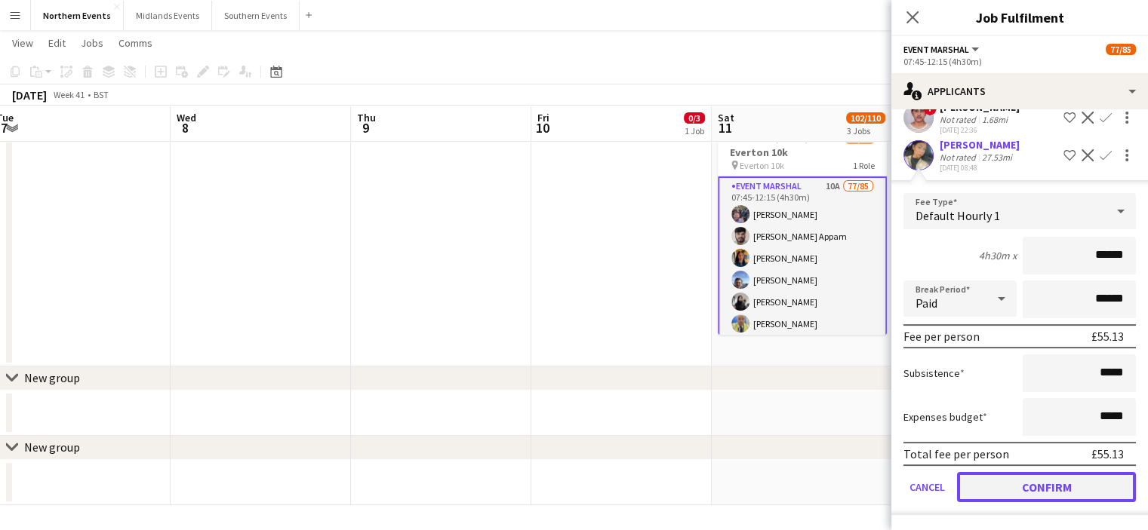
click at [1050, 483] on button "Confirm" at bounding box center [1046, 487] width 179 height 30
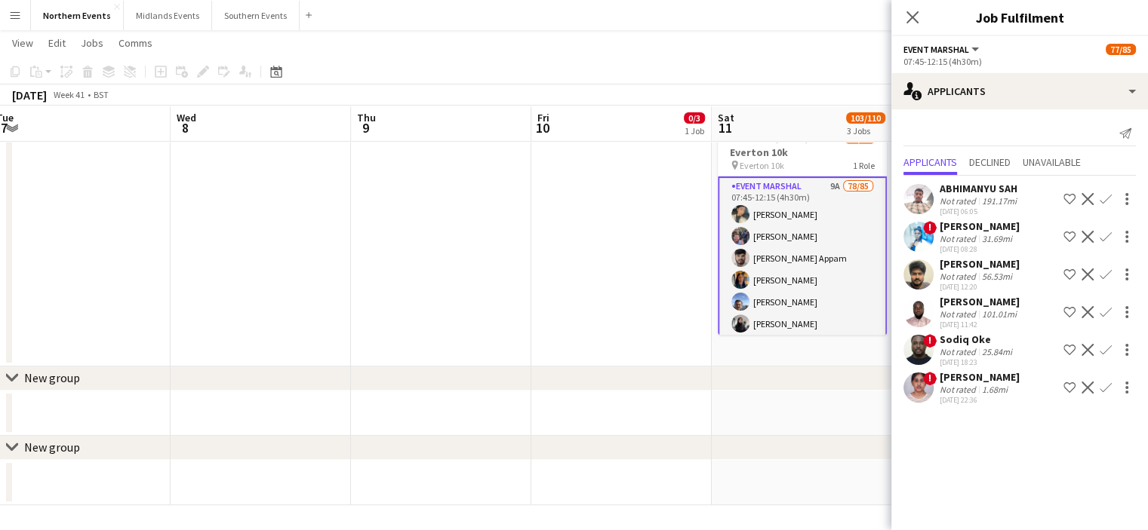
scroll to position [0, 0]
click at [910, 20] on icon "Close pop-in" at bounding box center [912, 17] width 14 height 14
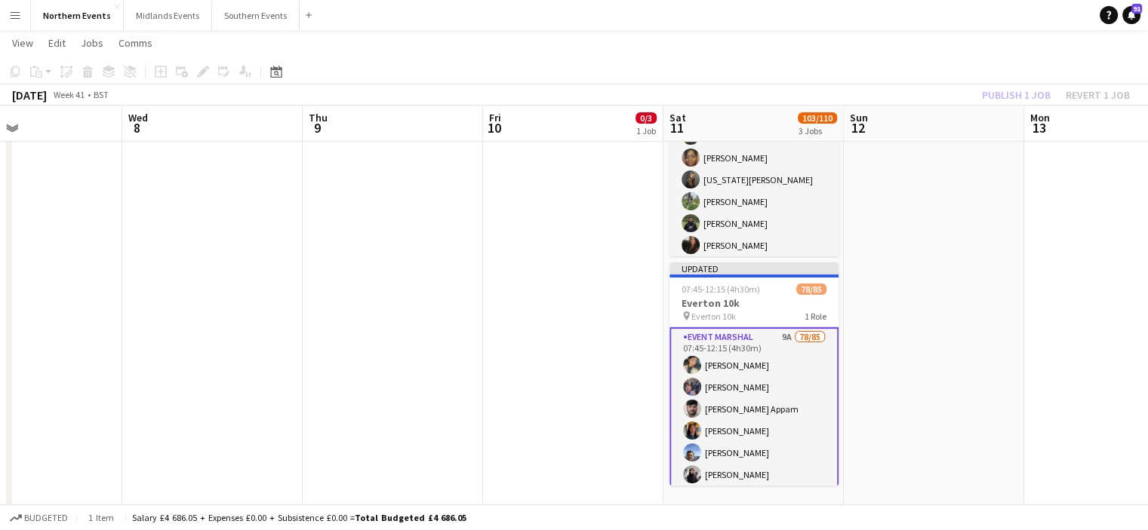
scroll to position [0, 604]
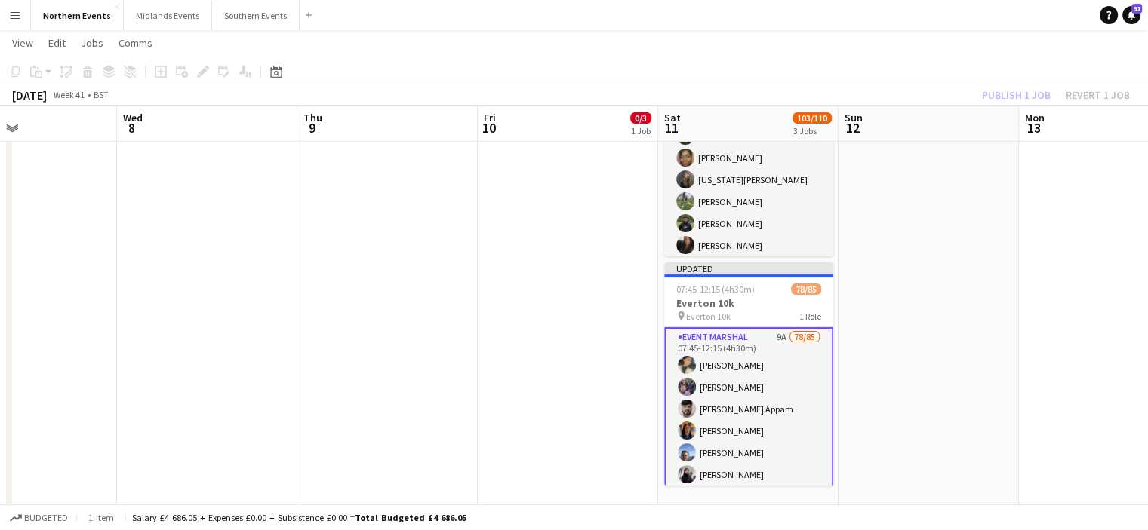
drag, startPoint x: 803, startPoint y: 352, endPoint x: 749, endPoint y: 349, distance: 53.7
click at [749, 349] on app-calendar-viewport "Sat 4 27/27 2 Jobs Sun 5 40/41 2 Jobs Mon 6 Tue 7 Wed 8 Thu 9 Fri 10 0/3 1 Job …" at bounding box center [574, 192] width 1148 height 929
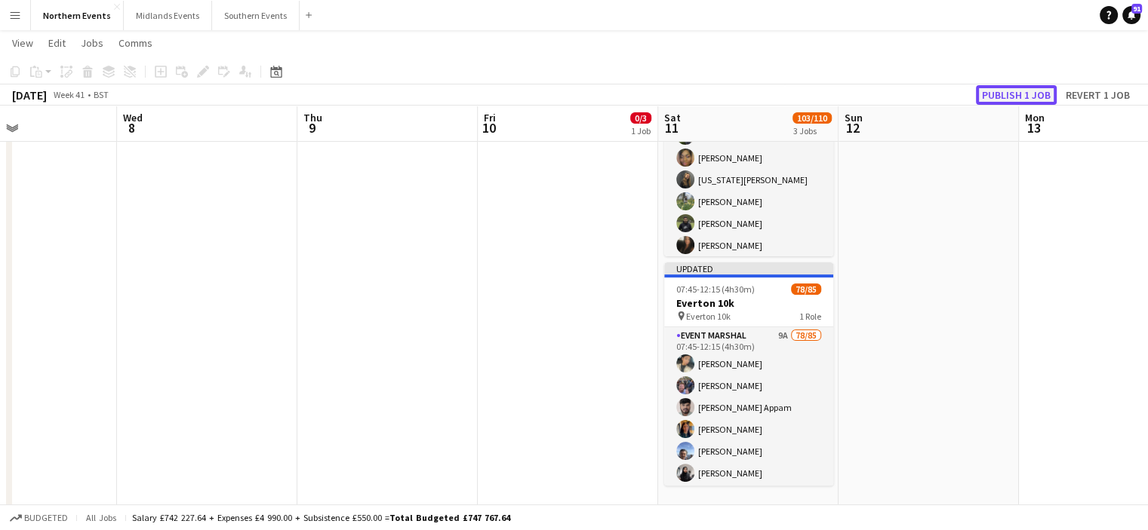
click at [999, 97] on button "Publish 1 job" at bounding box center [1016, 95] width 81 height 20
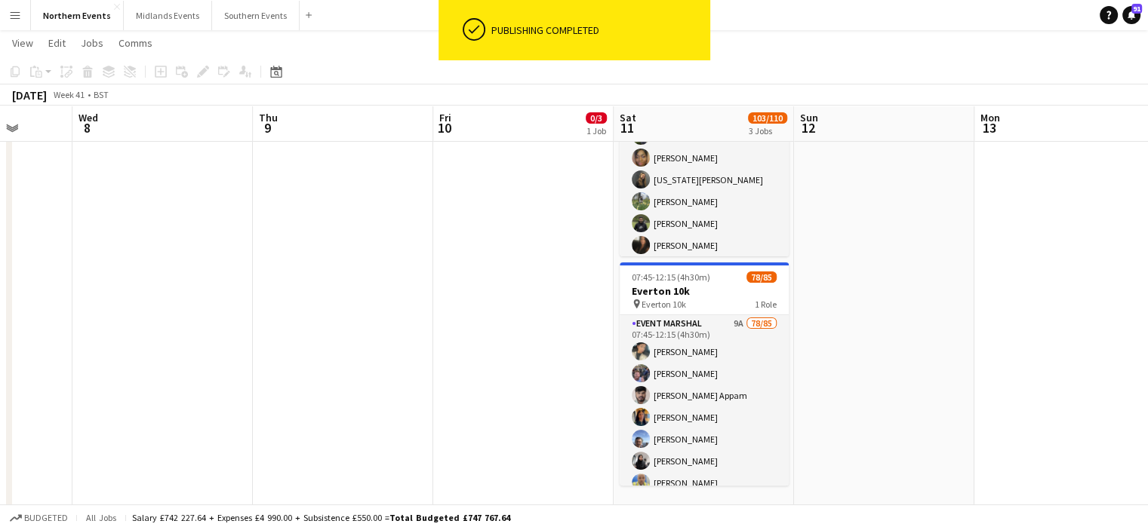
scroll to position [0, 650]
drag, startPoint x: 747, startPoint y: 341, endPoint x: 701, endPoint y: 337, distance: 46.3
click at [701, 337] on app-calendar-viewport "Sat 4 27/27 2 Jobs Sun 5 40/41 2 Jobs Mon 6 Tue 7 Wed 8 Thu 9 Fri 10 0/3 1 Job …" at bounding box center [574, 192] width 1148 height 929
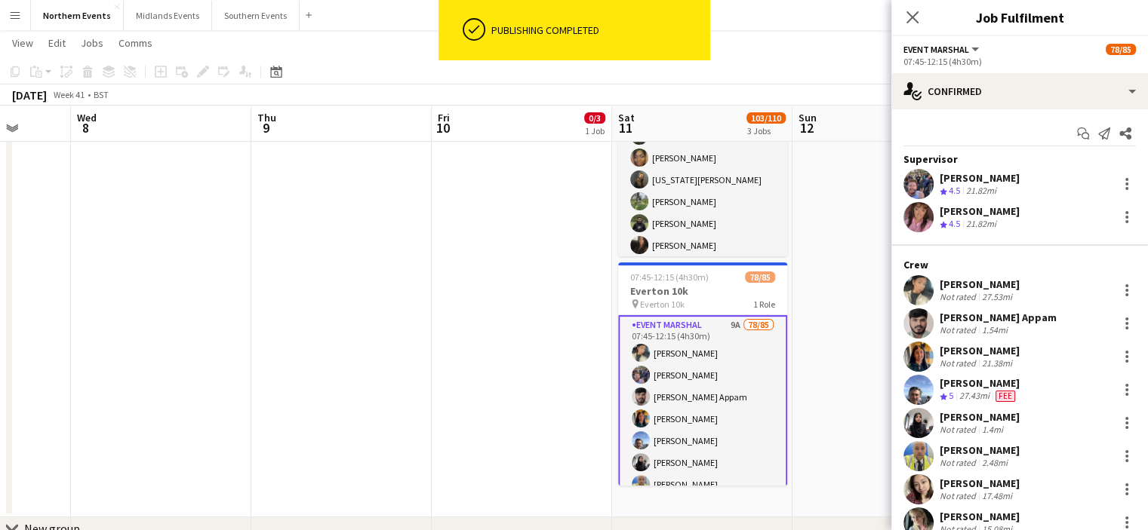
drag, startPoint x: 1008, startPoint y: 284, endPoint x: 924, endPoint y: 284, distance: 83.8
click at [924, 284] on div "[PERSON_NAME] Not rated 27.53mi" at bounding box center [1019, 290] width 257 height 30
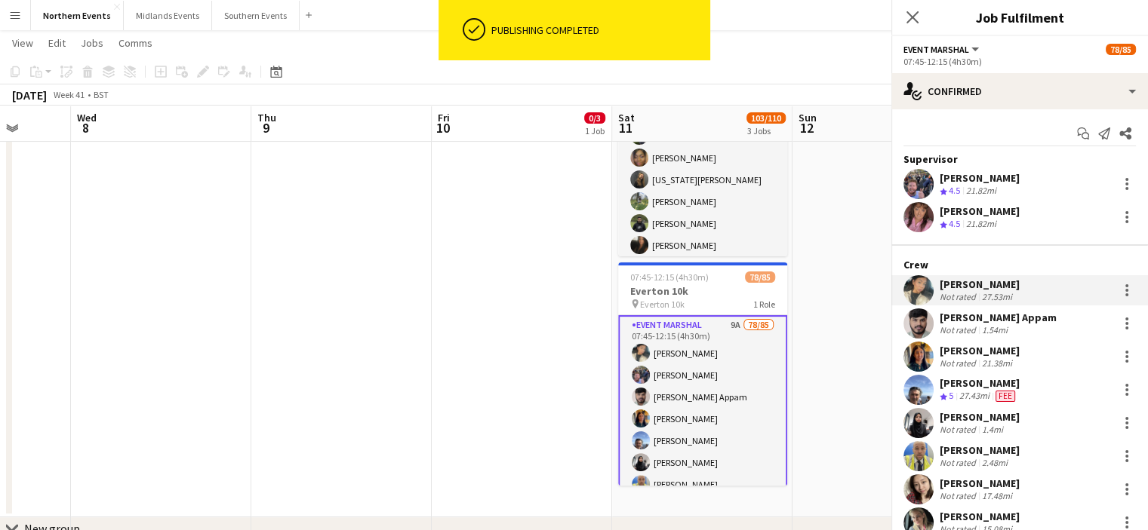
copy div "[PERSON_NAME]"
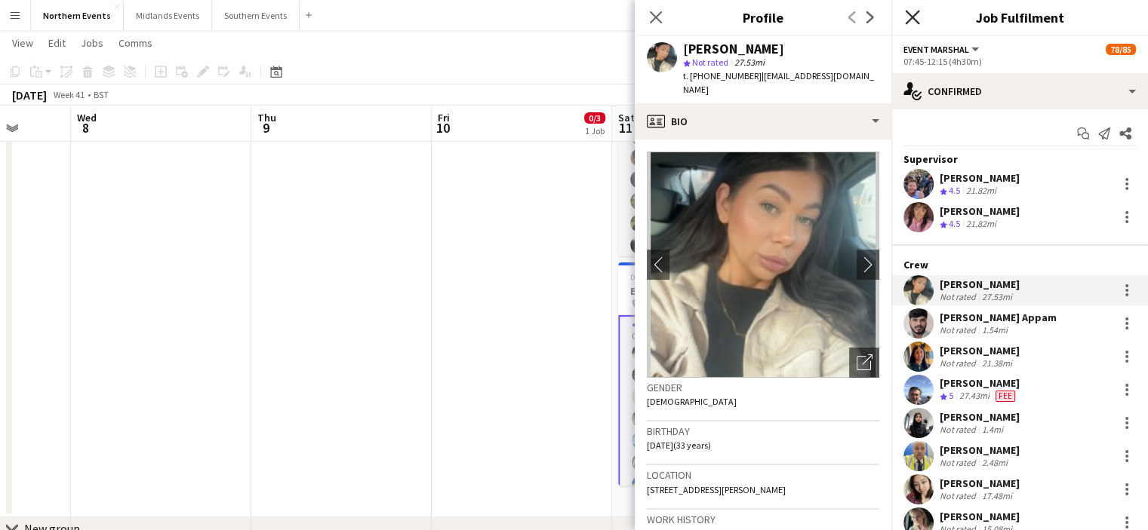
click at [914, 17] on icon "Close pop-in" at bounding box center [912, 17] width 14 height 14
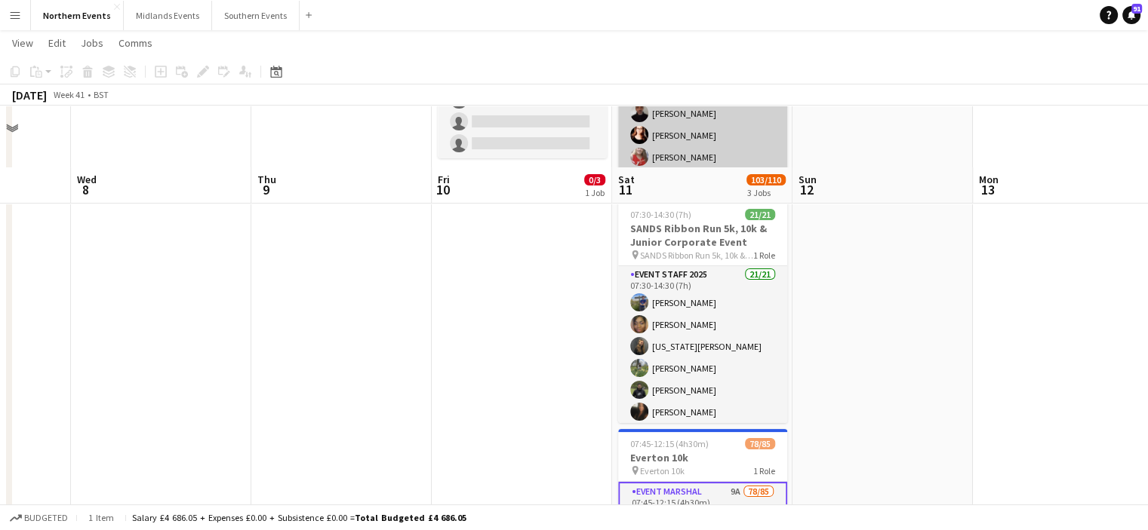
scroll to position [226, 0]
